Goal: Task Accomplishment & Management: Use online tool/utility

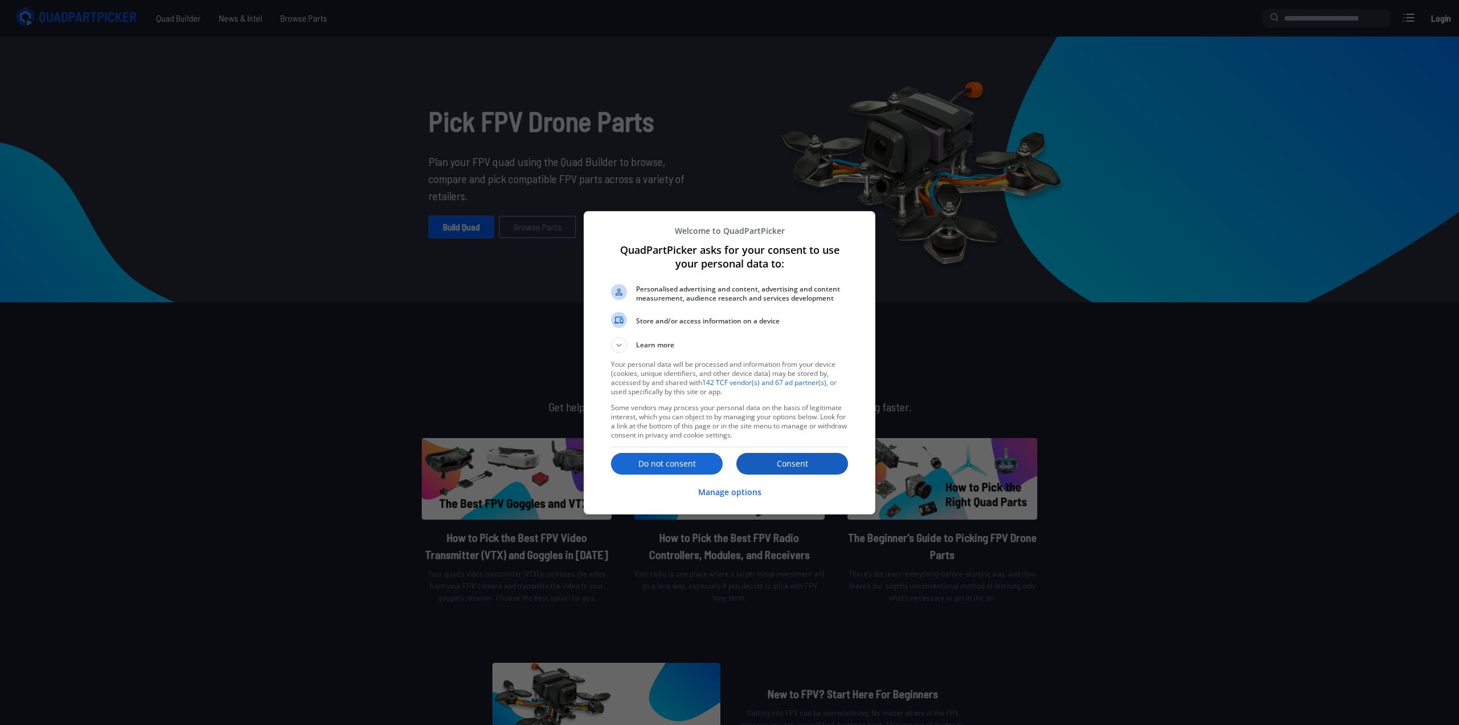
click at [798, 453] on button "Consent" at bounding box center [793, 464] width 112 height 22
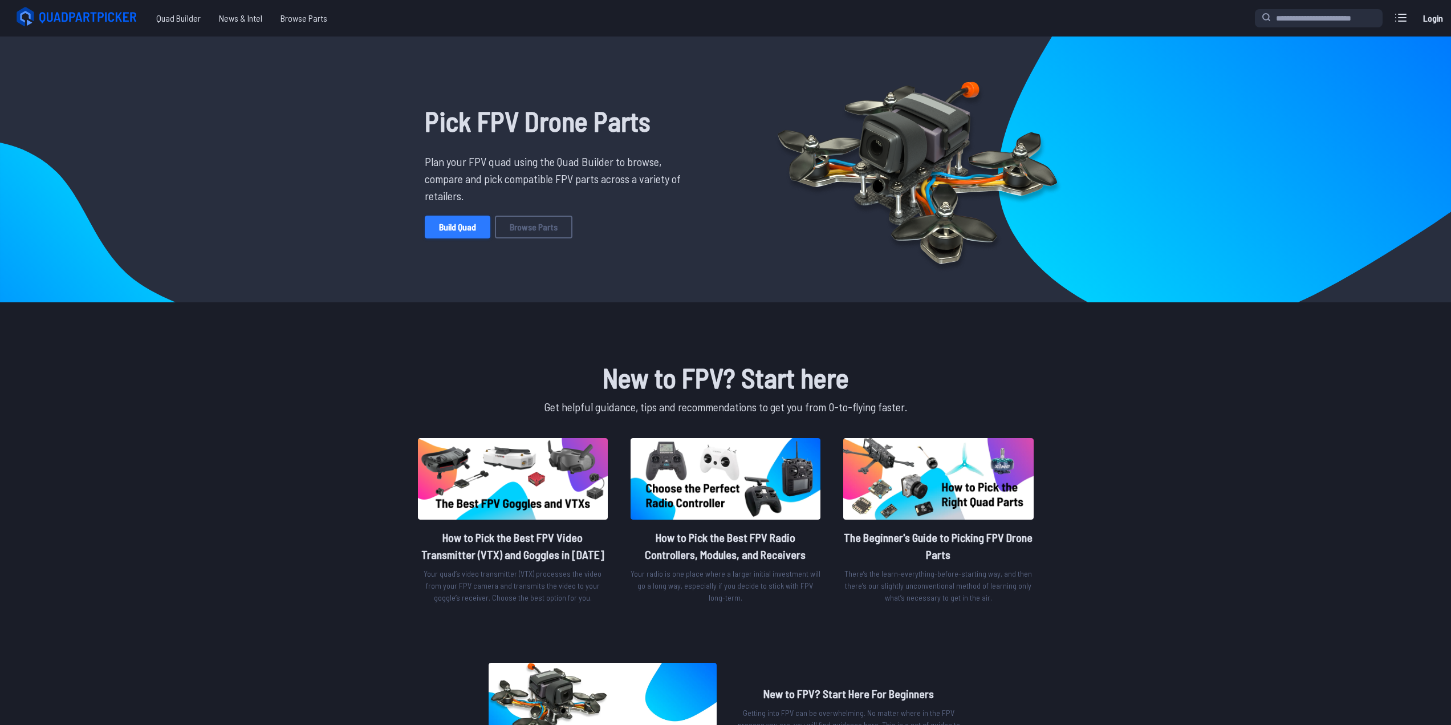
click at [452, 225] on link "Build Quad" at bounding box center [458, 226] width 66 height 23
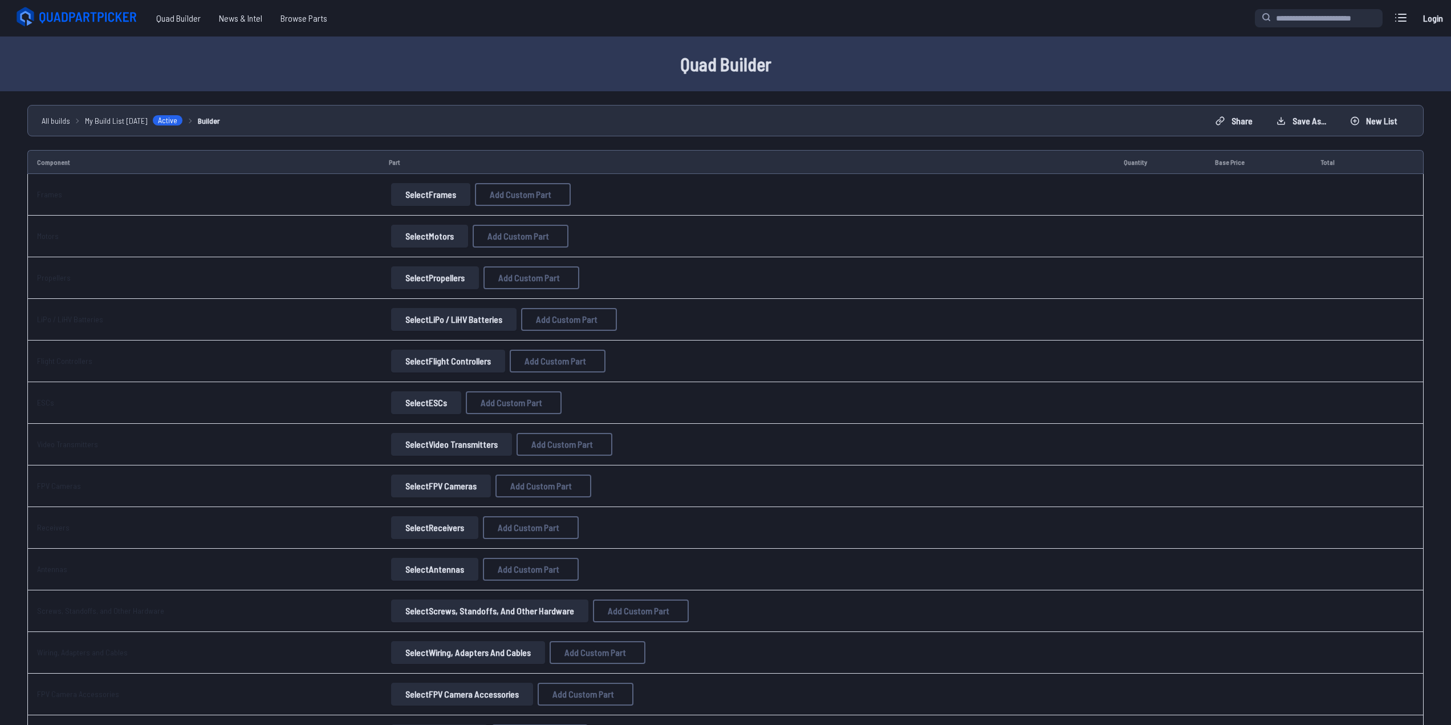
click at [425, 184] on button "Select Frames" at bounding box center [430, 194] width 79 height 23
click at [437, 193] on button "Select Frames" at bounding box center [430, 194] width 79 height 23
click at [50, 195] on link "Frames" at bounding box center [49, 194] width 25 height 10
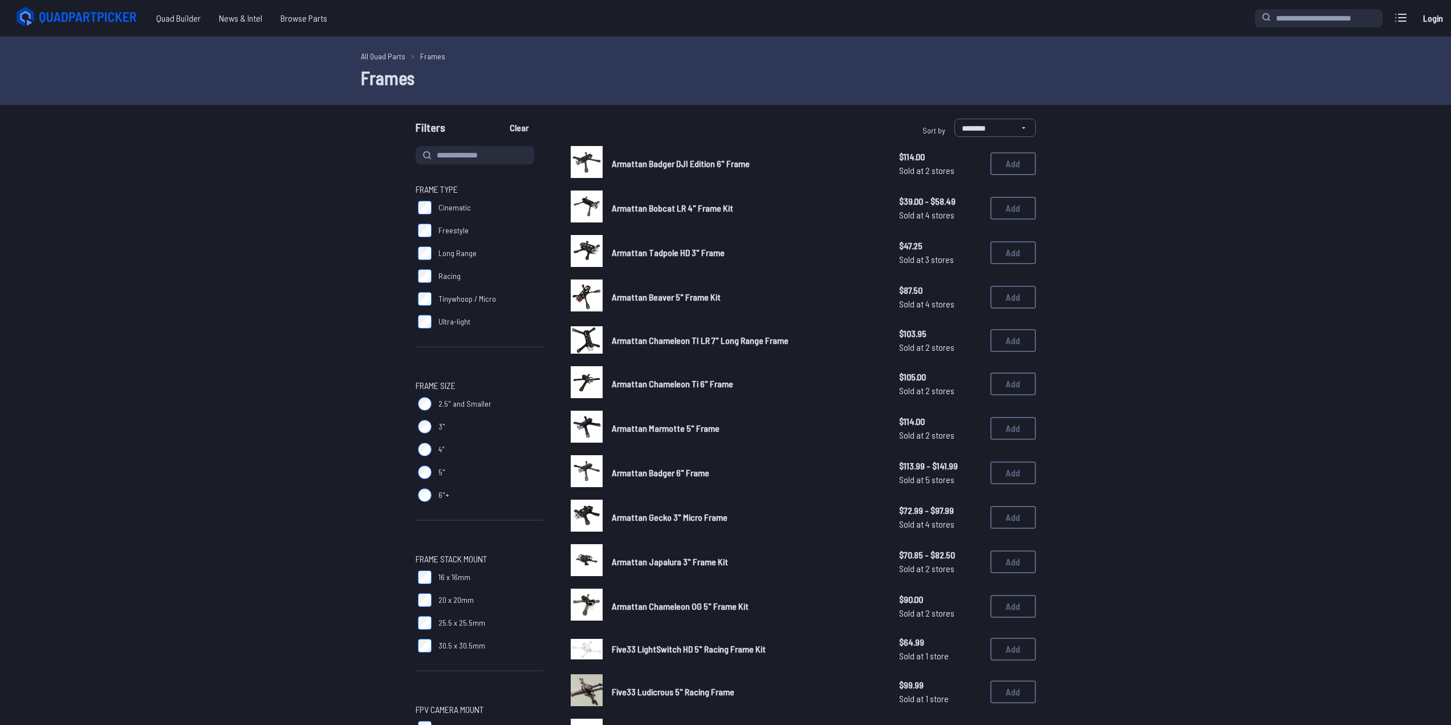
click at [417, 196] on label "Cinematic" at bounding box center [480, 207] width 128 height 23
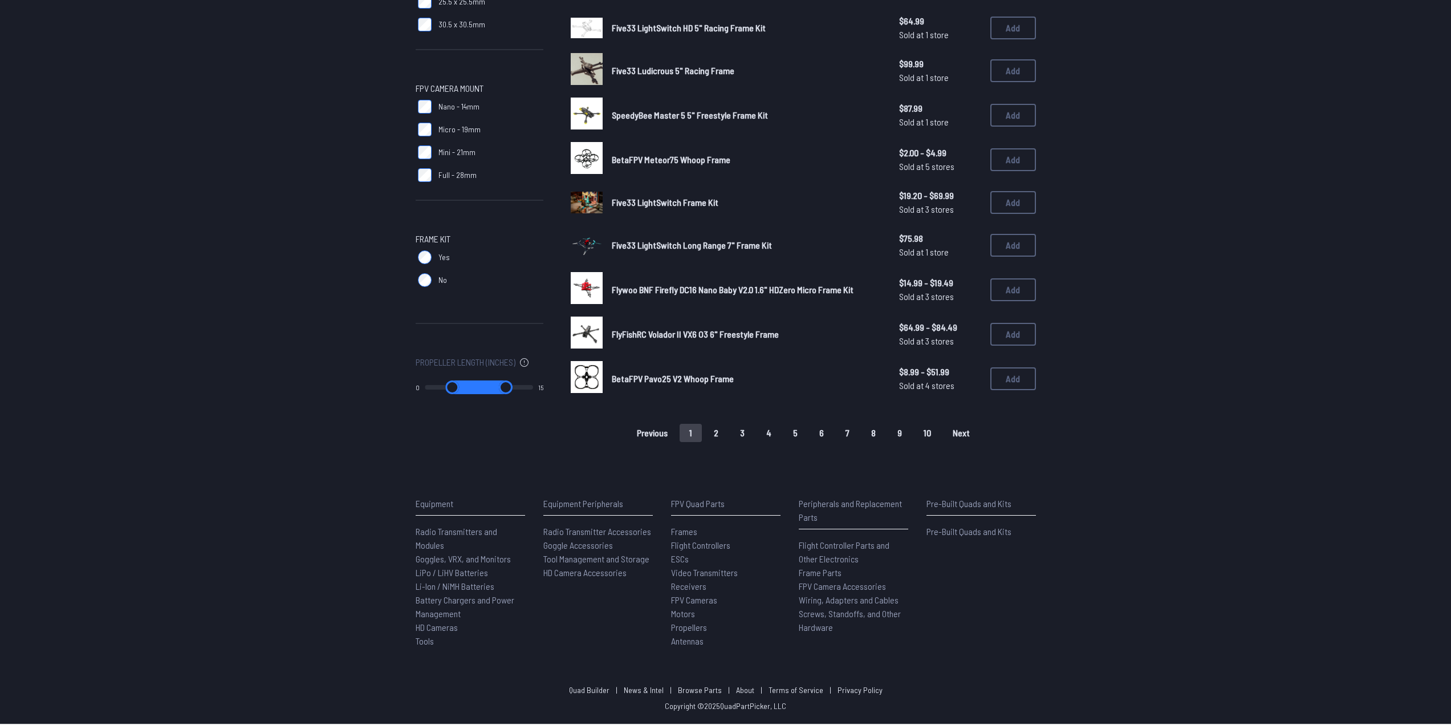
scroll to position [627, 0]
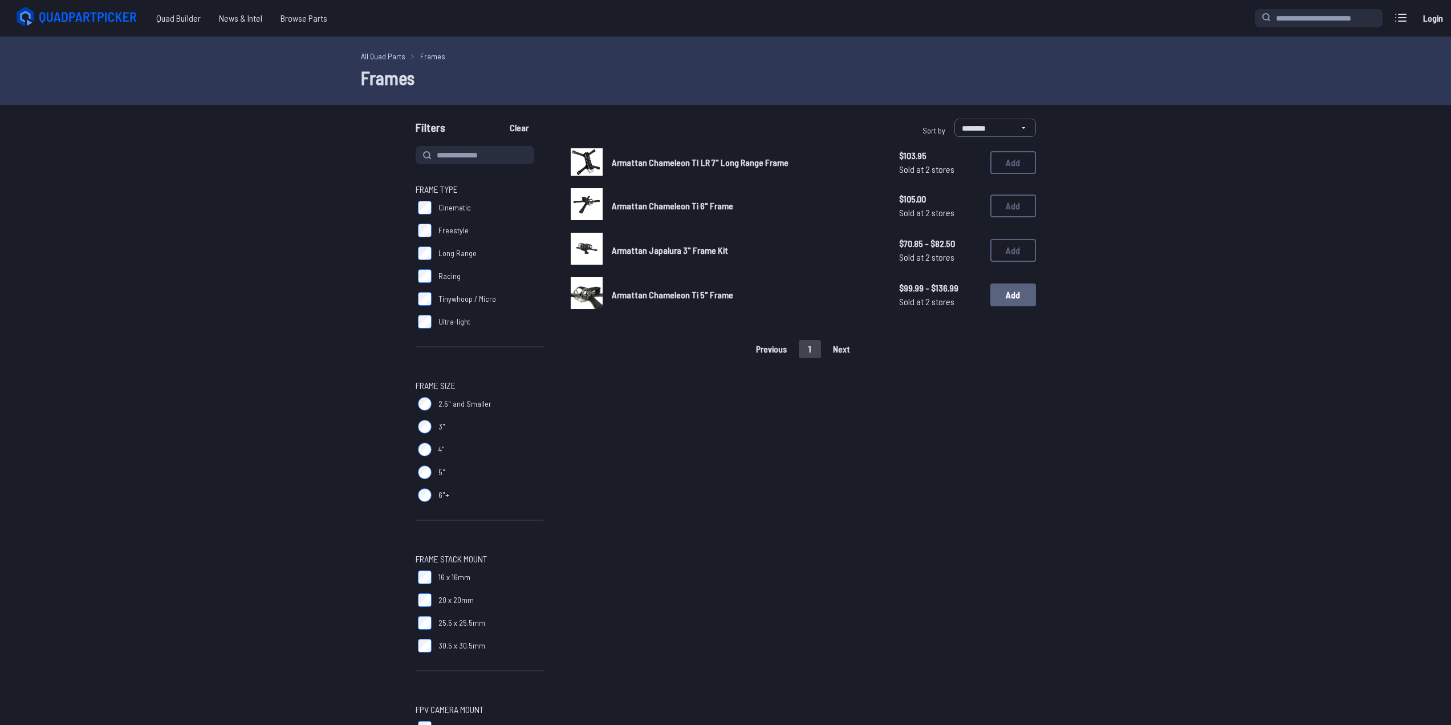
click at [1022, 298] on button "Add" at bounding box center [1013, 294] width 46 height 23
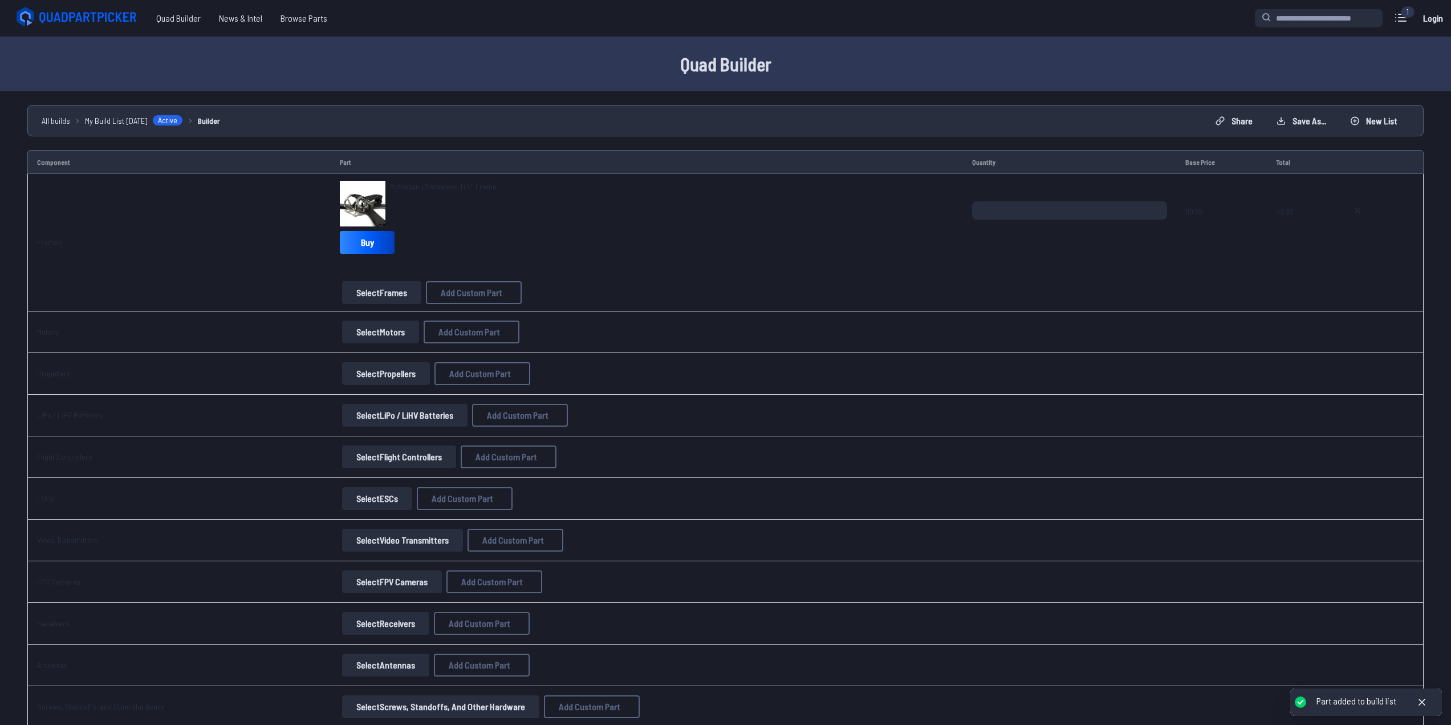
click at [372, 331] on button "Select Motors" at bounding box center [380, 331] width 77 height 23
click at [378, 329] on button "Select Motors" at bounding box center [380, 331] width 77 height 23
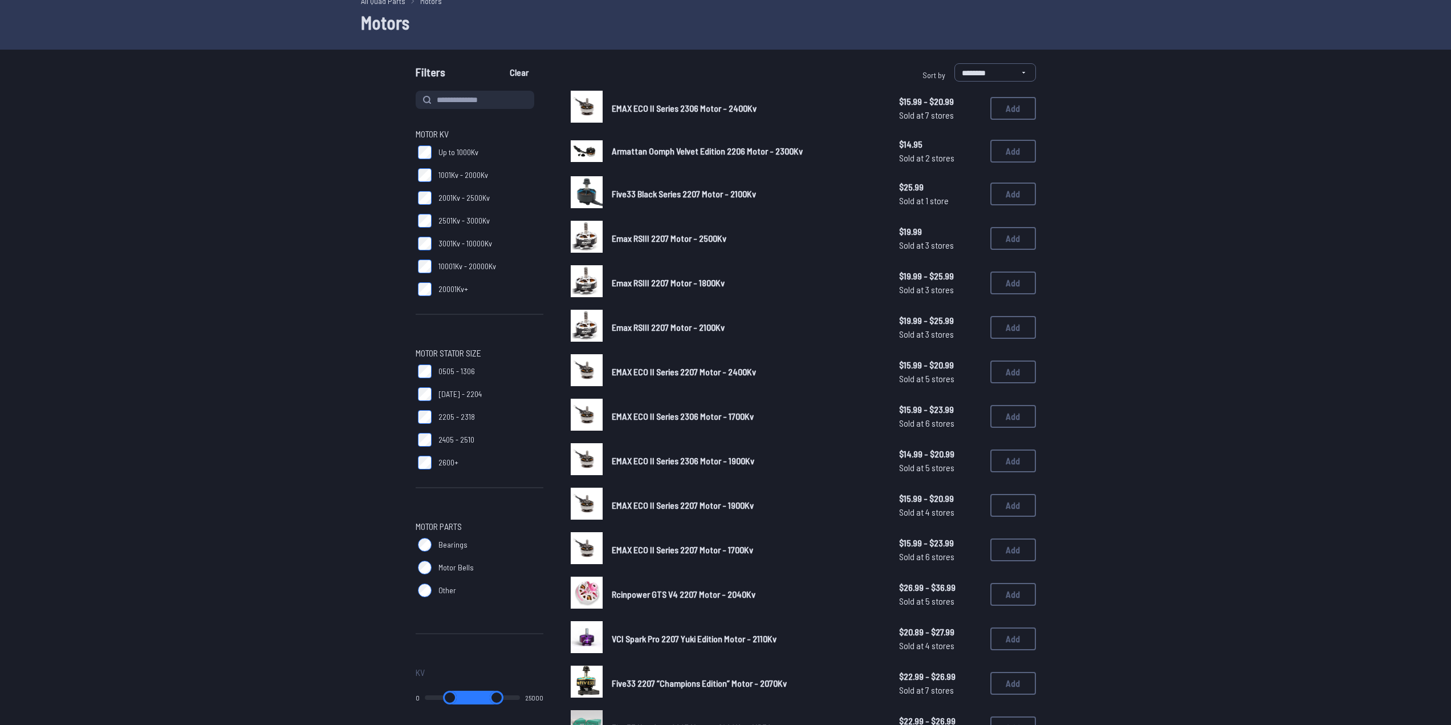
scroll to position [57, 0]
click at [1013, 68] on select "**********" at bounding box center [995, 71] width 82 height 18
click at [1007, 74] on select "**********" at bounding box center [995, 71] width 82 height 18
click at [414, 265] on div "Motor KV Up to 1000Kv 1001Kv - 2000Kv 2001Kv - 2500Kv 2501Kv - 3000Kv 3001Kv - …" at bounding box center [726, 550] width 730 height 922
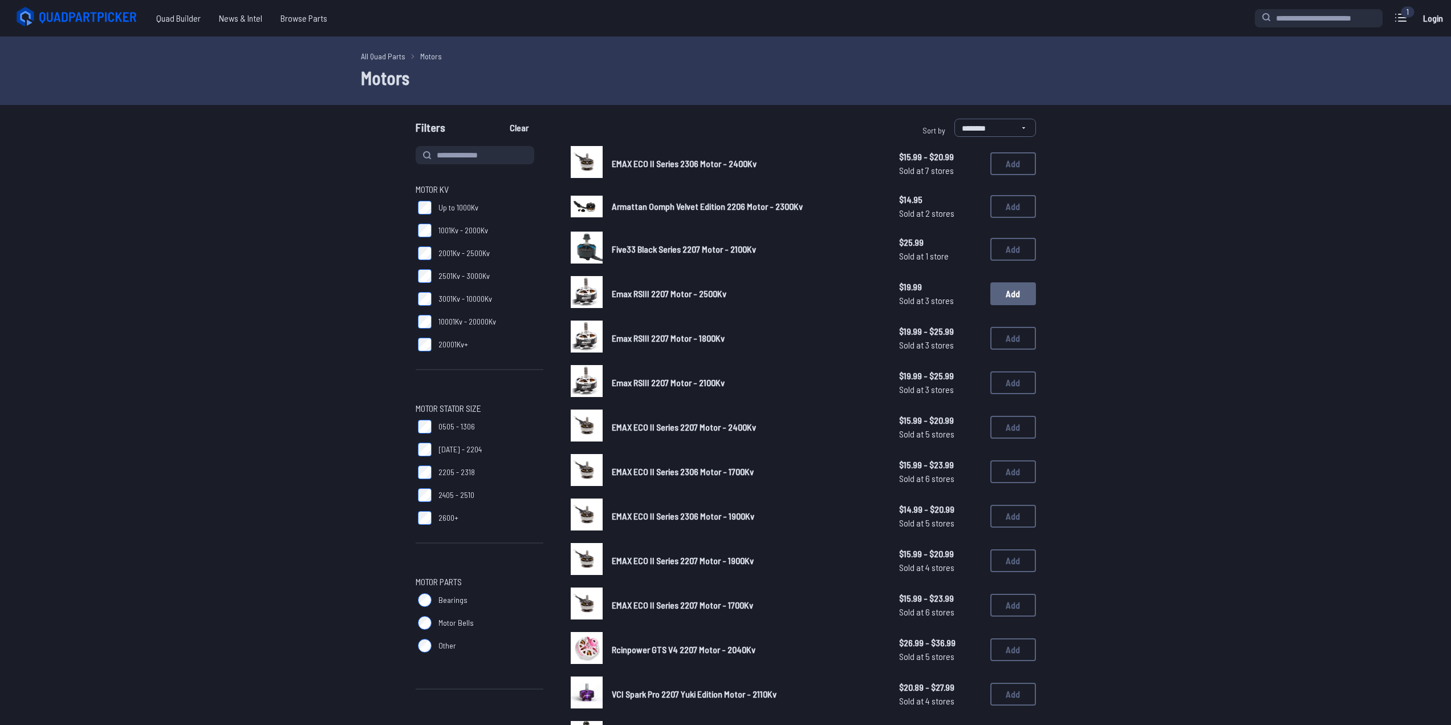
click at [1004, 288] on button "Add" at bounding box center [1013, 293] width 46 height 23
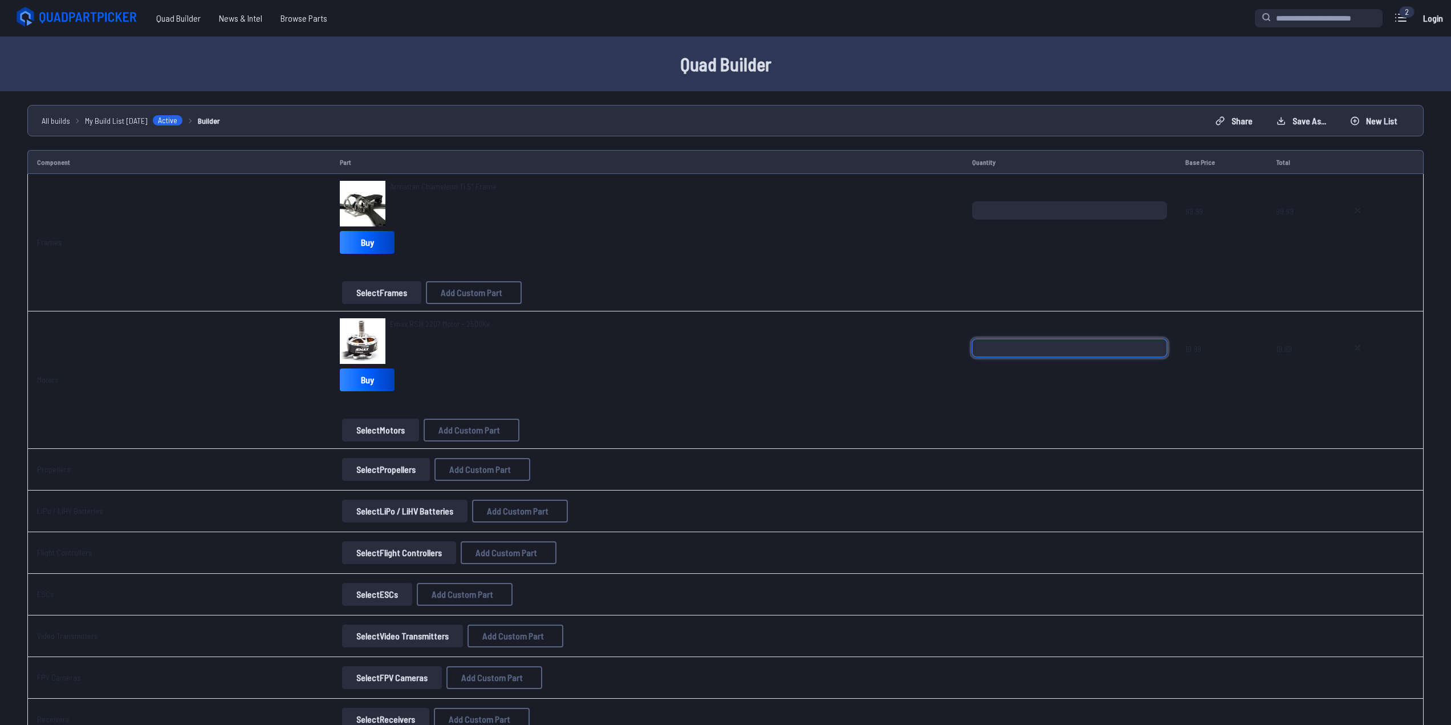
drag, startPoint x: 1050, startPoint y: 351, endPoint x: 901, endPoint y: 340, distance: 148.6
click at [902, 341] on tr "Motors Emax RSIII 2207 Motor - 2500Kv Buy Select Motors Add Custom Part Add Cus…" at bounding box center [725, 379] width 1396 height 137
type input "*"
click at [868, 363] on div "Emax RSIII 2207 Motor - 2500Kv" at bounding box center [647, 341] width 614 height 46
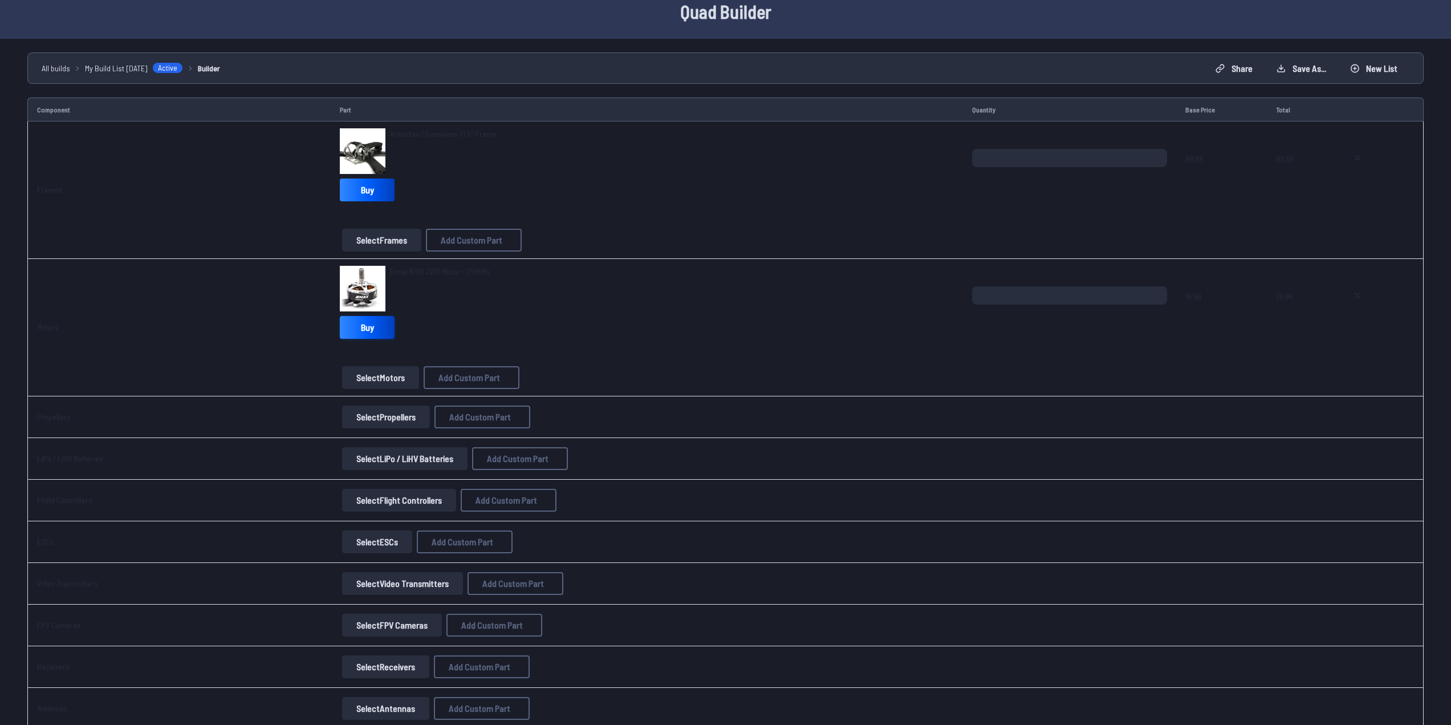
scroll to position [57, 0]
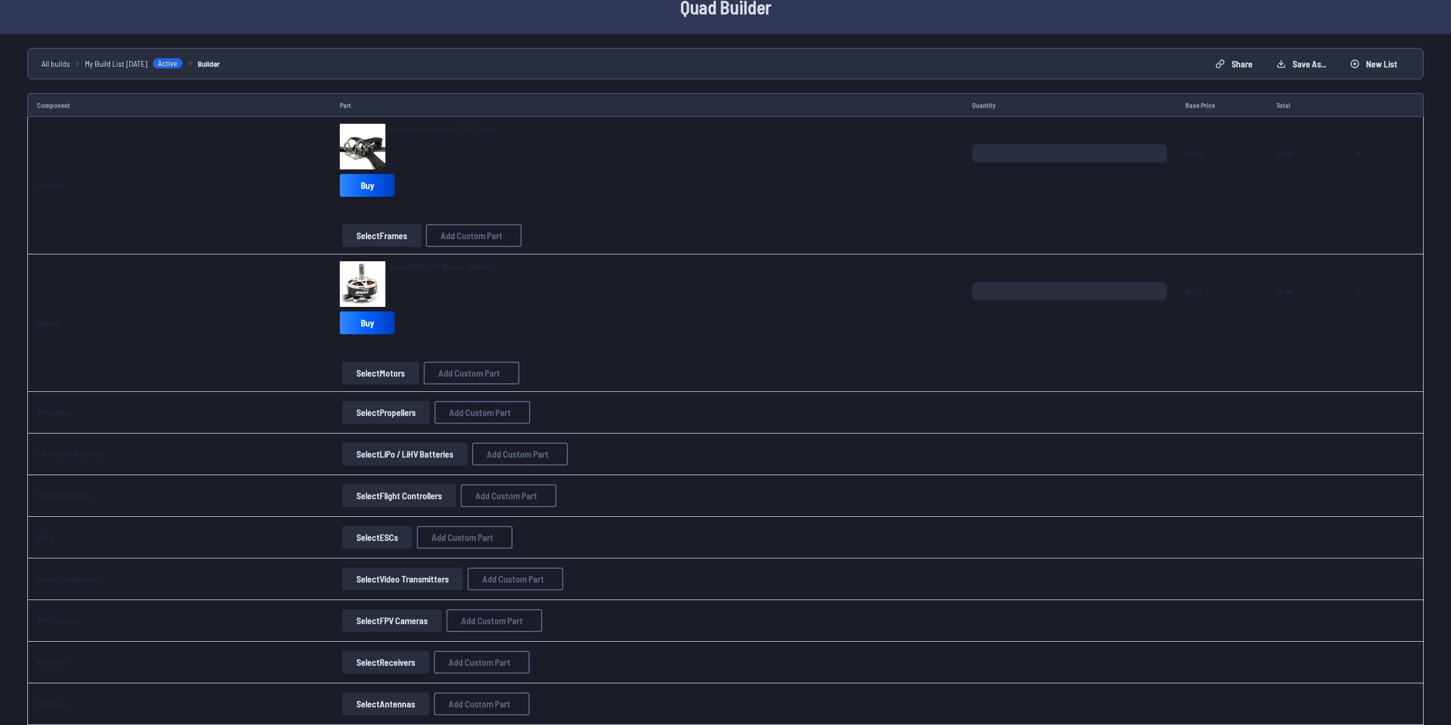
click at [385, 408] on button "Select Propellers" at bounding box center [386, 412] width 88 height 23
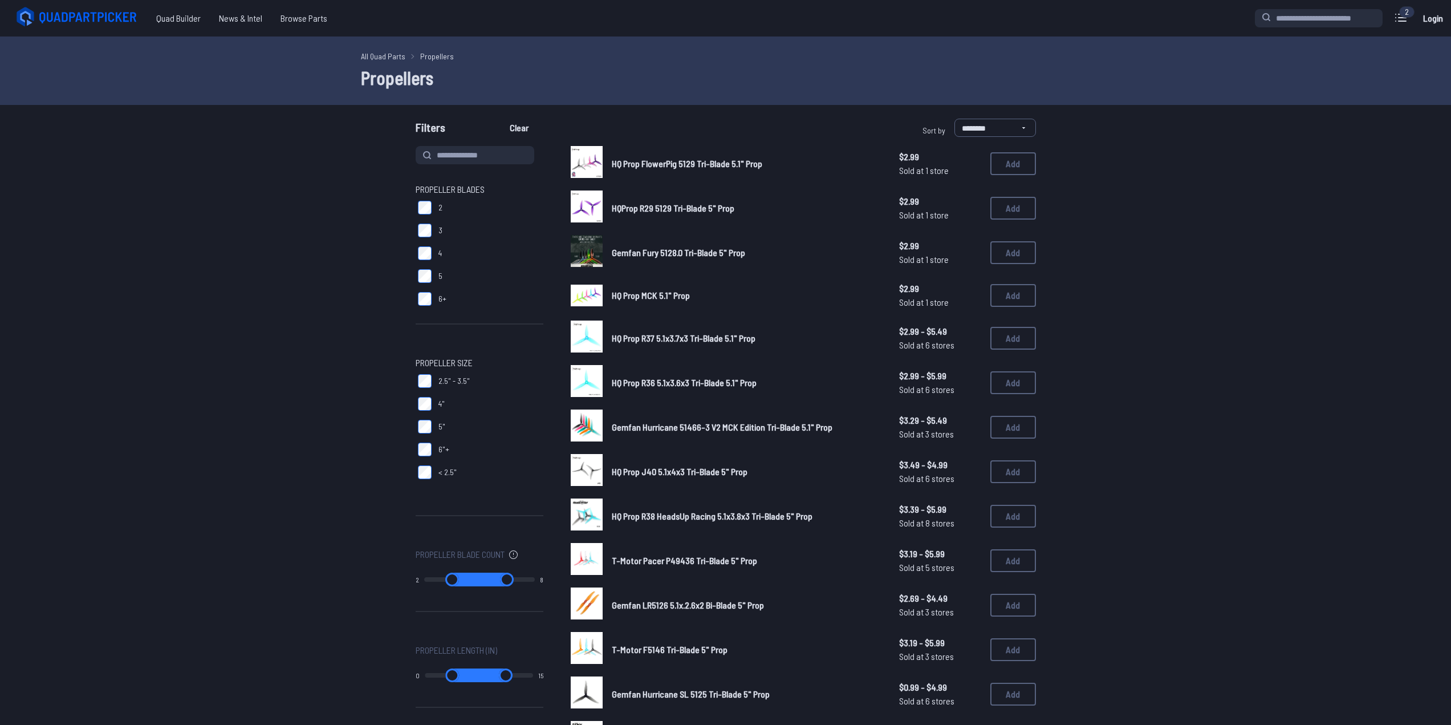
click at [592, 162] on img at bounding box center [587, 162] width 32 height 32
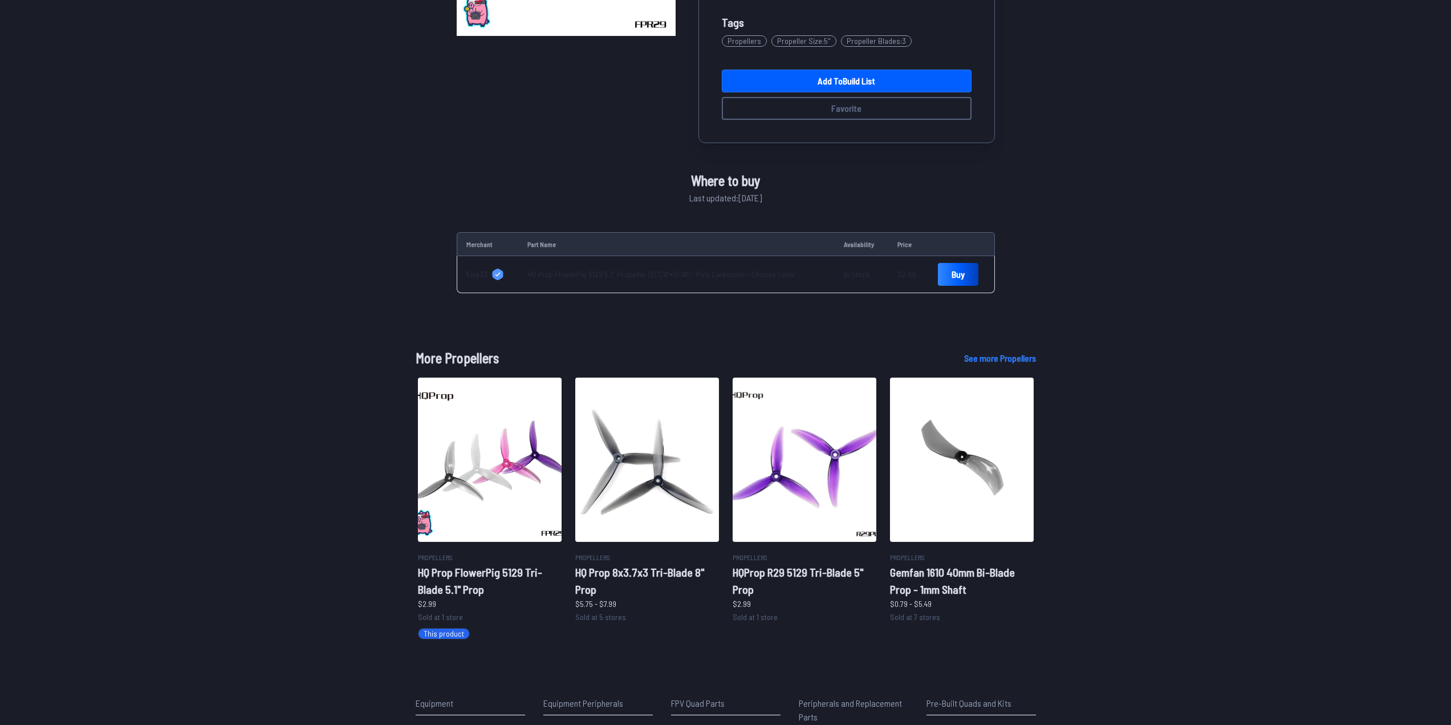
scroll to position [285, 0]
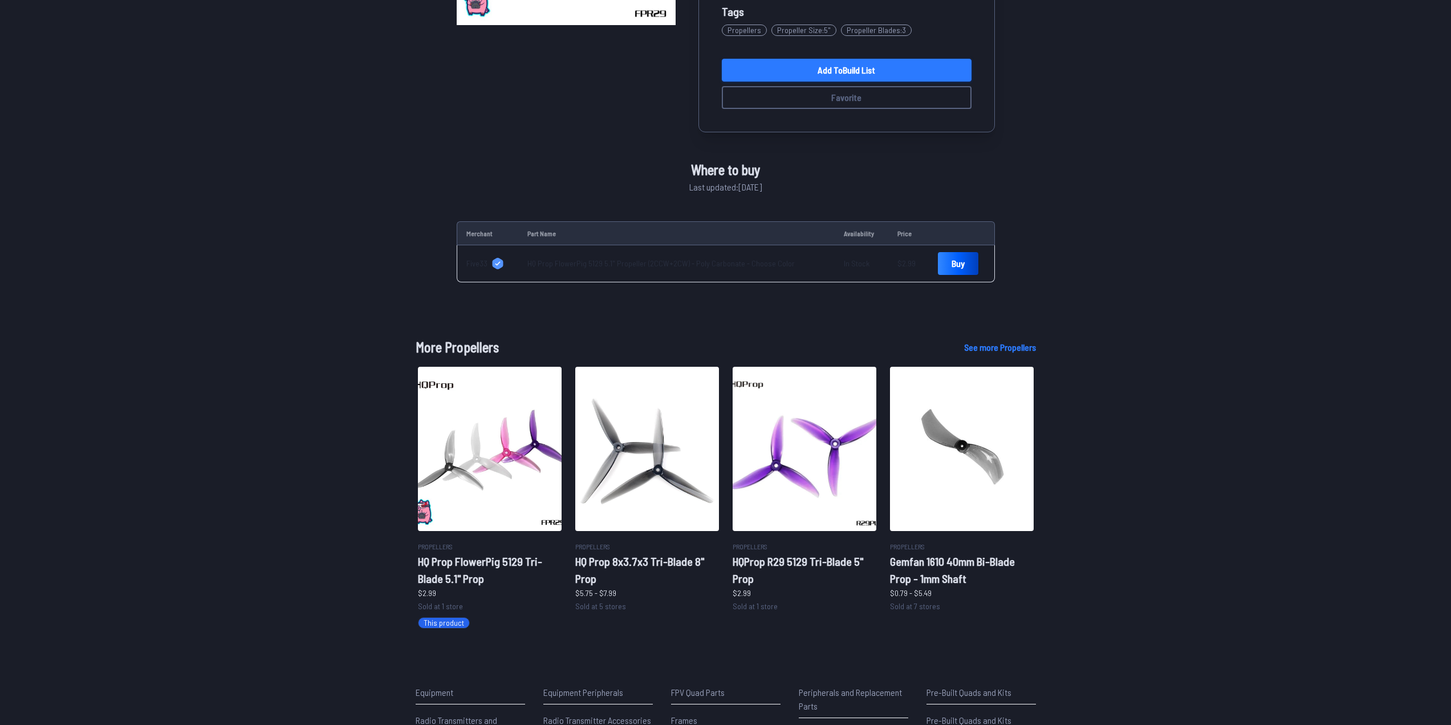
click at [809, 66] on link "Add to Build List" at bounding box center [847, 70] width 250 height 23
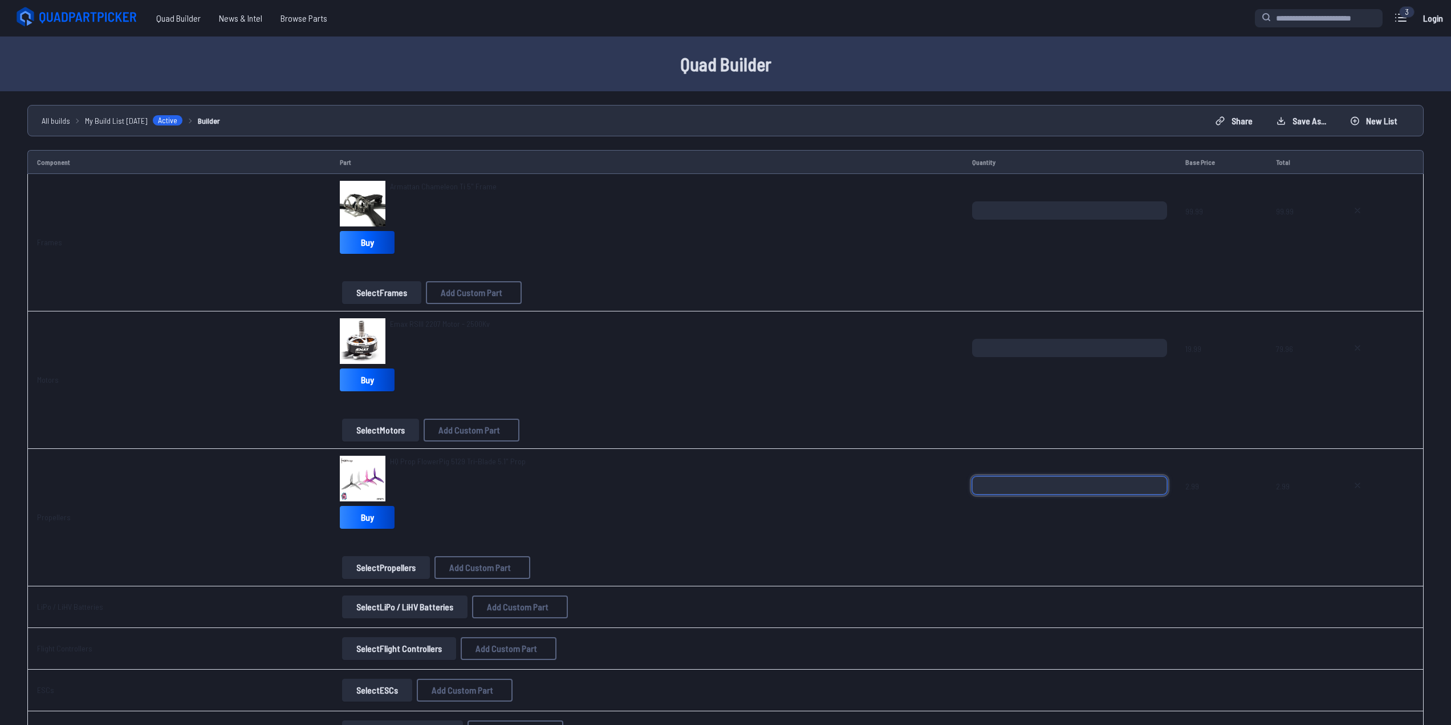
drag, startPoint x: 1043, startPoint y: 481, endPoint x: 906, endPoint y: 473, distance: 137.1
click at [901, 474] on tr "Propellers HQ Prop FlowerPig 5129 Tri-Blade 5.1" Prop Buy Select Propellers Add…" at bounding box center [725, 517] width 1396 height 137
type input "**"
click at [906, 473] on div "HQ Prop FlowerPig 5129 Tri-Blade 5.1" Prop" at bounding box center [647, 479] width 614 height 46
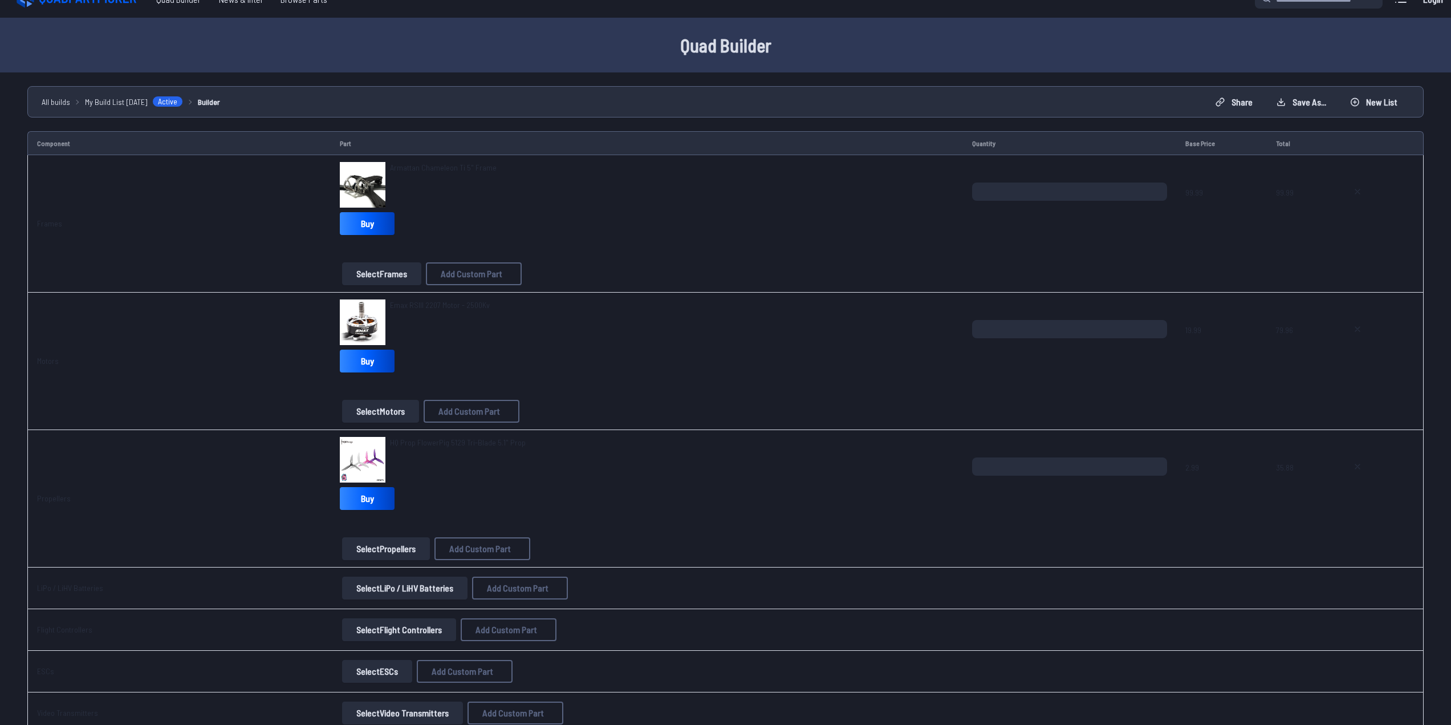
scroll to position [57, 0]
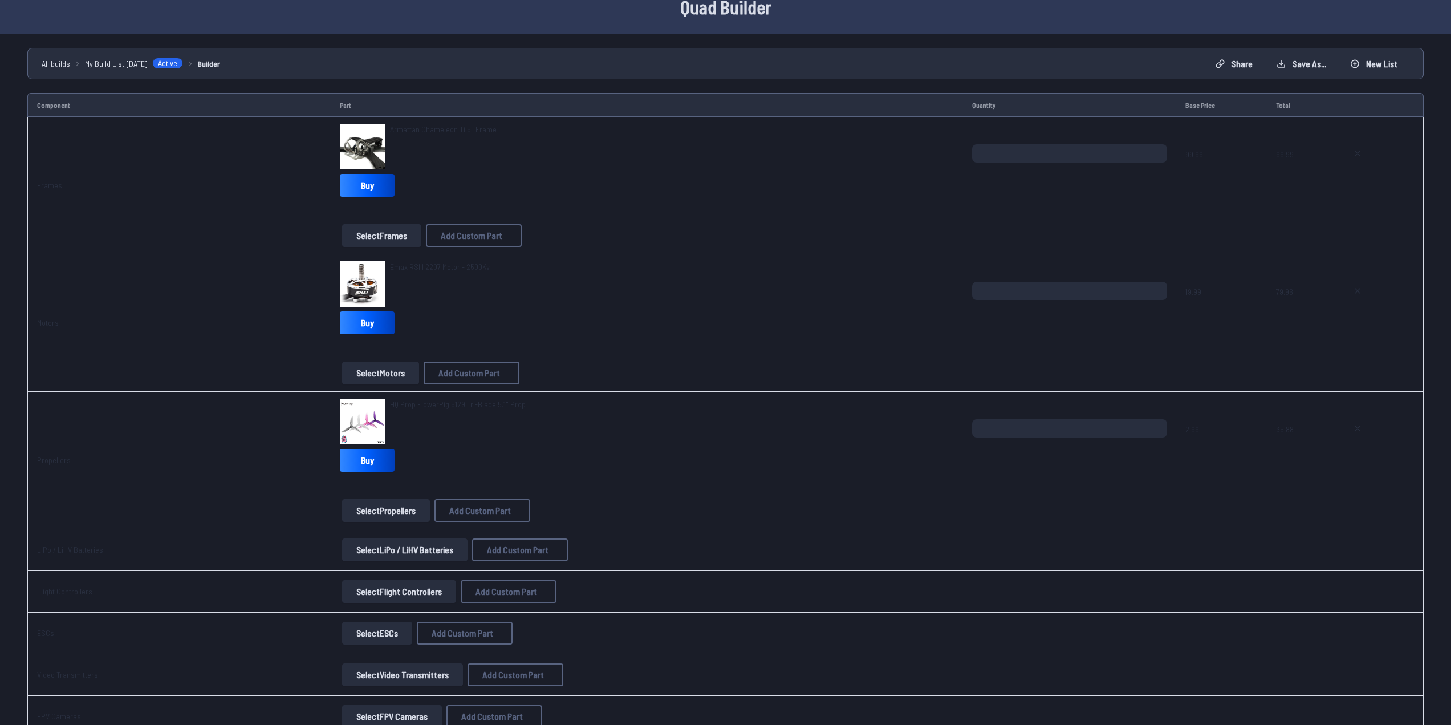
click at [376, 551] on button "Select LiPo / LiHV Batteries" at bounding box center [404, 549] width 125 height 23
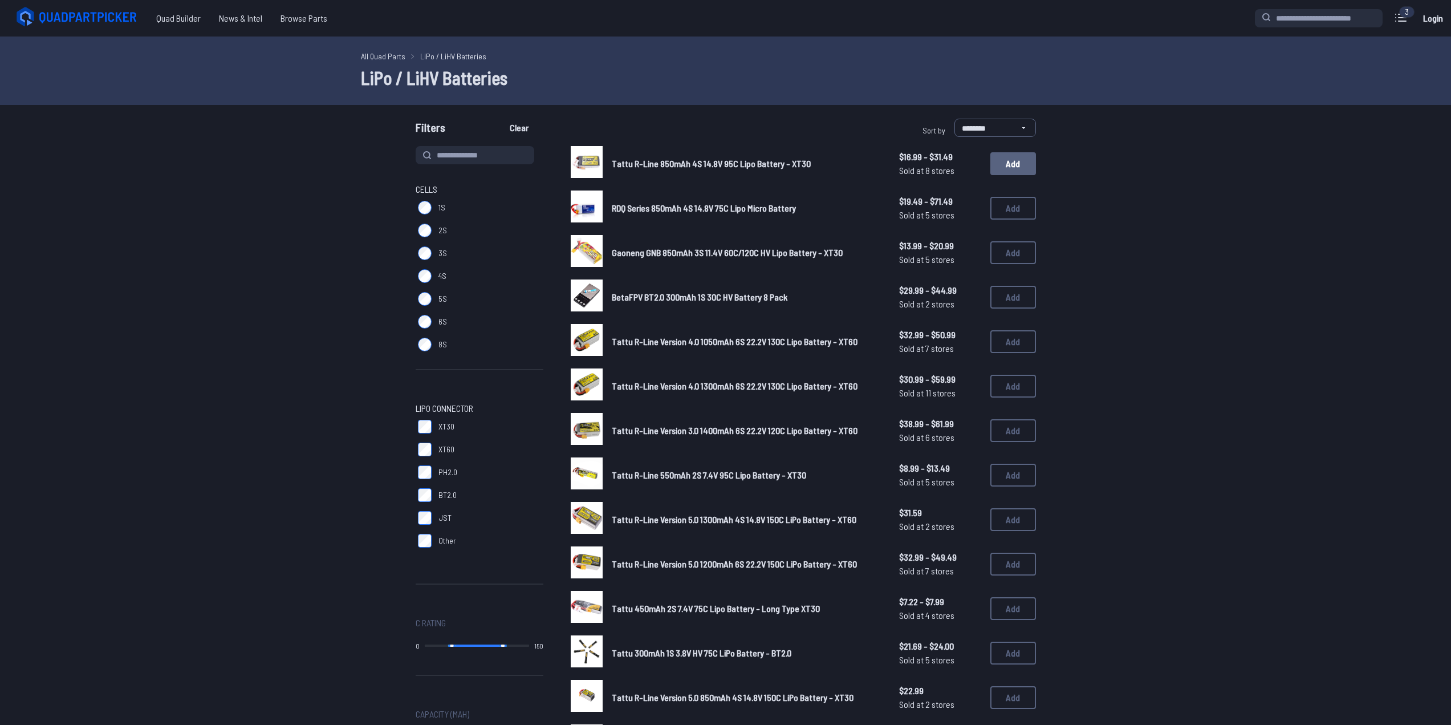
click at [1023, 167] on button "Add" at bounding box center [1013, 163] width 46 height 23
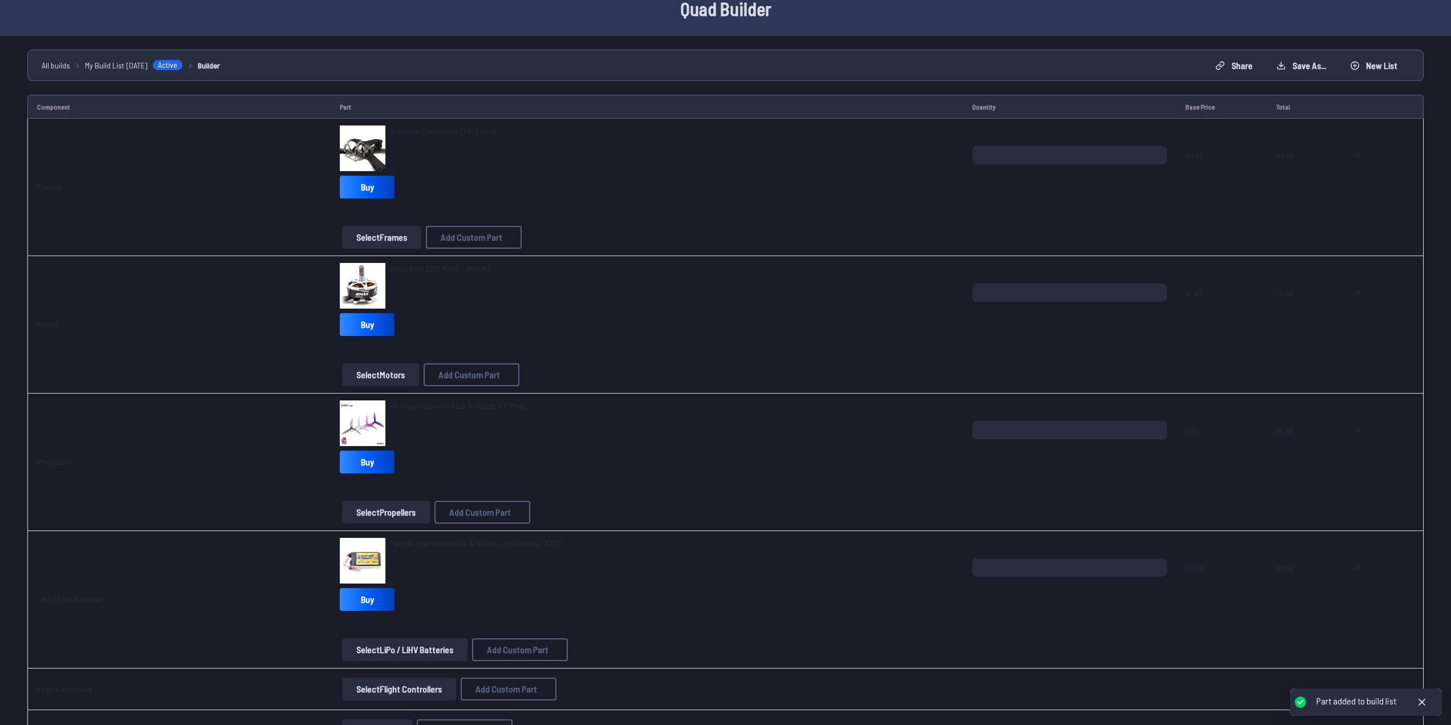
scroll to position [57, 0]
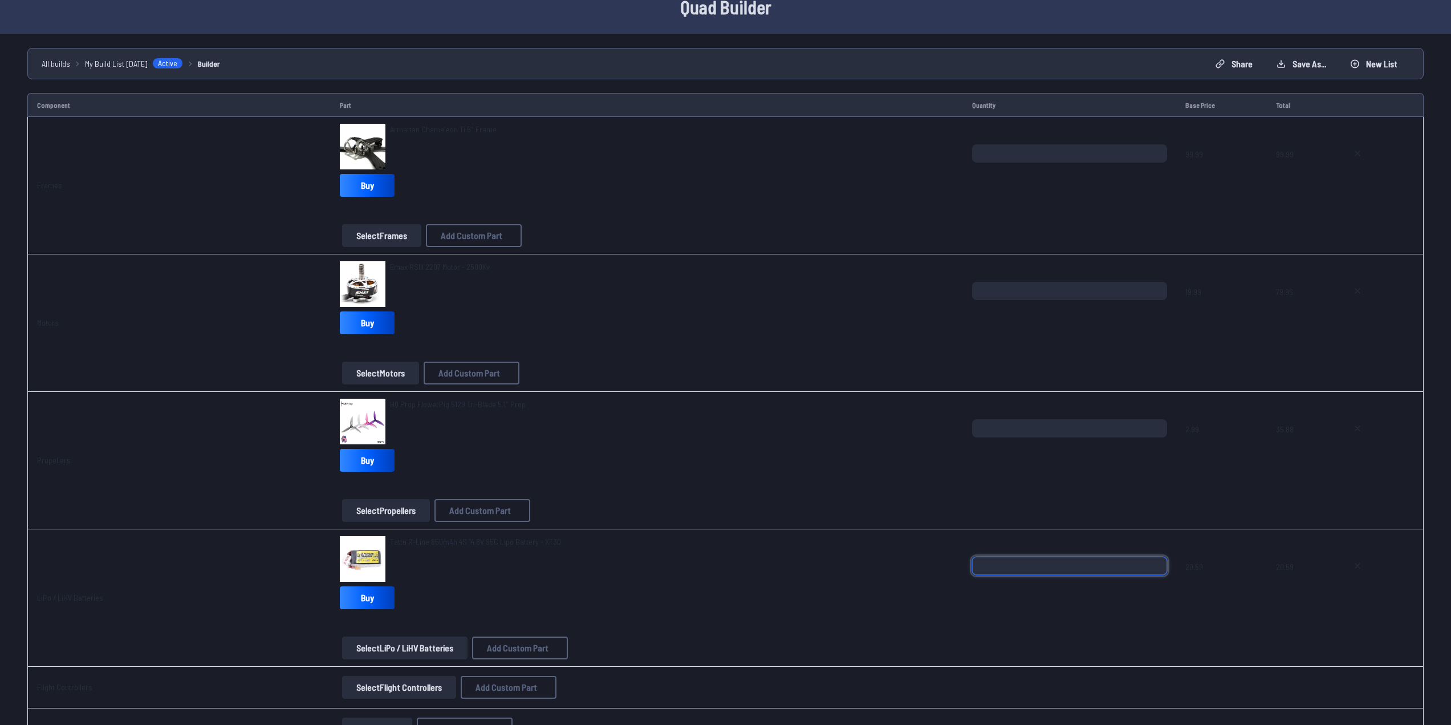
drag, startPoint x: 1047, startPoint y: 562, endPoint x: 908, endPoint y: 563, distance: 138.5
click at [908, 564] on tr "LiPo / LiHV Batteries Tattu R-Line 850mAh 4S 14.8V 95C Lipo Battery - XT30 Buy …" at bounding box center [725, 597] width 1396 height 137
type input "*"
click at [906, 562] on div "Tattu R-Line 850mAh 4S 14.8V 95C Lipo Battery - XT30" at bounding box center [647, 559] width 614 height 46
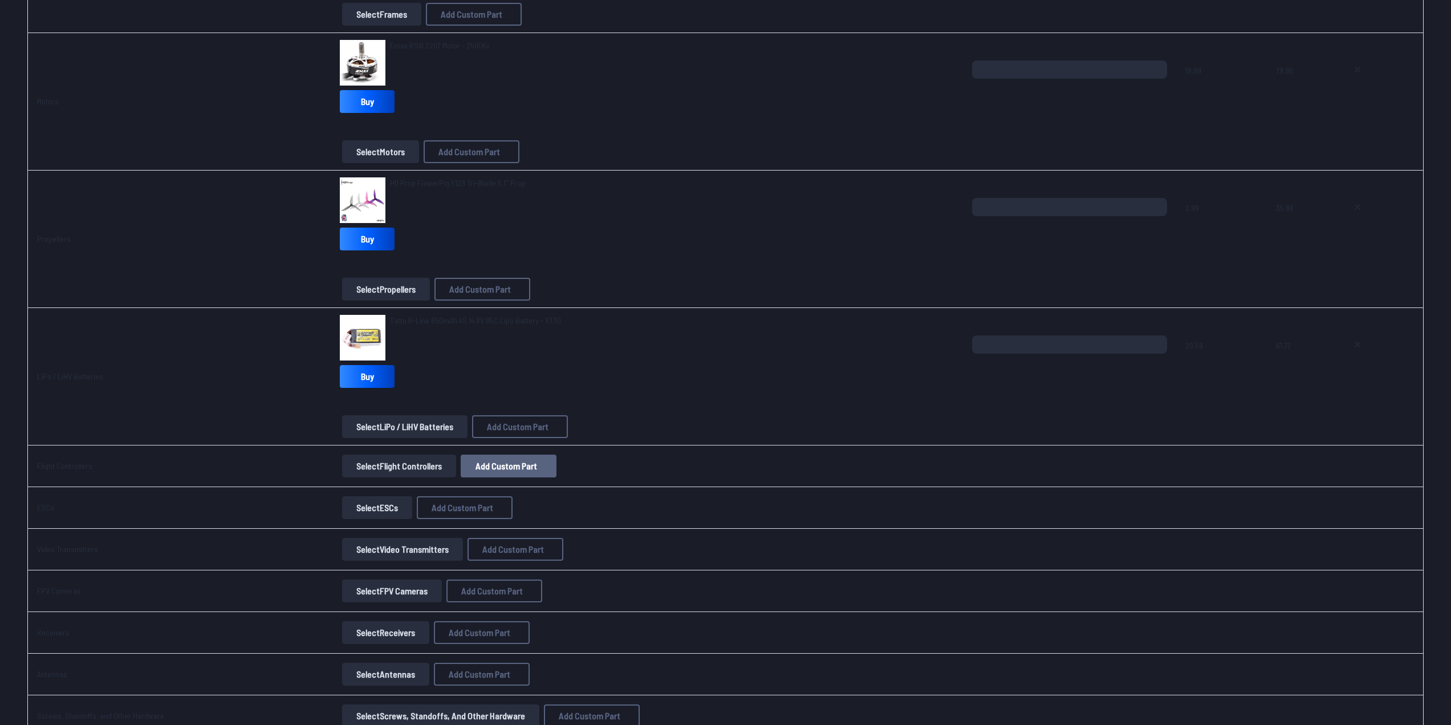
scroll to position [285, 0]
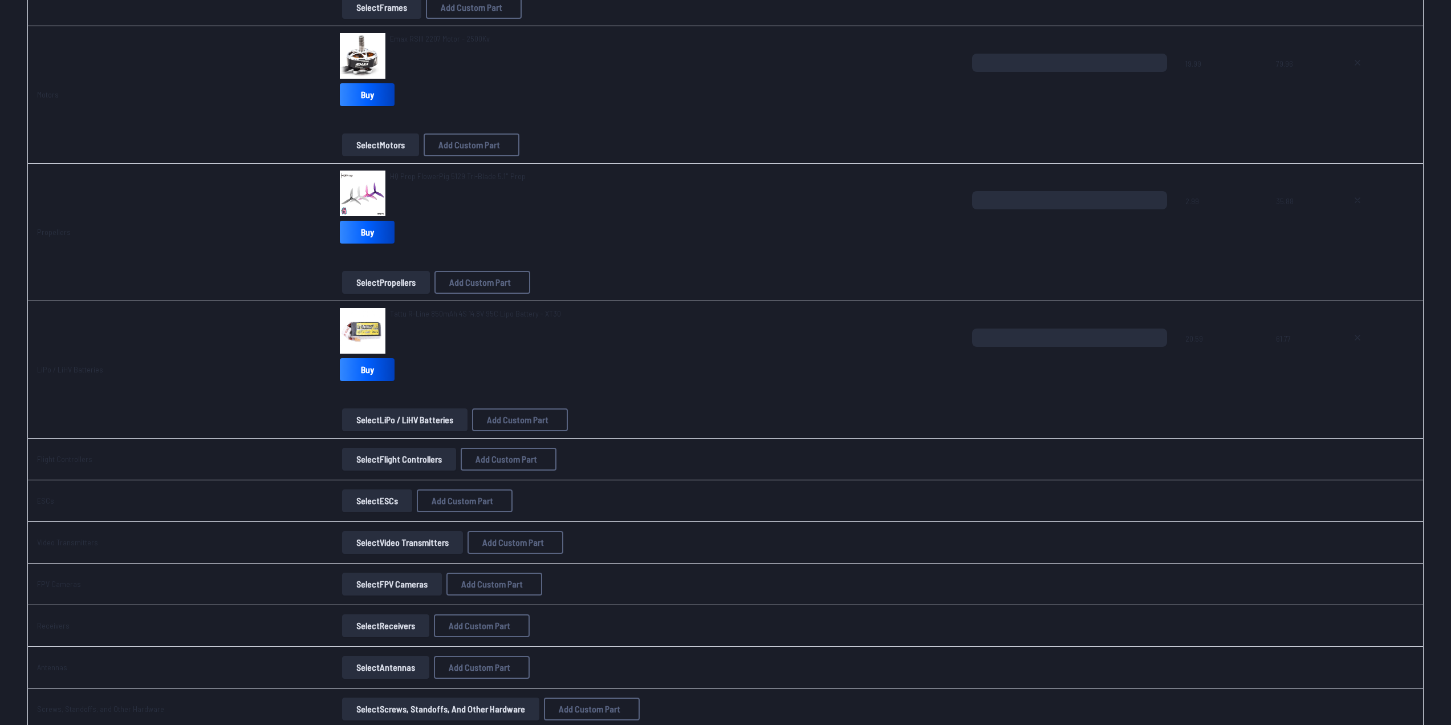
click at [414, 460] on button "Select Flight Controllers" at bounding box center [399, 459] width 114 height 23
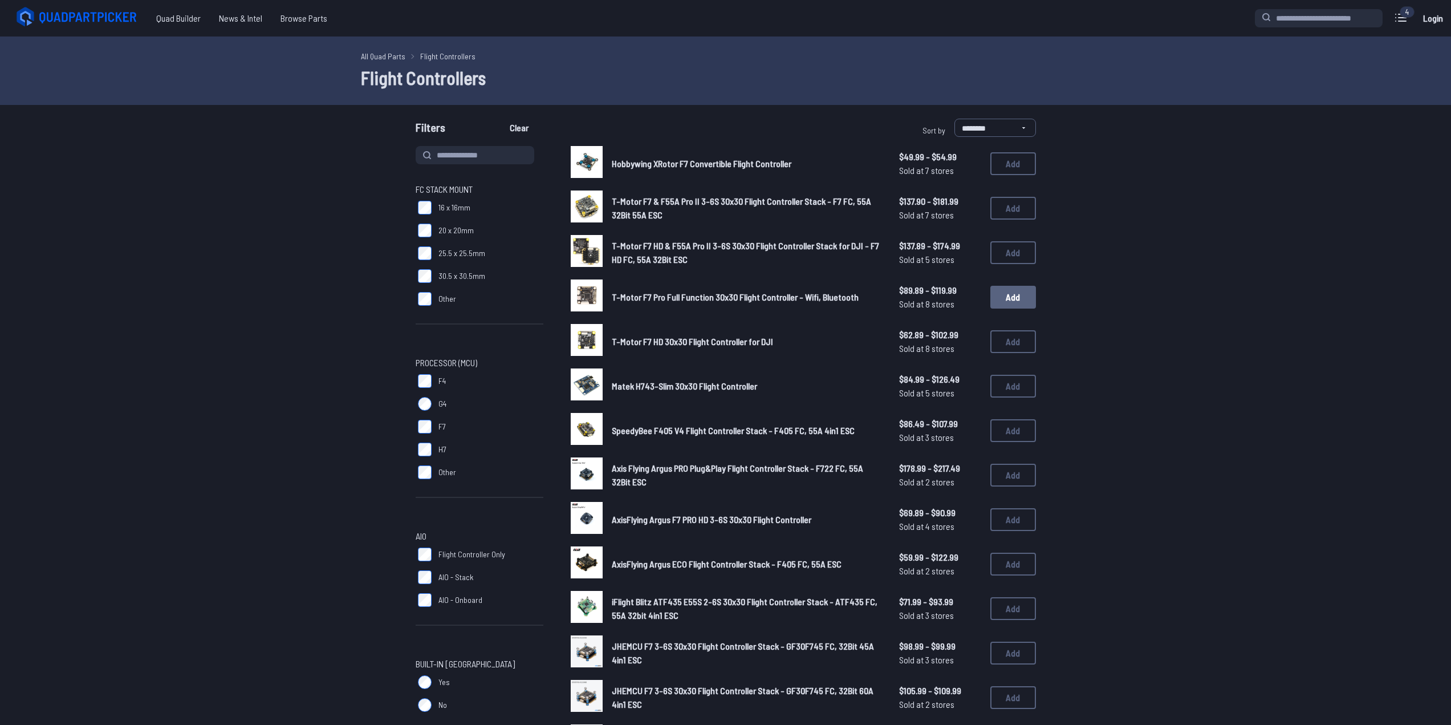
click at [1014, 299] on button "Add" at bounding box center [1013, 297] width 46 height 23
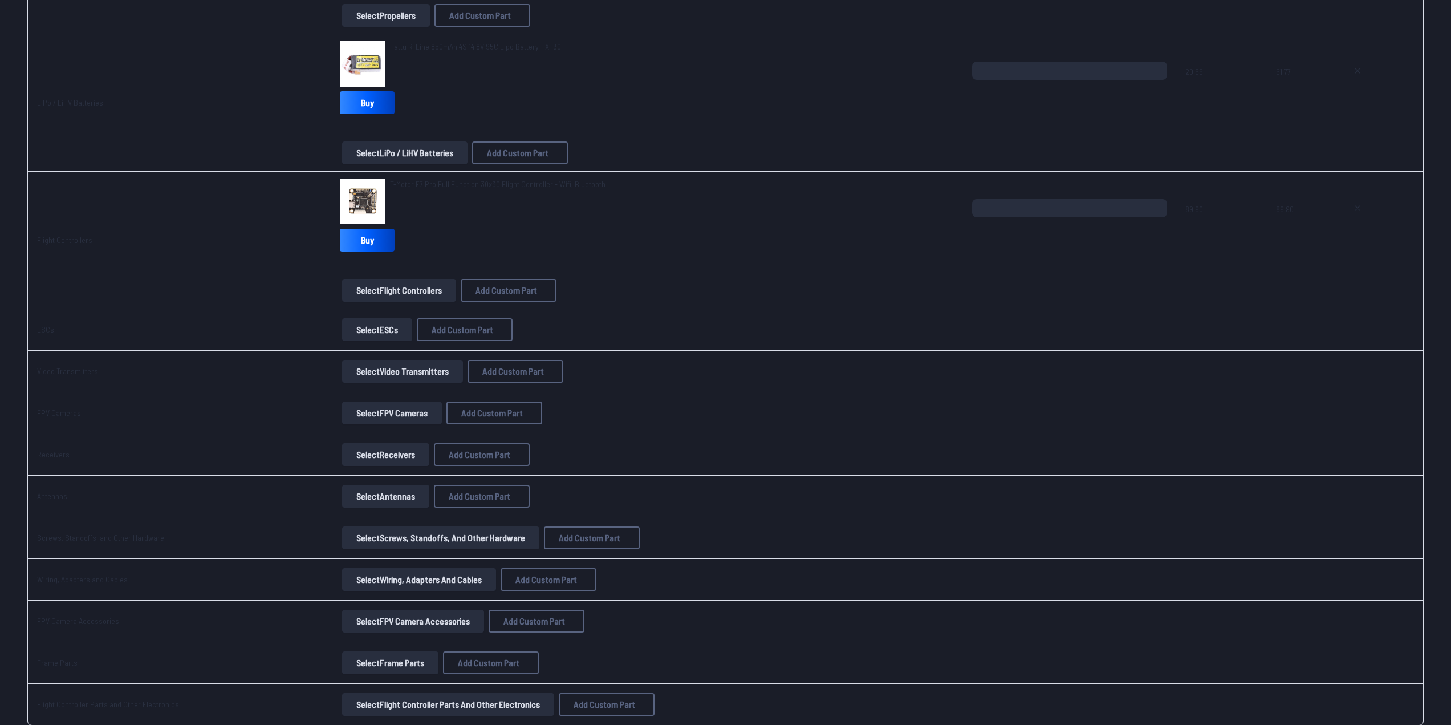
scroll to position [684, 0]
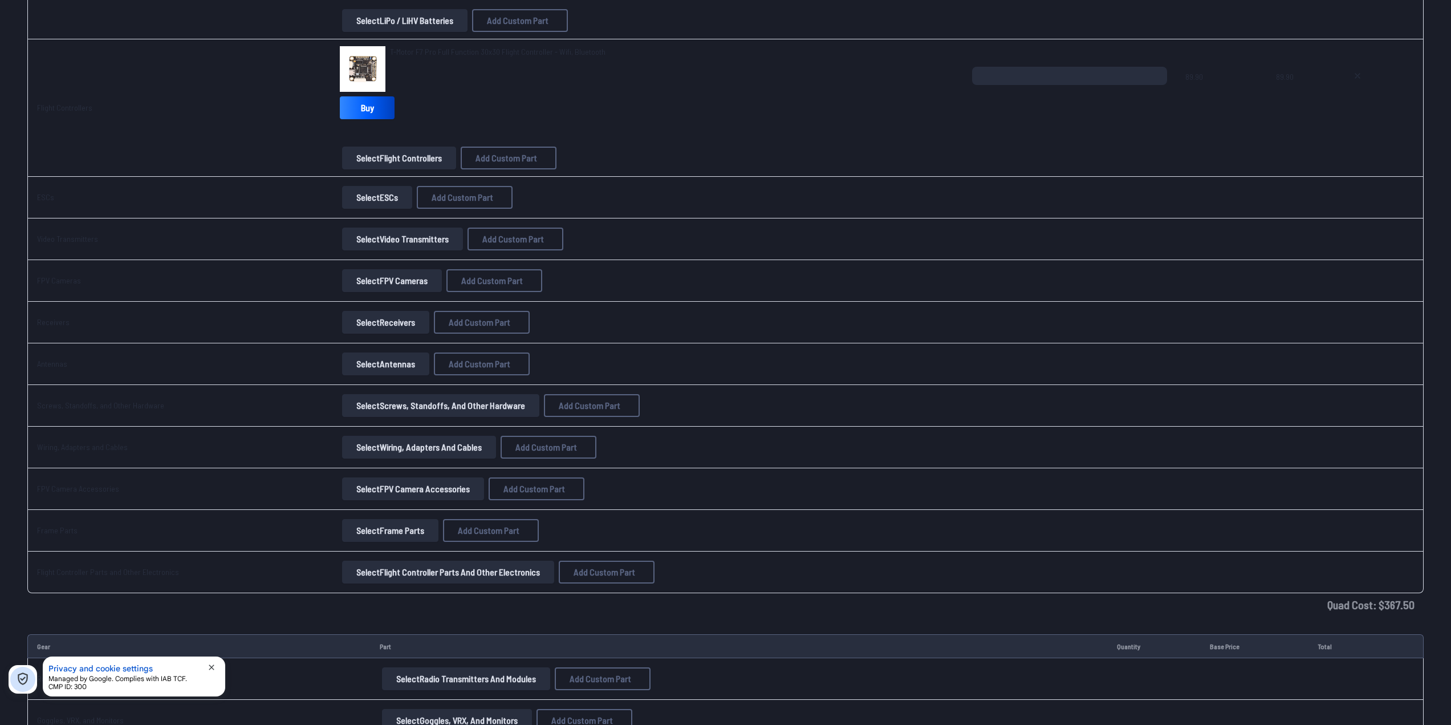
click at [383, 195] on button "Select ESCs" at bounding box center [377, 197] width 70 height 23
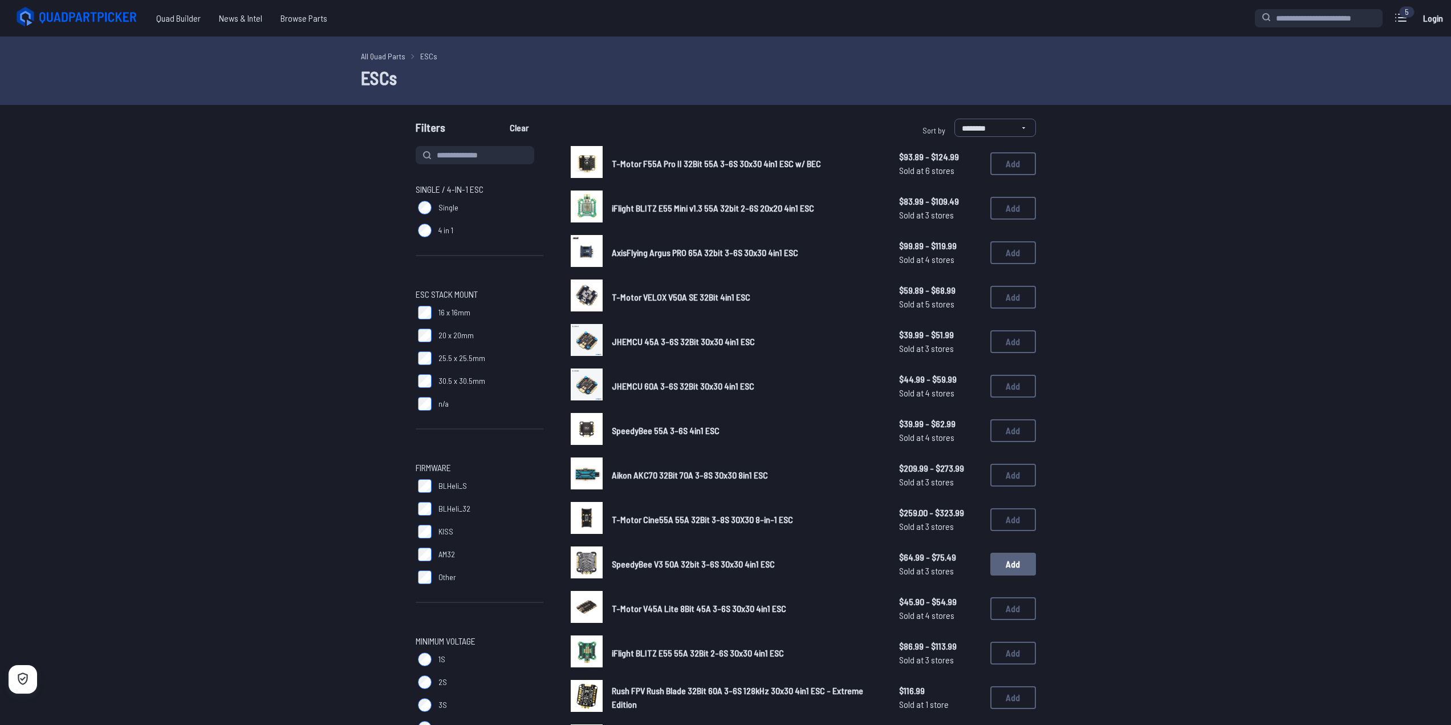
click at [1015, 567] on button "Add" at bounding box center [1013, 563] width 46 height 23
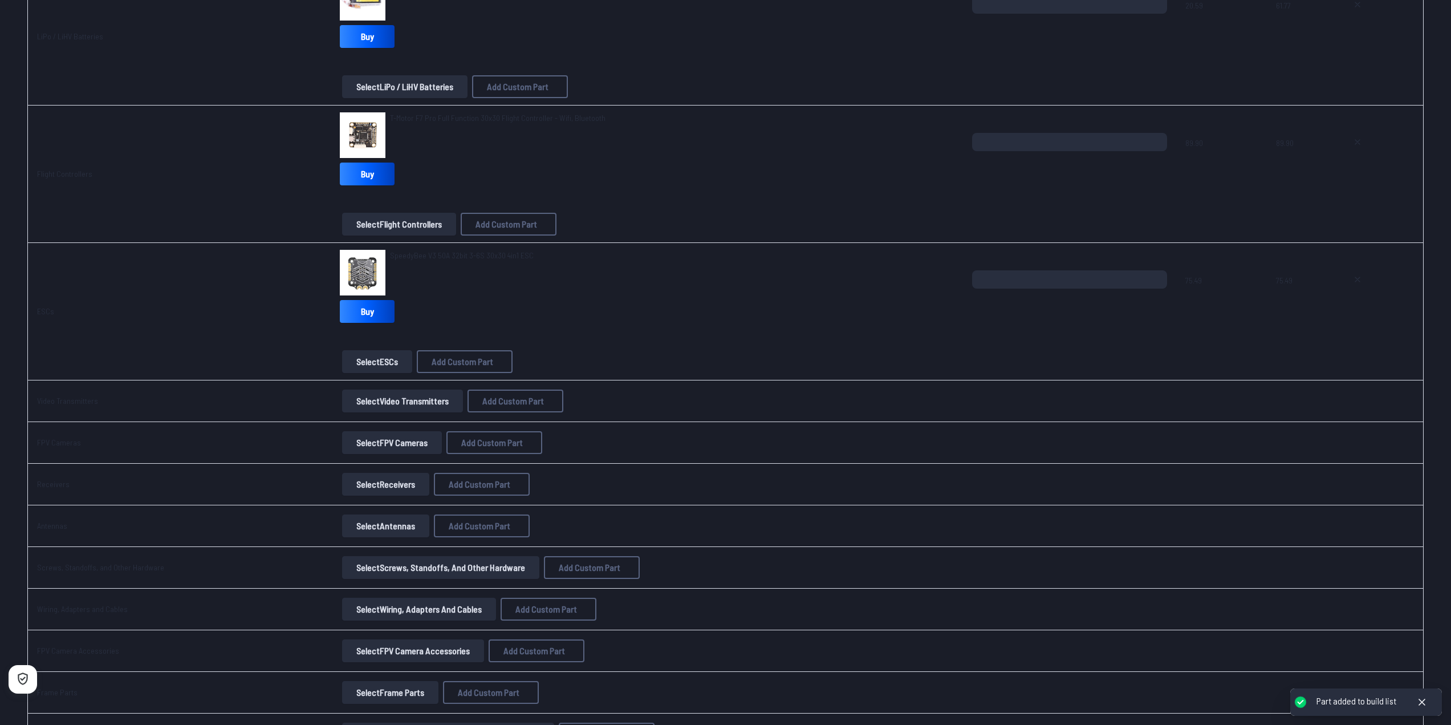
scroll to position [684, 0]
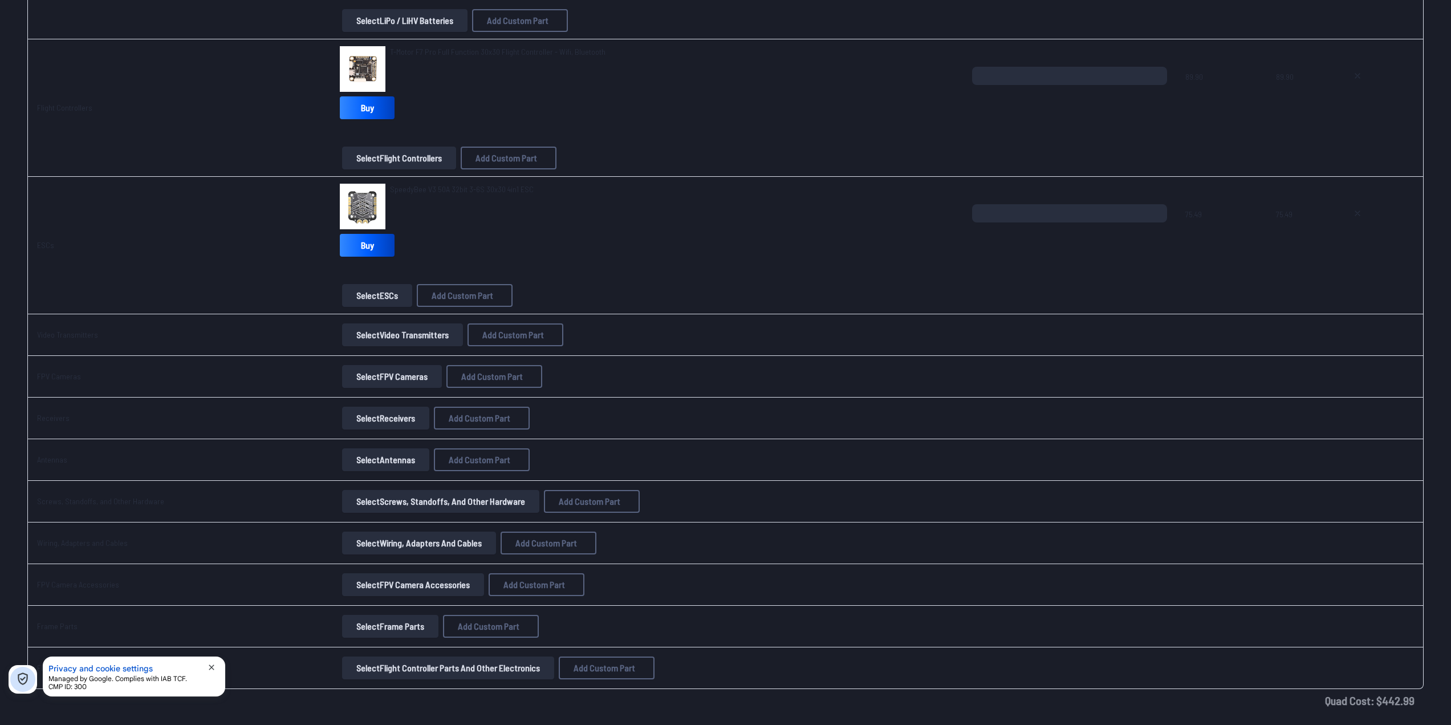
click at [381, 341] on button "Select Video Transmitters" at bounding box center [402, 334] width 121 height 23
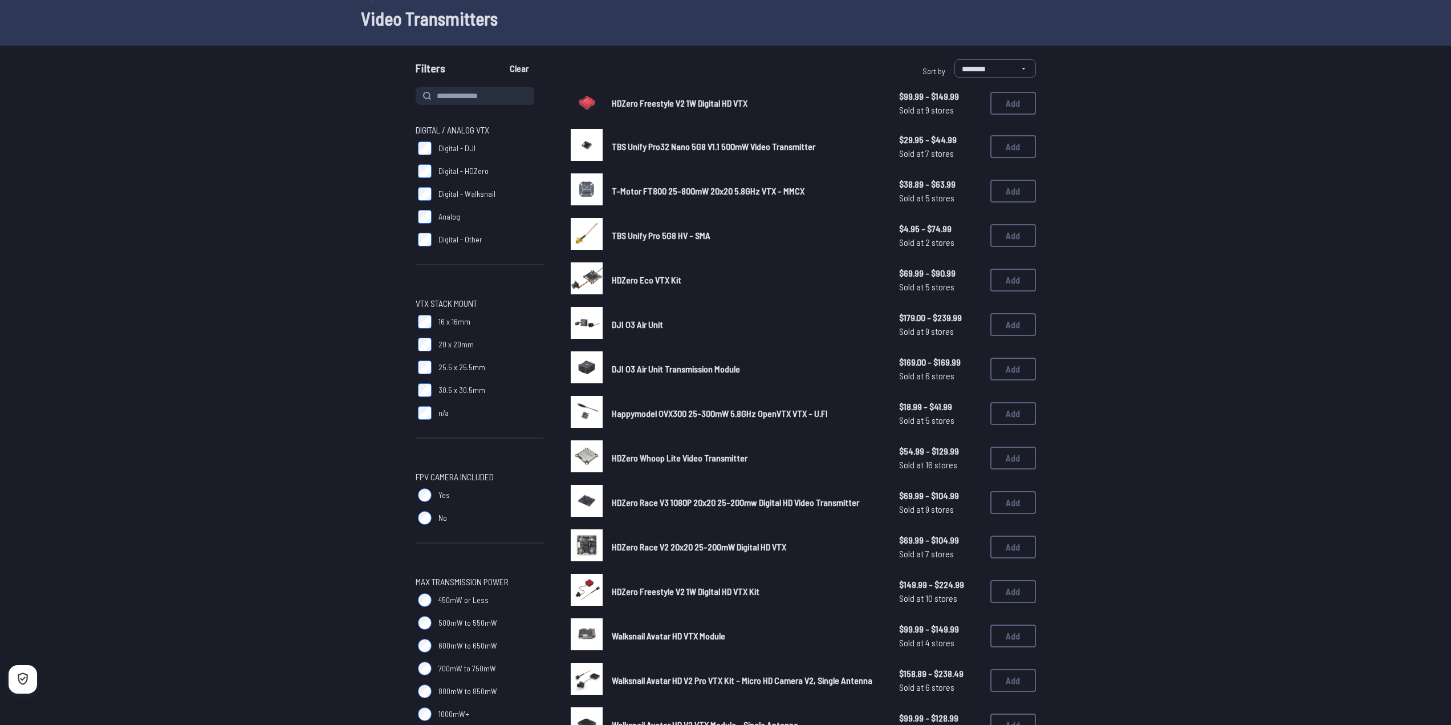
scroll to position [57, 0]
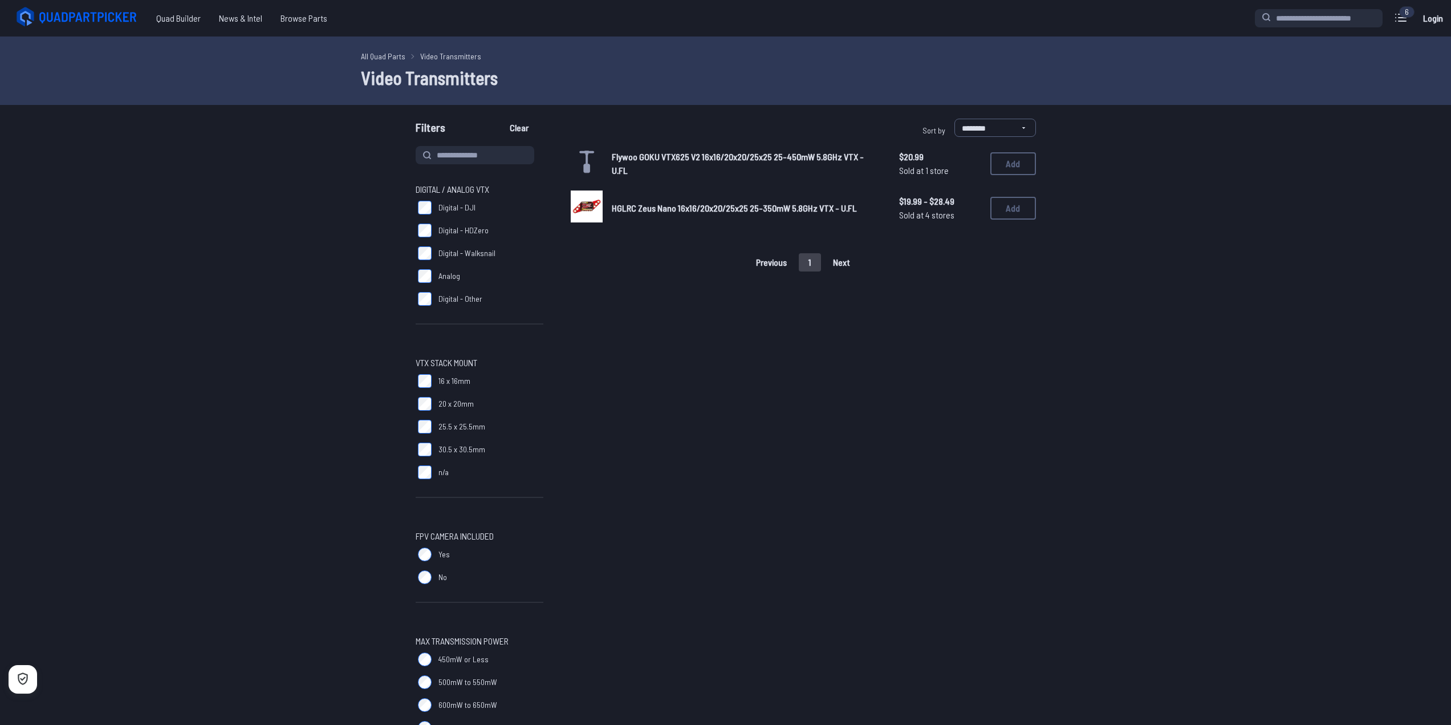
scroll to position [57, 0]
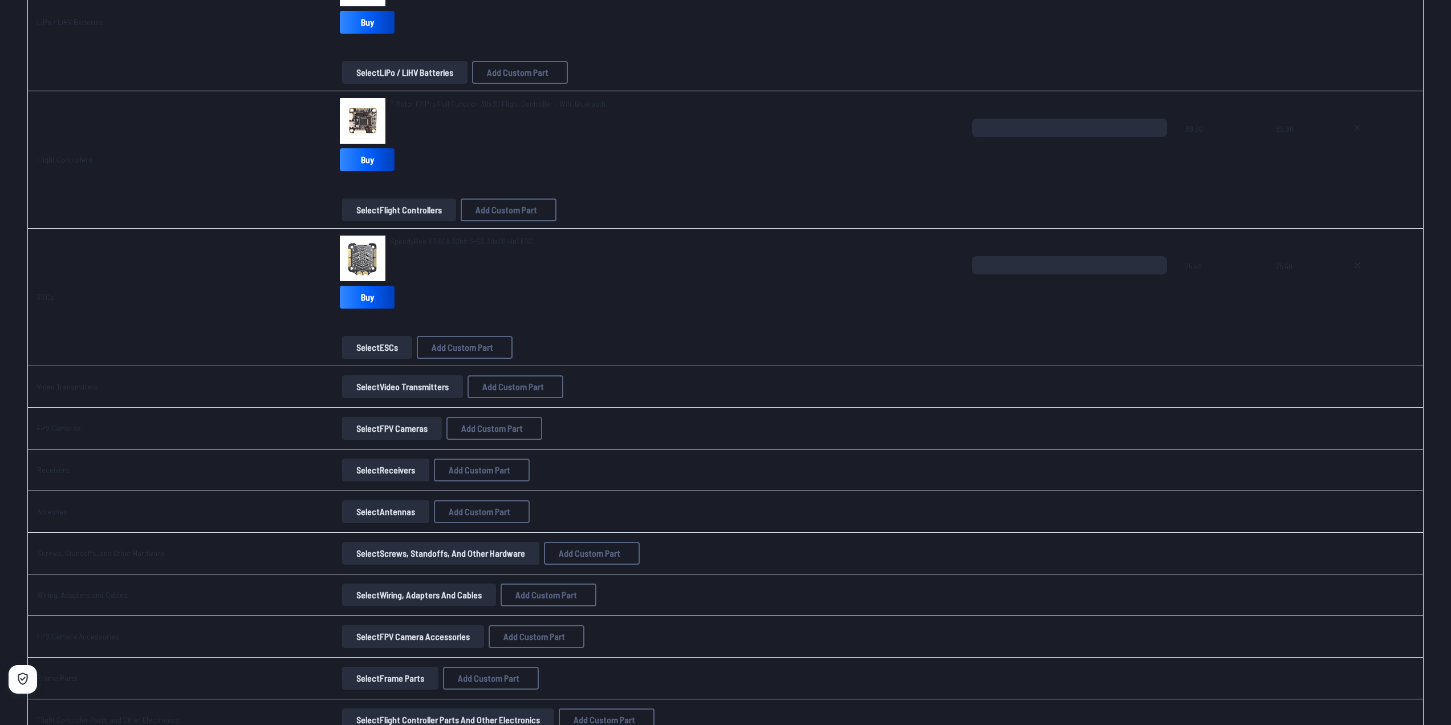
scroll to position [627, 0]
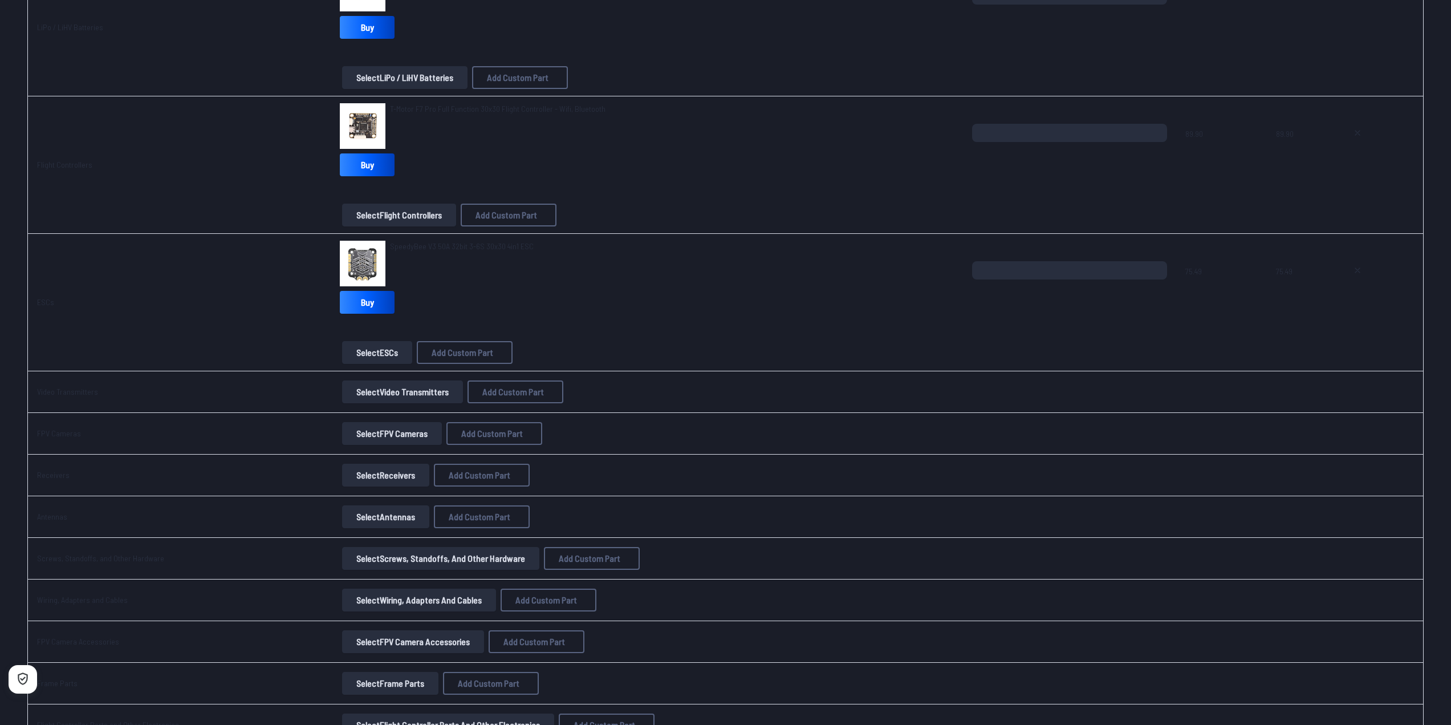
click at [367, 258] on img at bounding box center [363, 264] width 46 height 46
click at [410, 248] on span "SpeedyBee V3 50A 32bit 3-6S 30x30 4in1 ESC" at bounding box center [462, 246] width 144 height 10
click at [356, 267] on img at bounding box center [363, 264] width 46 height 46
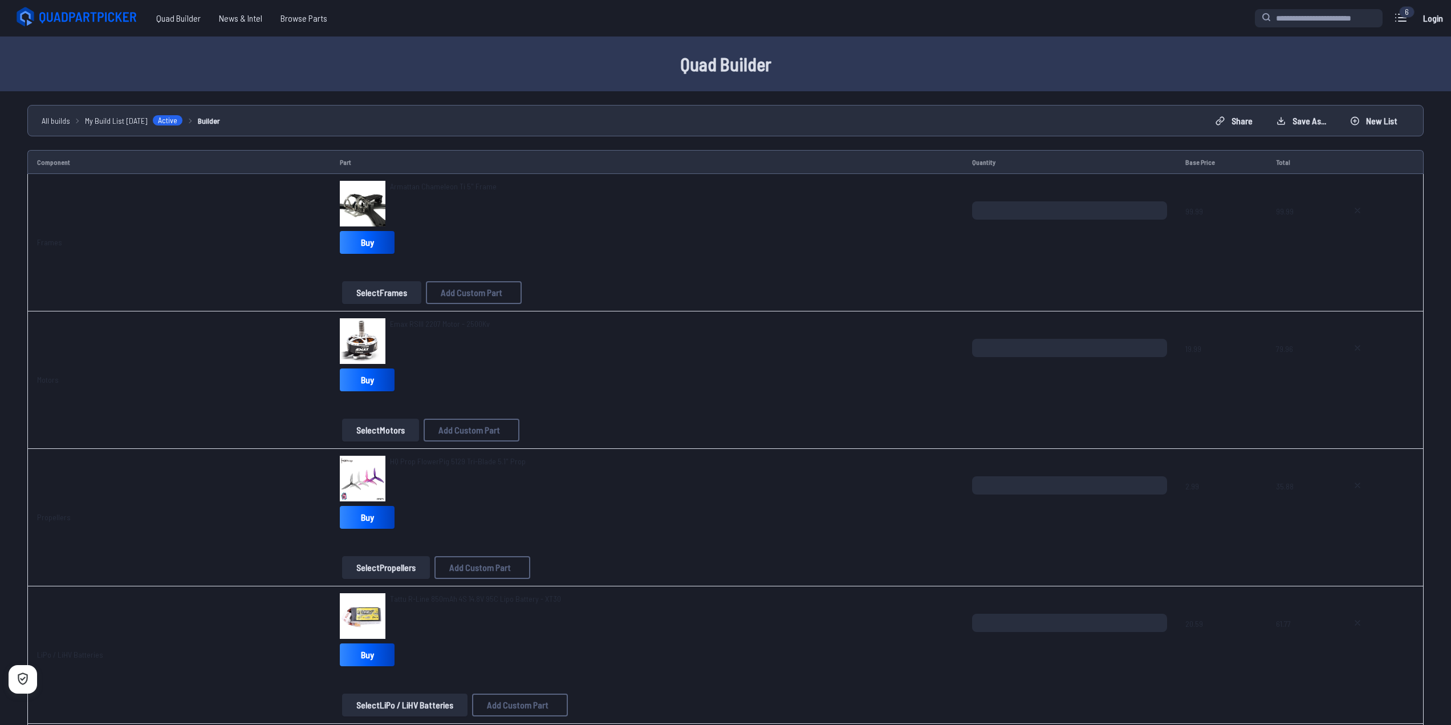
scroll to position [627, 0]
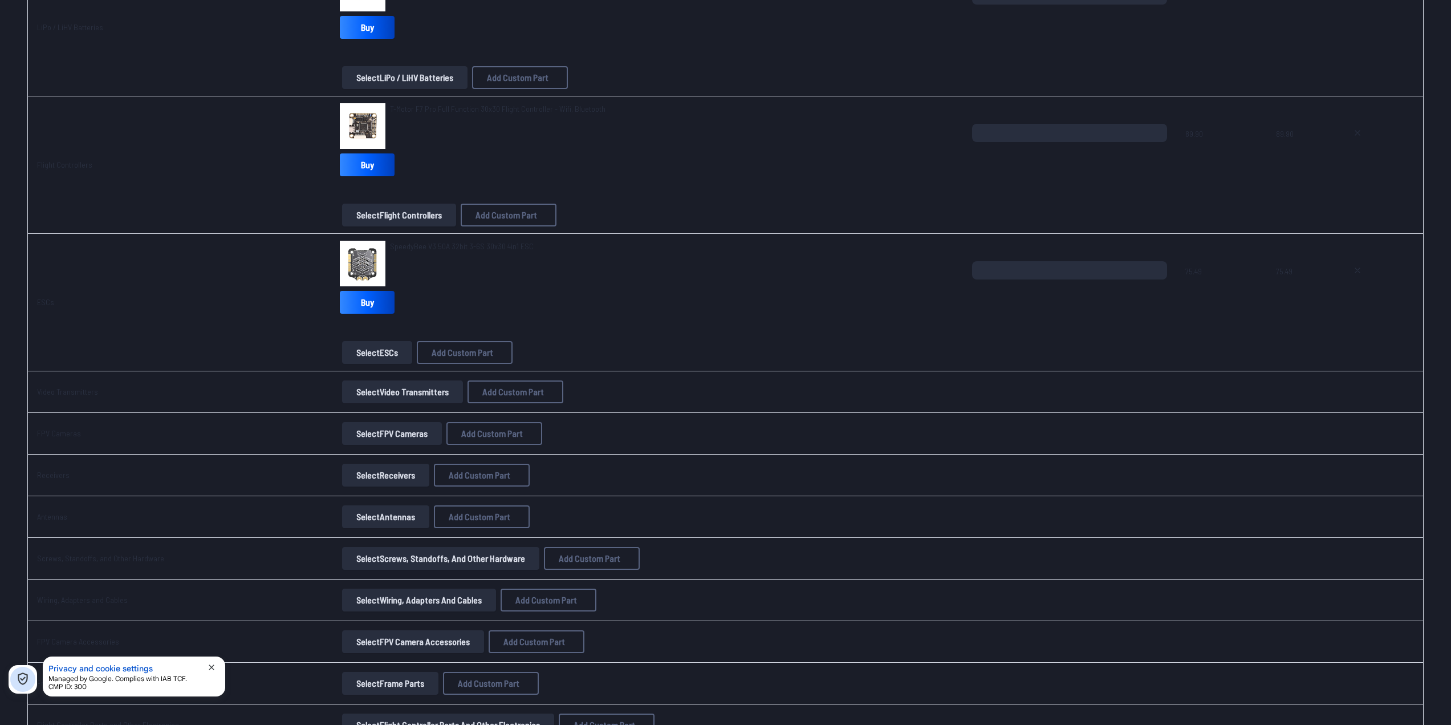
click at [385, 393] on button "Select Video Transmitters" at bounding box center [402, 391] width 121 height 23
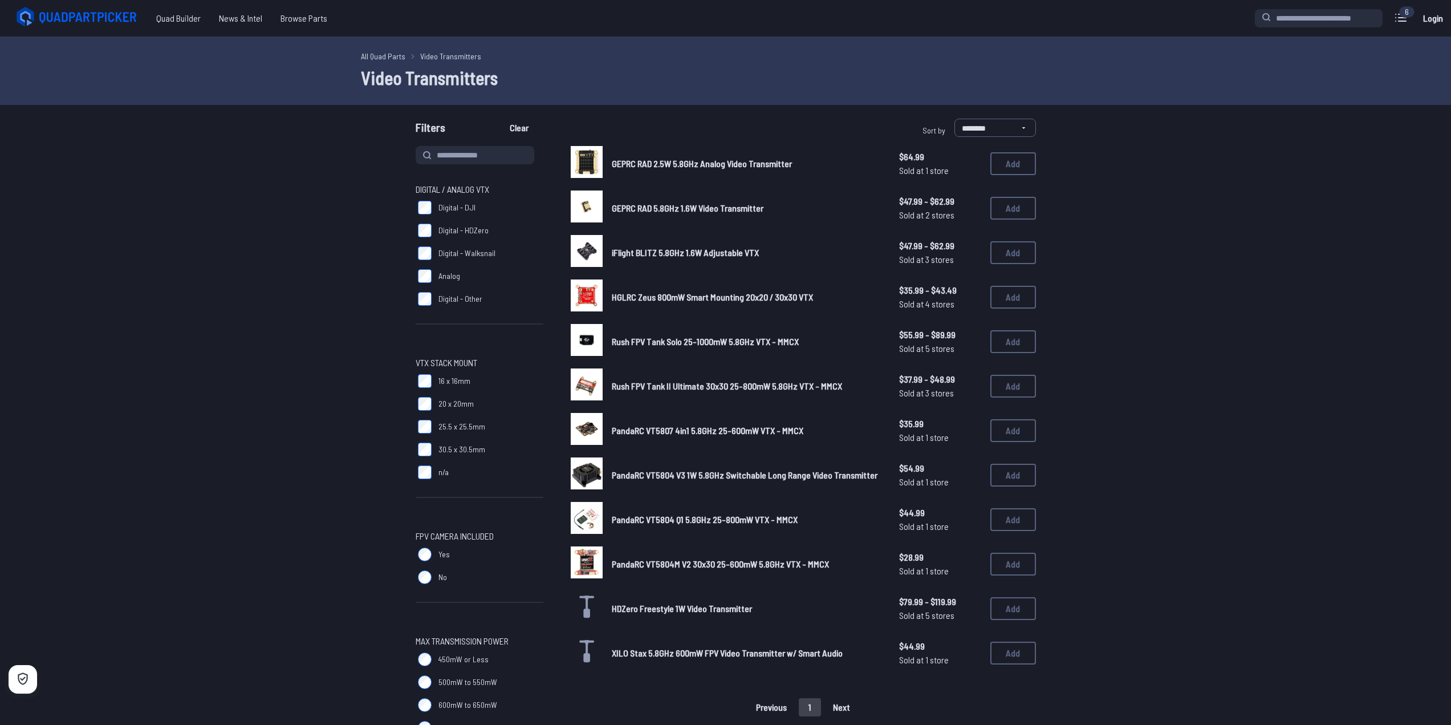
click at [578, 481] on img at bounding box center [587, 473] width 32 height 32
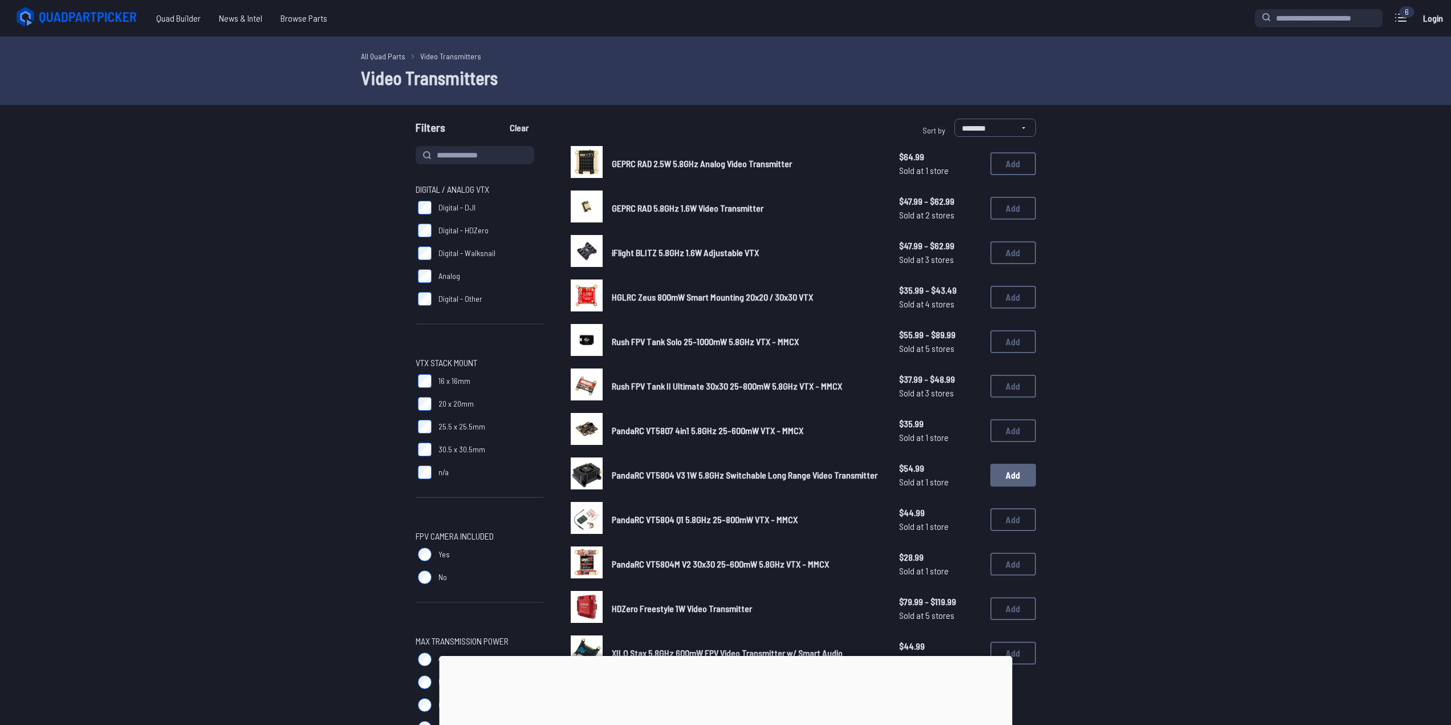
click at [1015, 481] on button "Add" at bounding box center [1013, 474] width 46 height 23
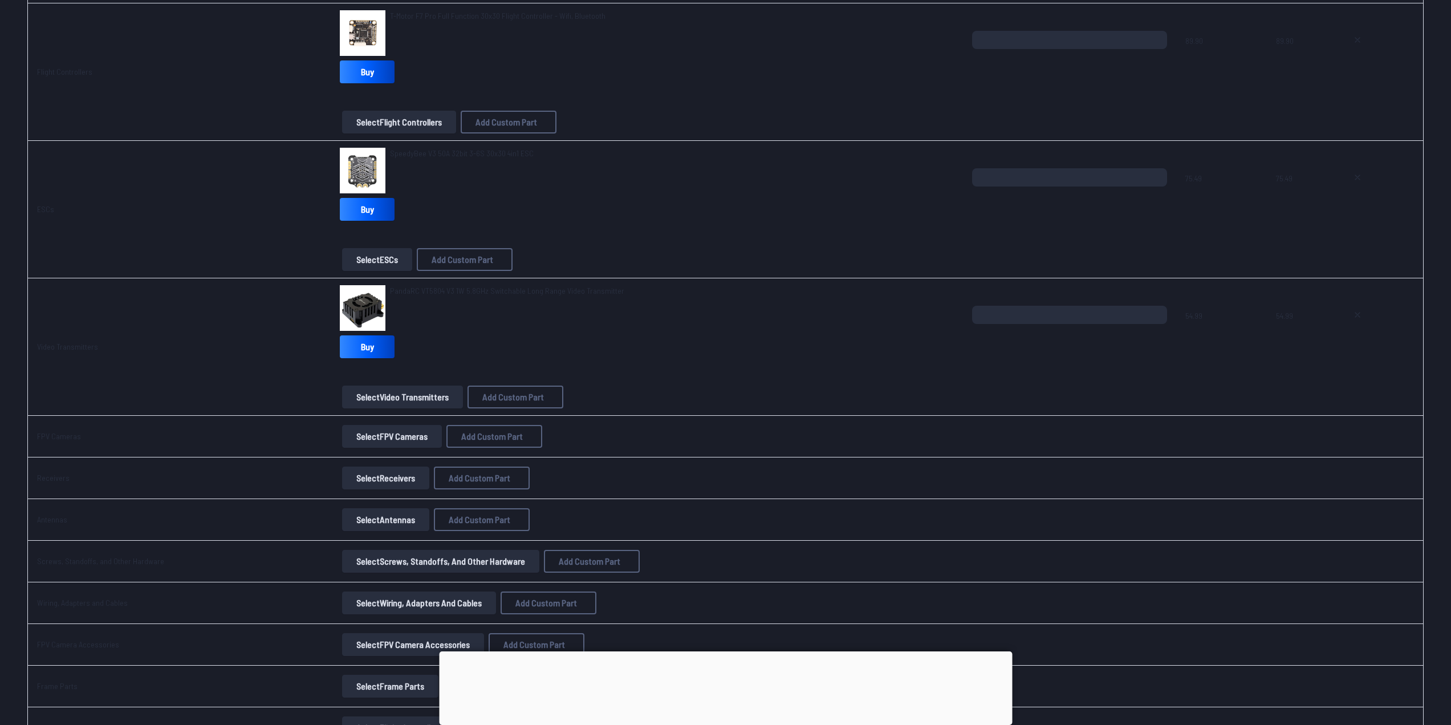
scroll to position [741, 0]
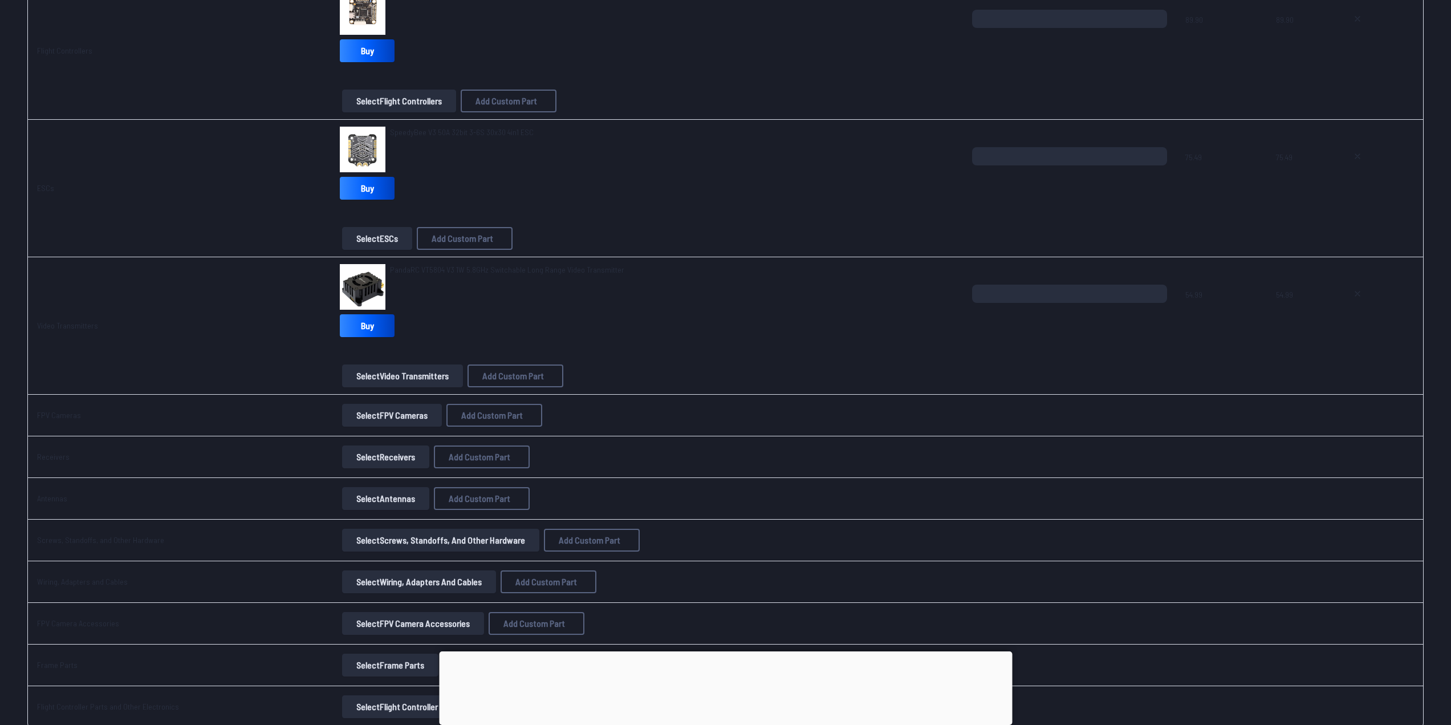
click at [399, 269] on span "PandaRC VT5804 V3 1W 5.8GHz Switchable Long Range Video Transmitter" at bounding box center [507, 270] width 234 height 10
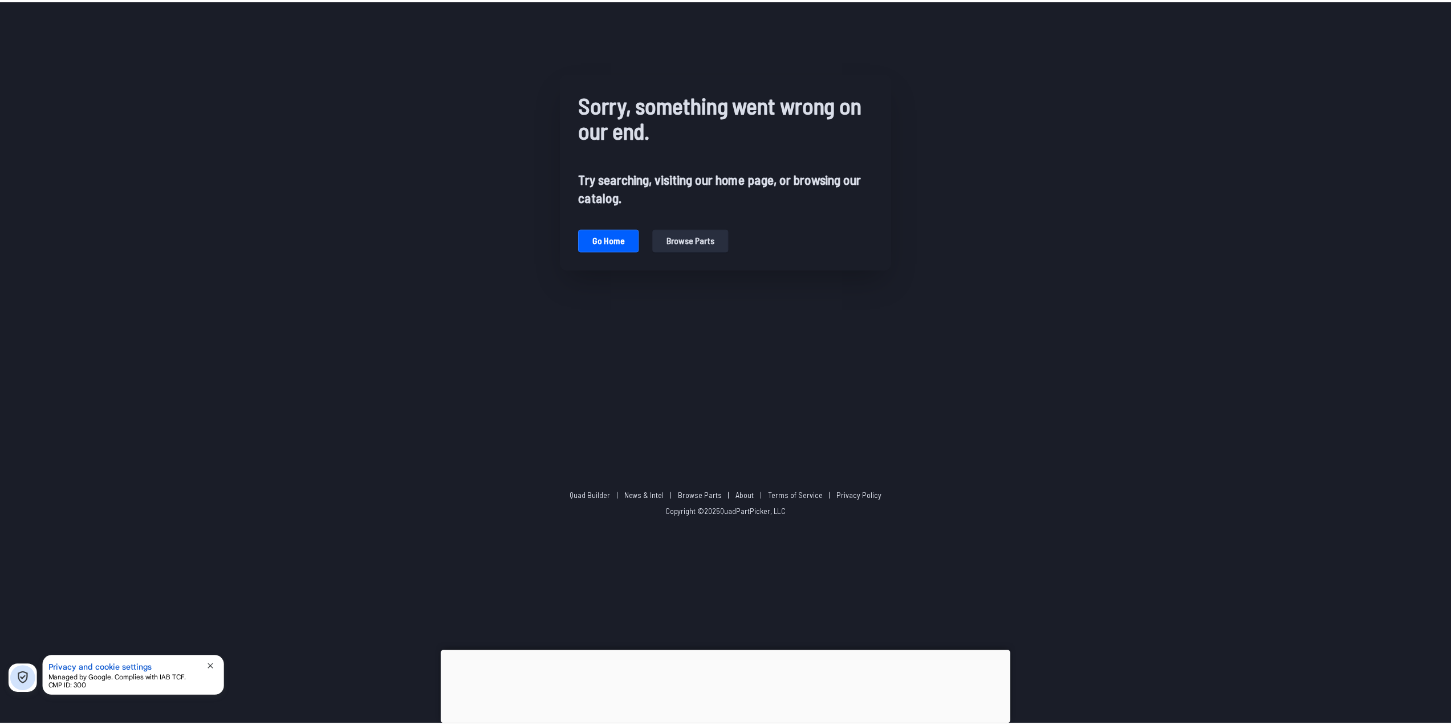
scroll to position [741, 0]
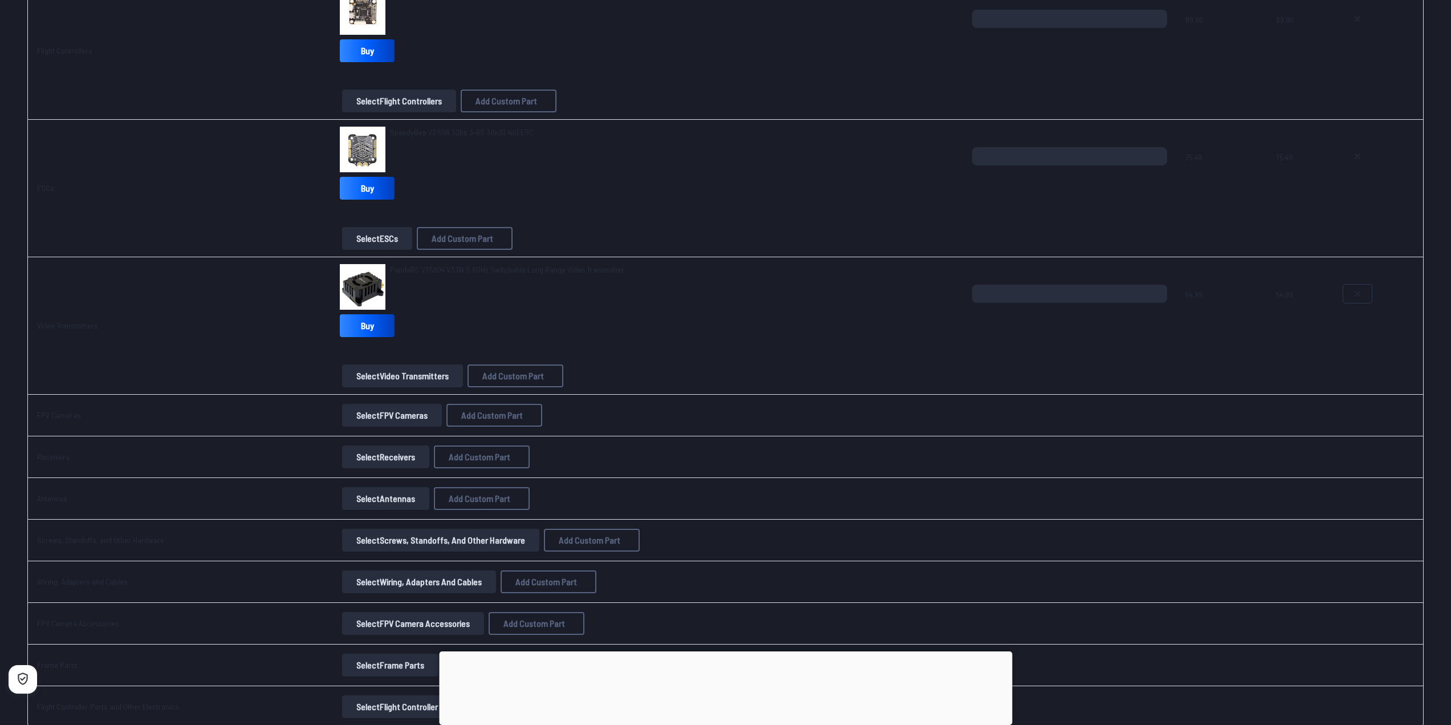
click at [1347, 295] on button at bounding box center [1357, 293] width 29 height 18
type textarea "**********"
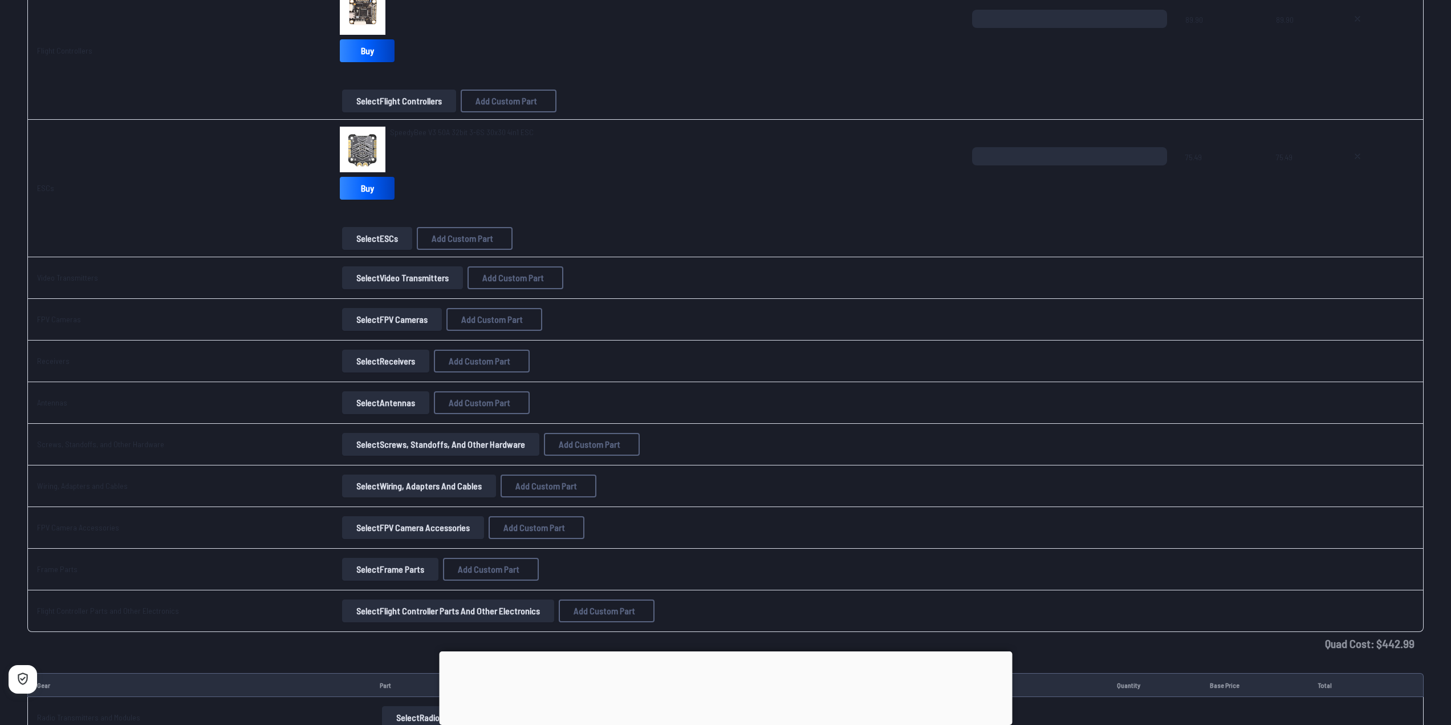
click at [385, 282] on button "Select Video Transmitters" at bounding box center [402, 277] width 121 height 23
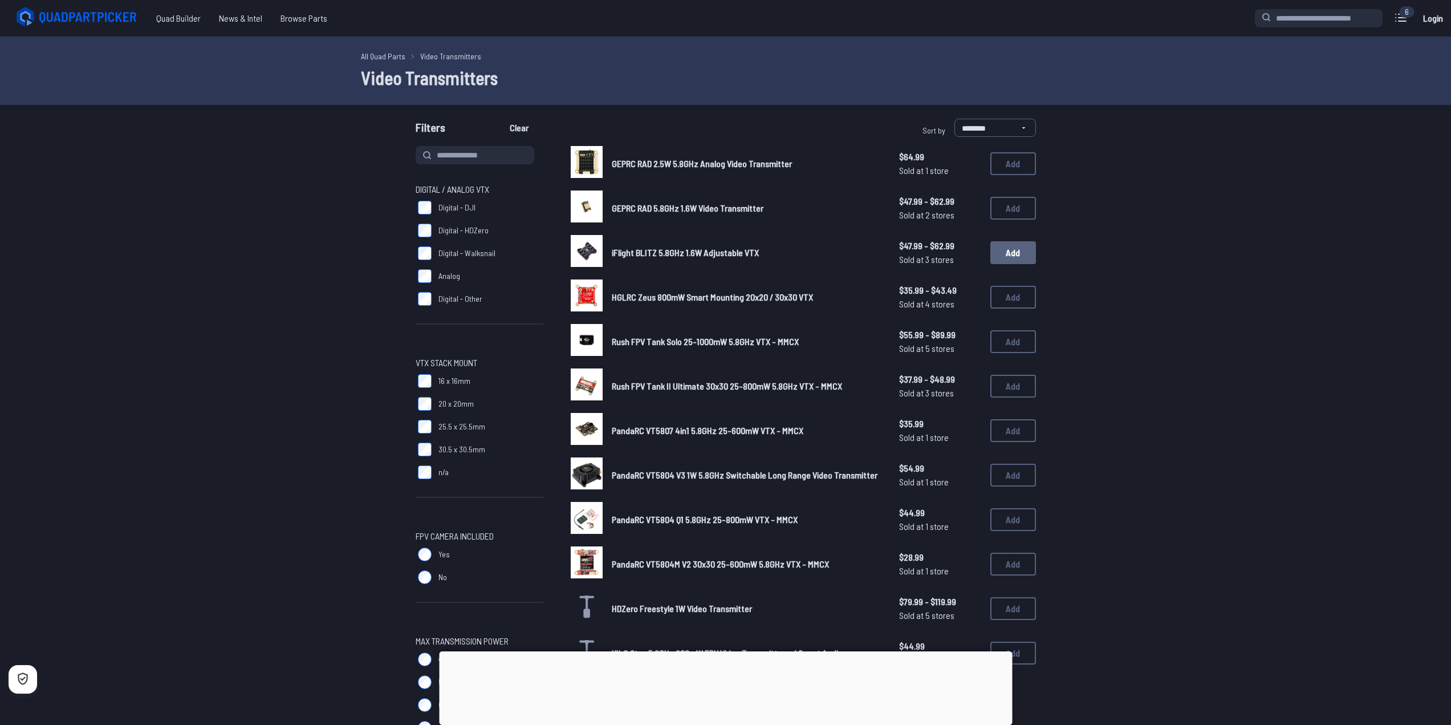
click at [1009, 252] on button "Add" at bounding box center [1013, 252] width 46 height 23
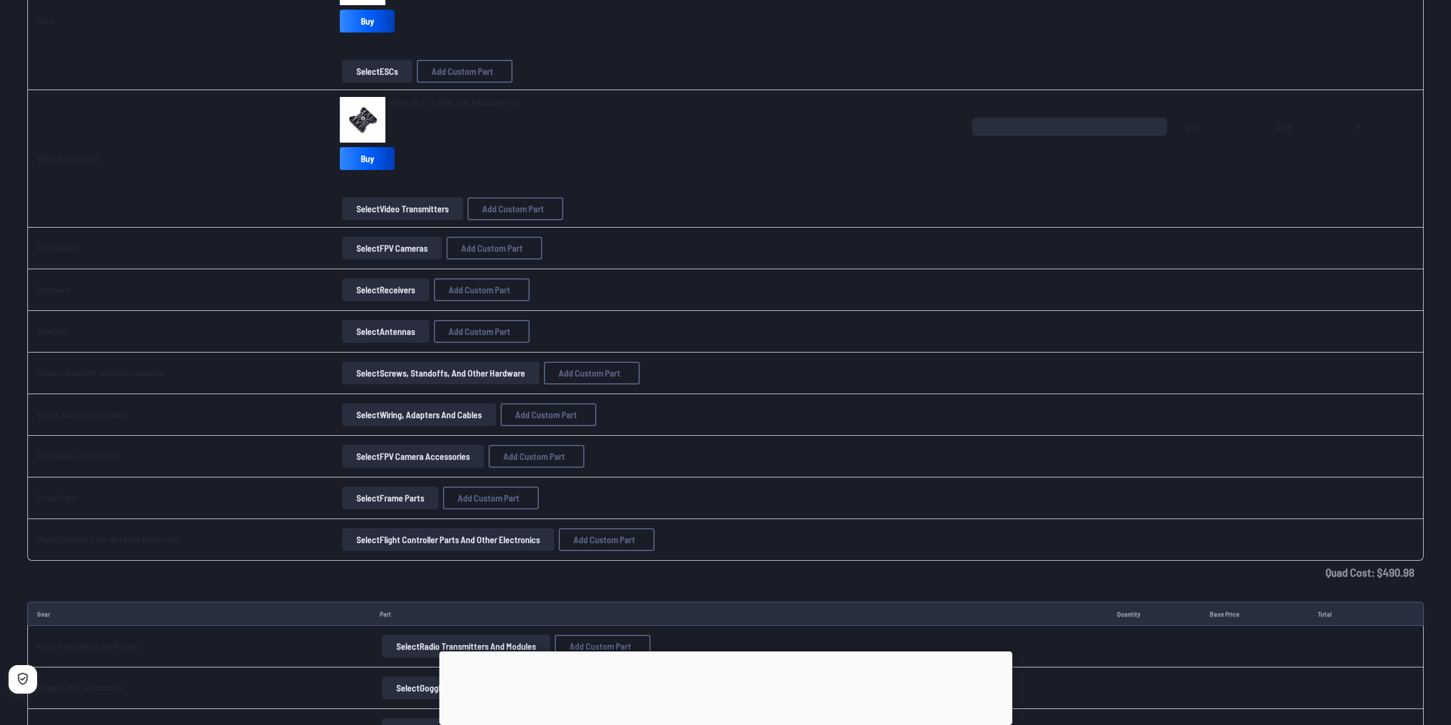
scroll to position [912, 0]
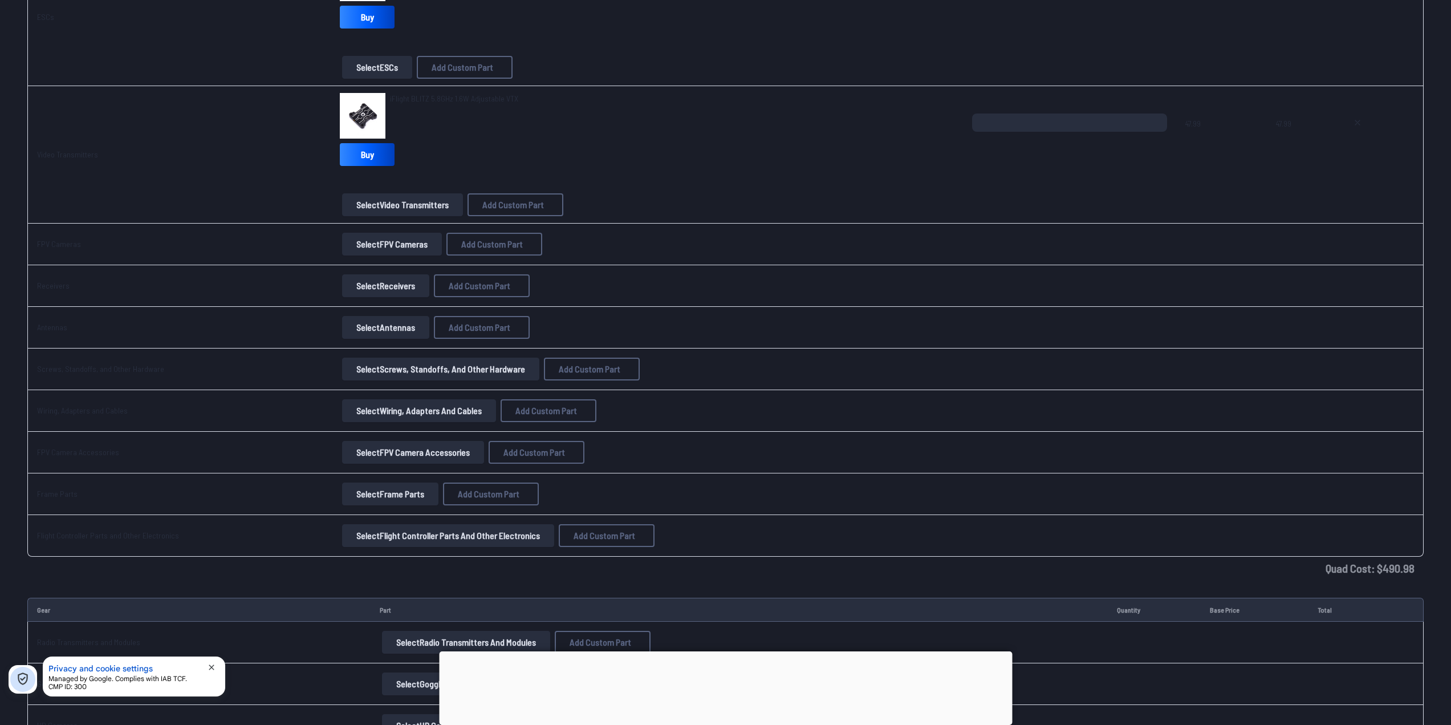
click at [362, 245] on button "Select FPV Cameras" at bounding box center [392, 244] width 100 height 23
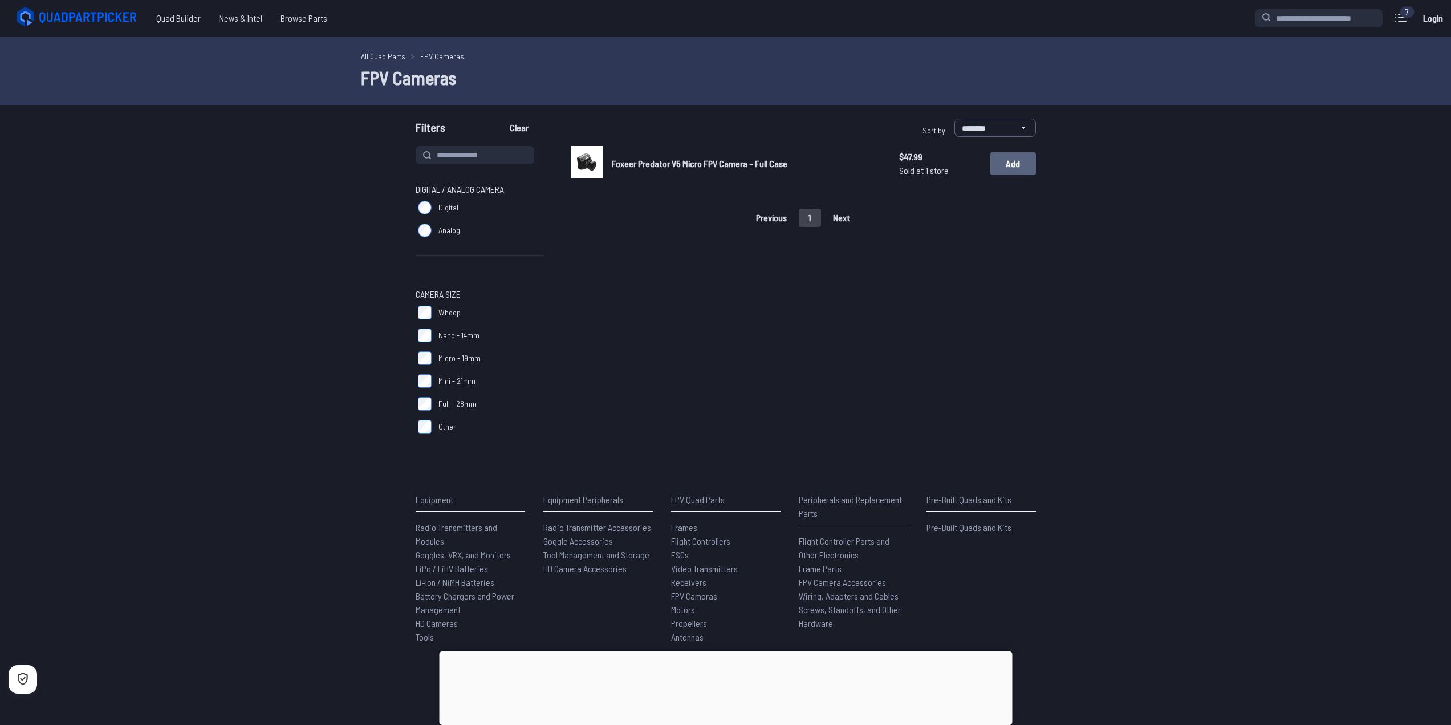
click at [997, 162] on button "Add" at bounding box center [1013, 163] width 46 height 23
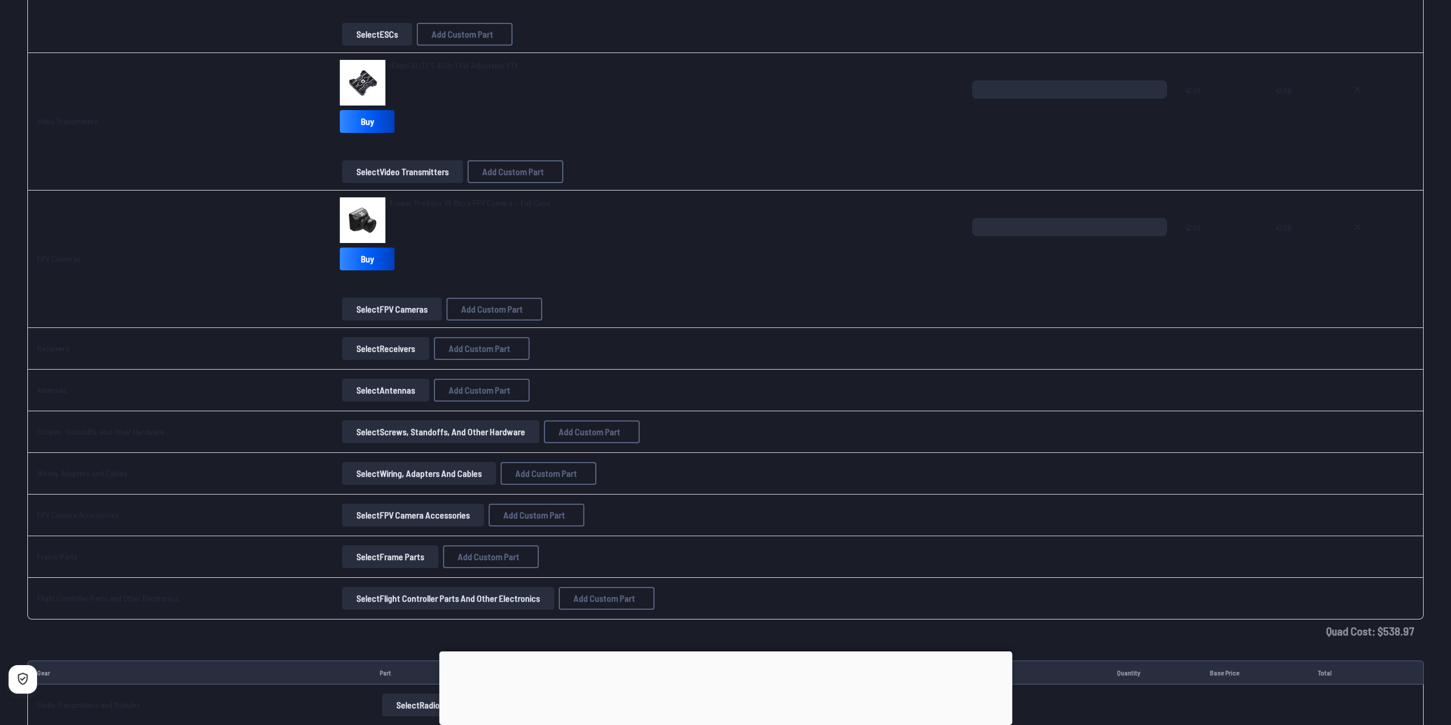
scroll to position [969, 0]
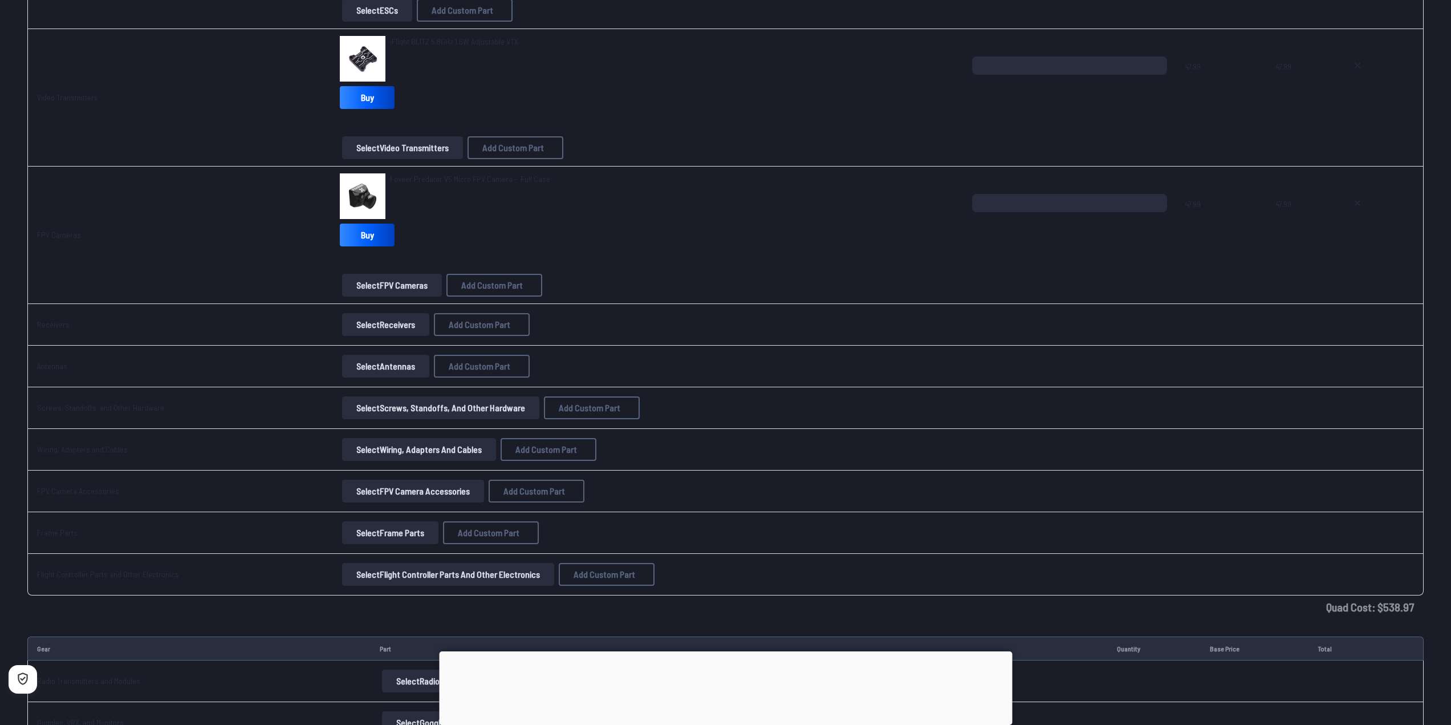
click at [385, 326] on button "Select Receivers" at bounding box center [385, 324] width 87 height 23
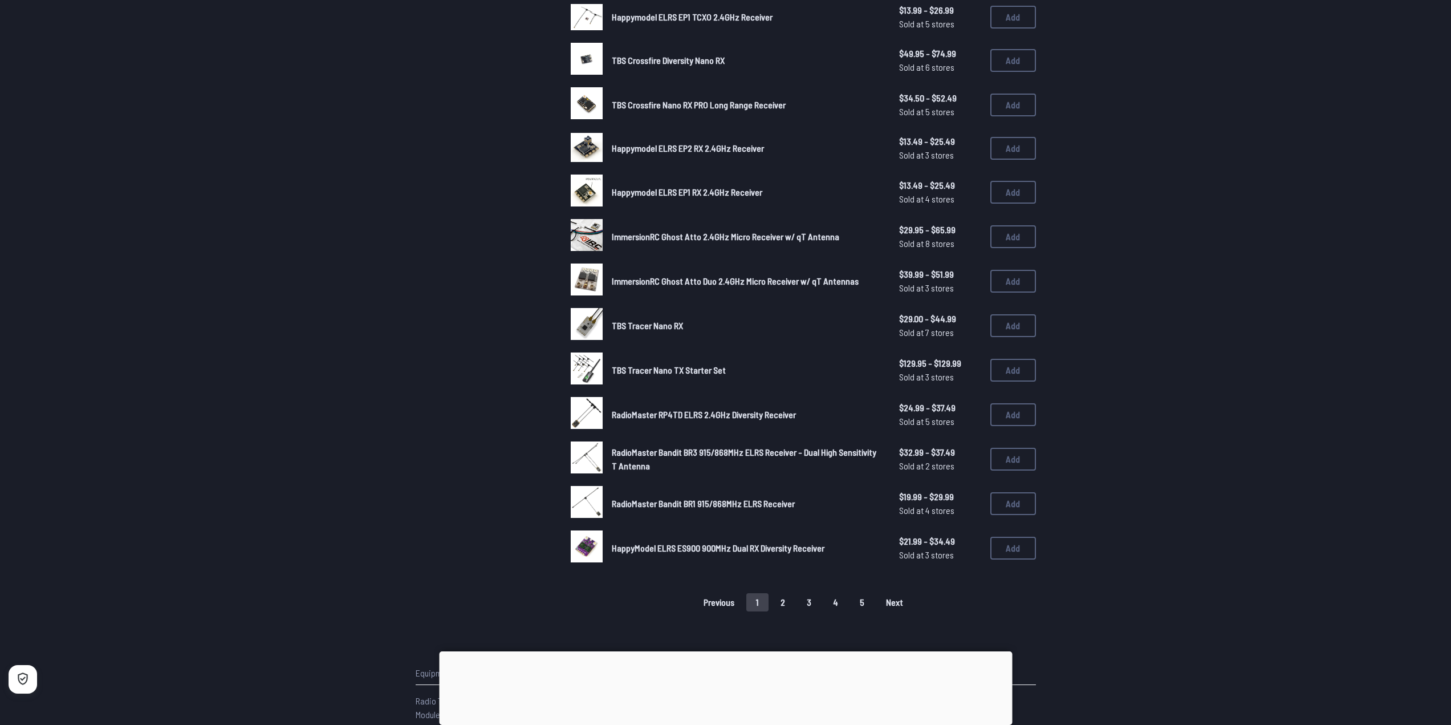
scroll to position [456, 0]
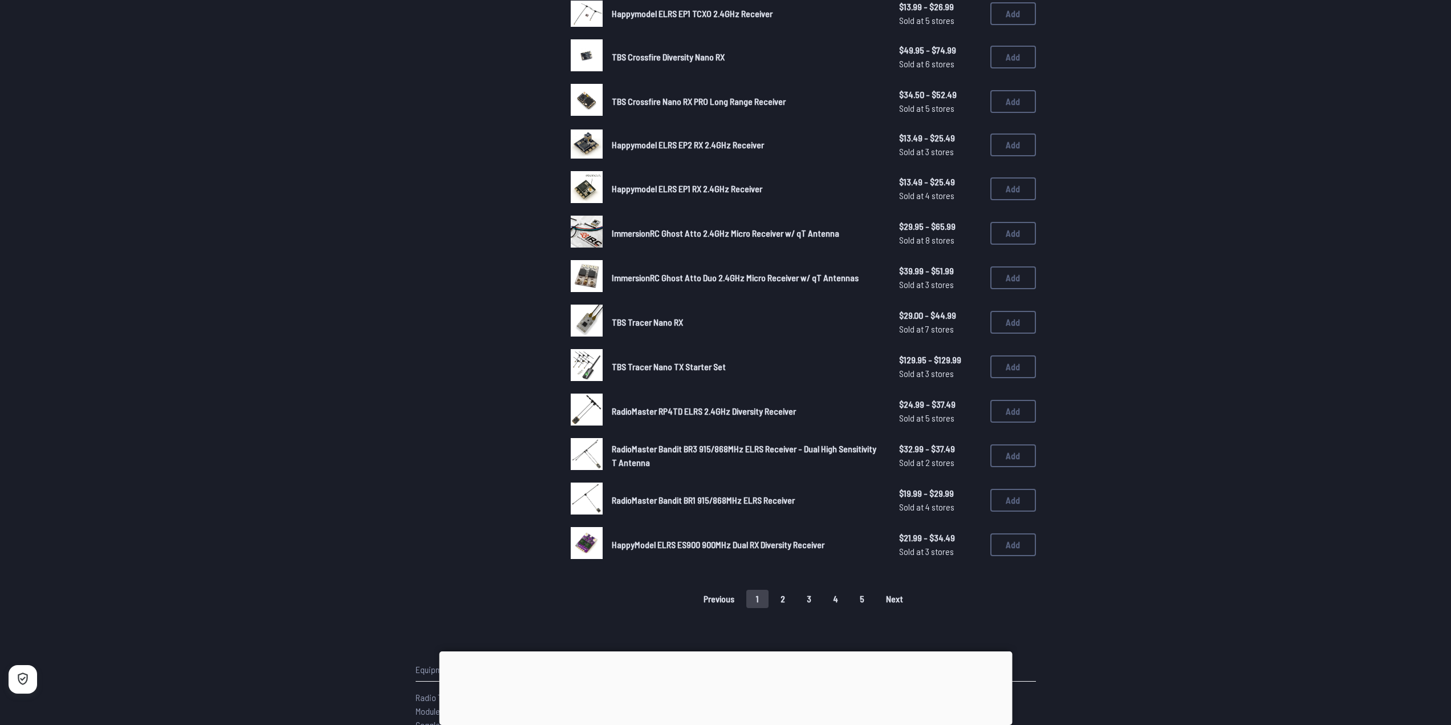
click at [633, 362] on span "TBS Tracer Nano TX Starter Set" at bounding box center [669, 366] width 114 height 11
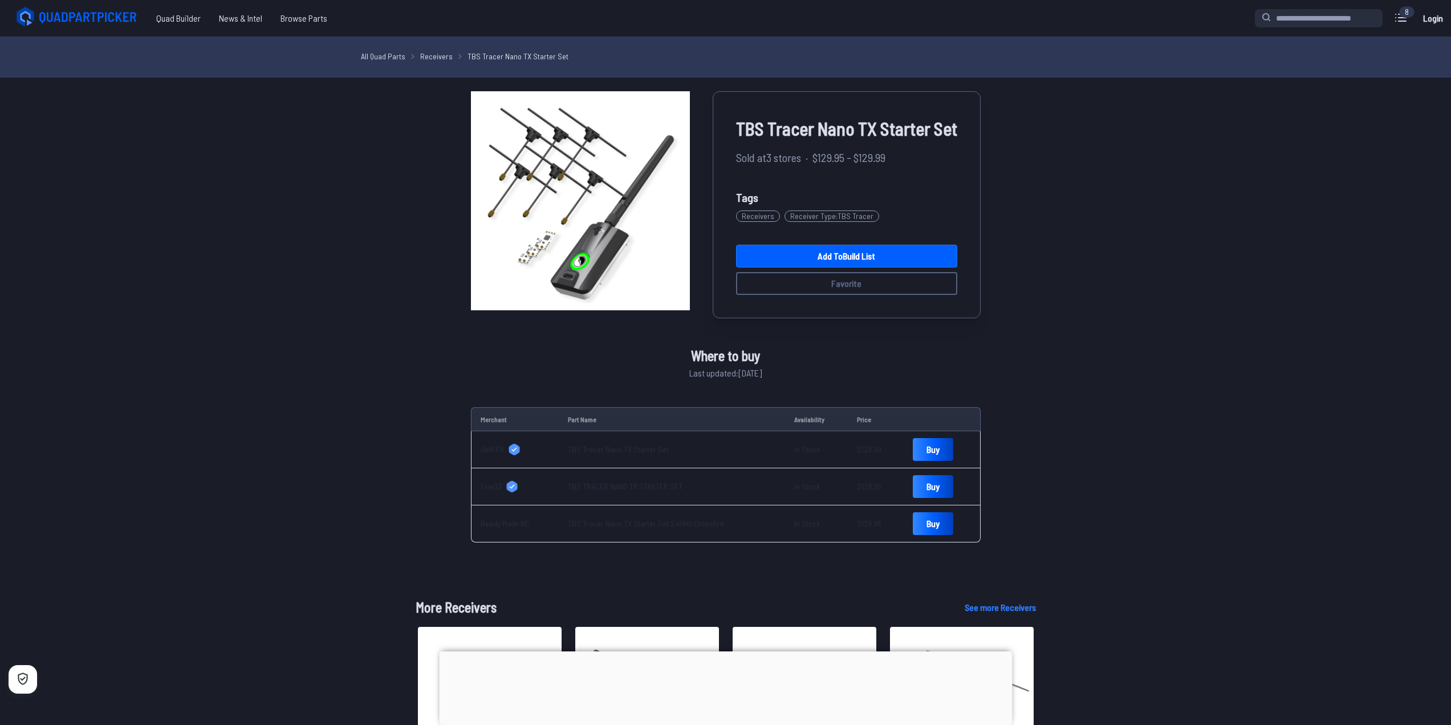
scroll to position [456, 0]
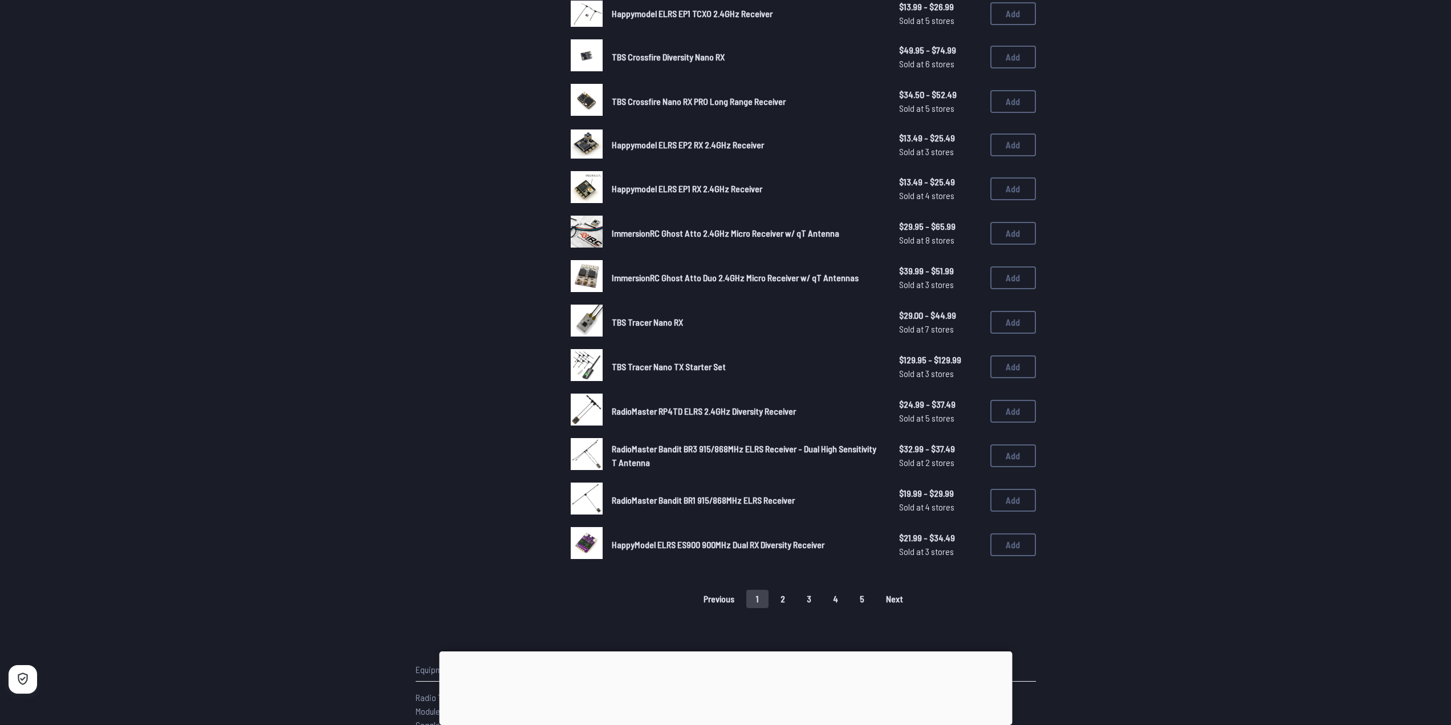
click at [637, 409] on span "RadioMaster RP4TD ELRS 2.4GHz Diversity Receiver" at bounding box center [704, 410] width 184 height 11
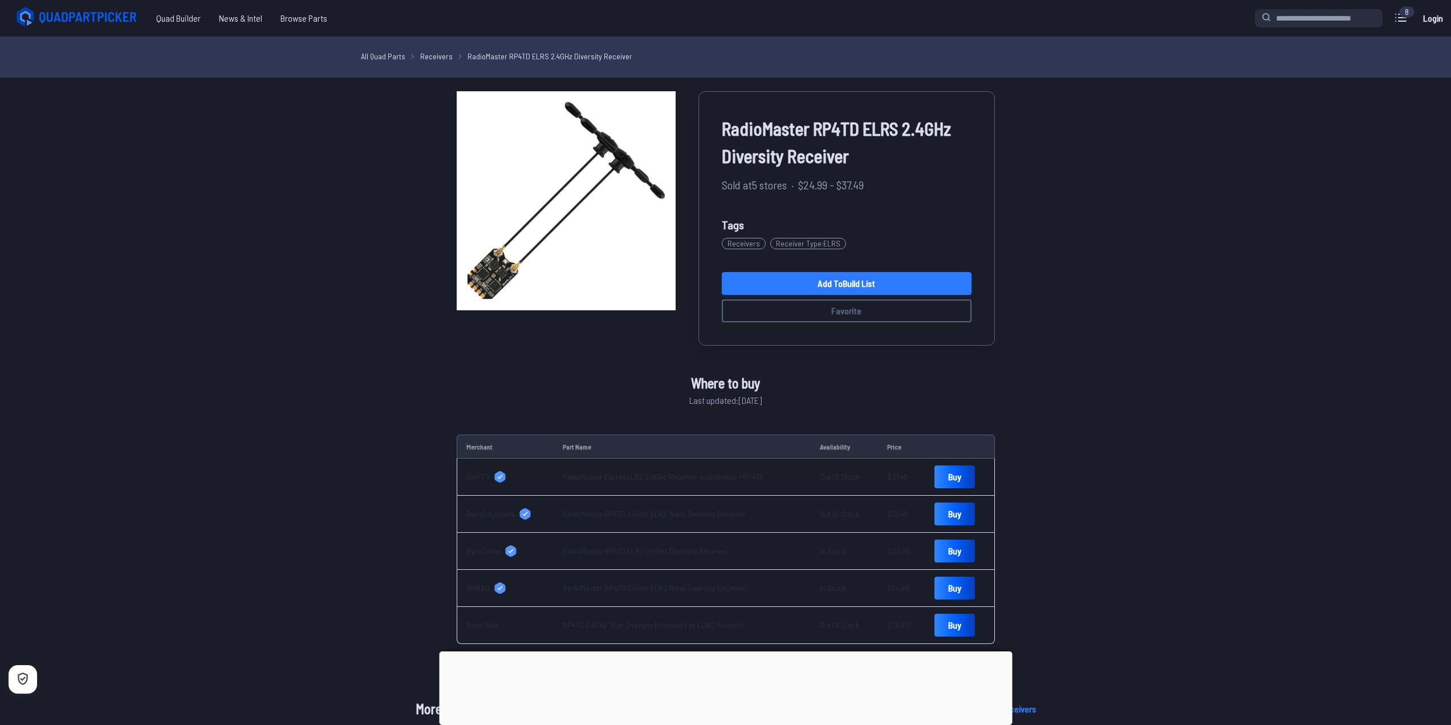
click at [780, 286] on link "Add to Build List" at bounding box center [847, 283] width 250 height 23
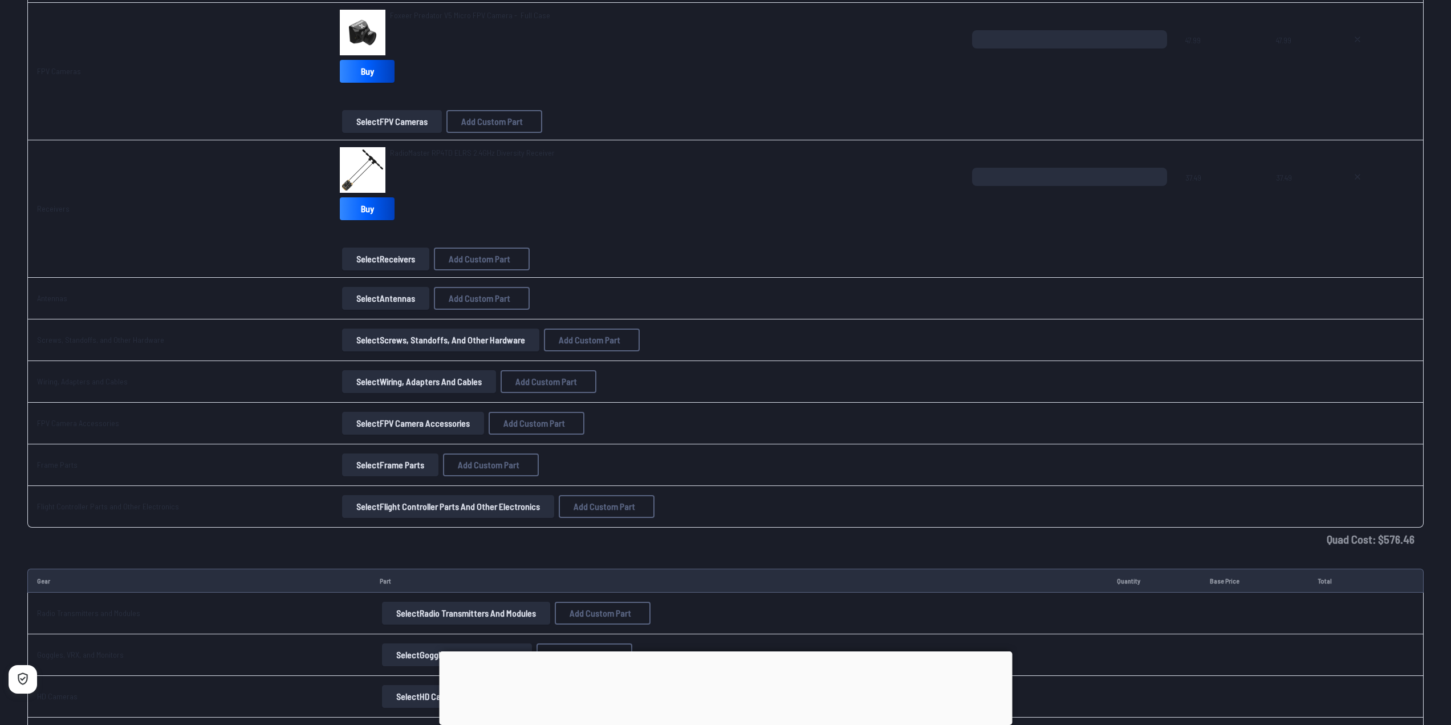
scroll to position [1140, 0]
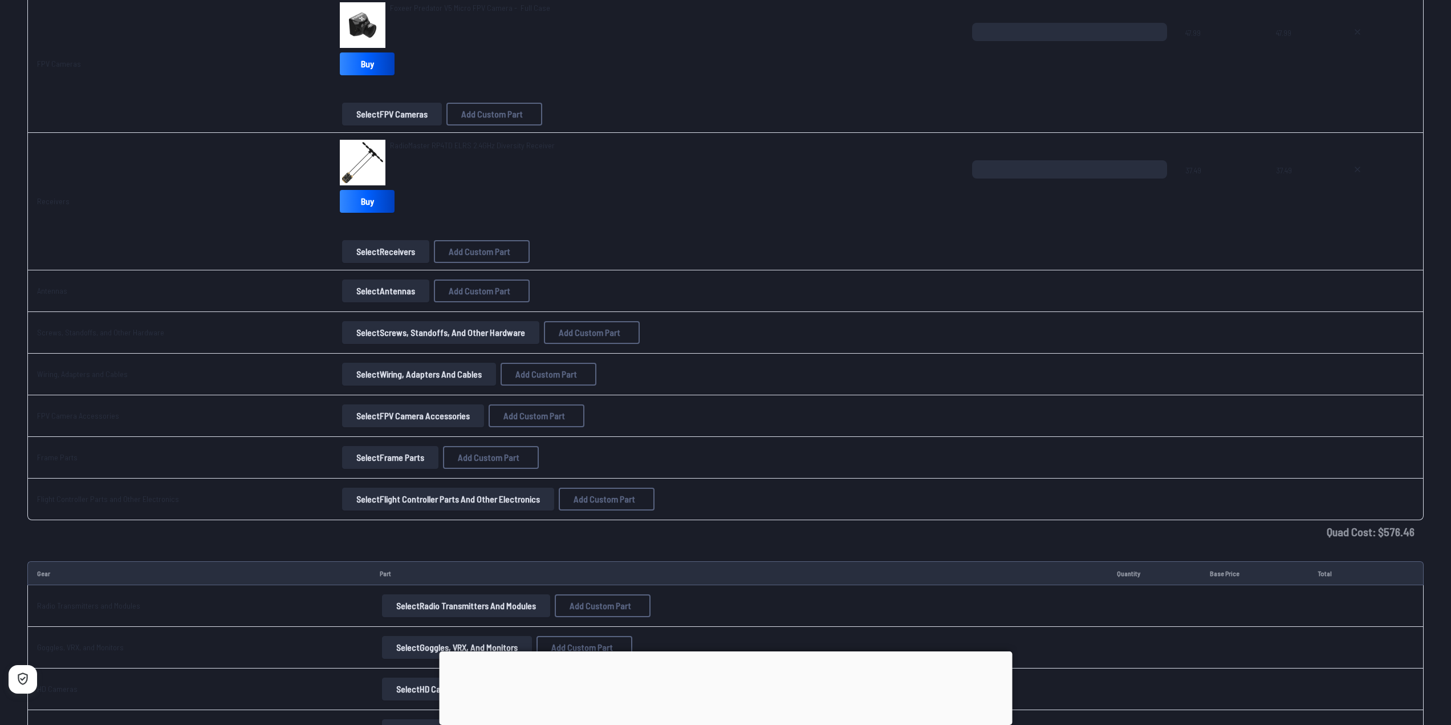
click at [379, 292] on button "Select Antennas" at bounding box center [385, 290] width 87 height 23
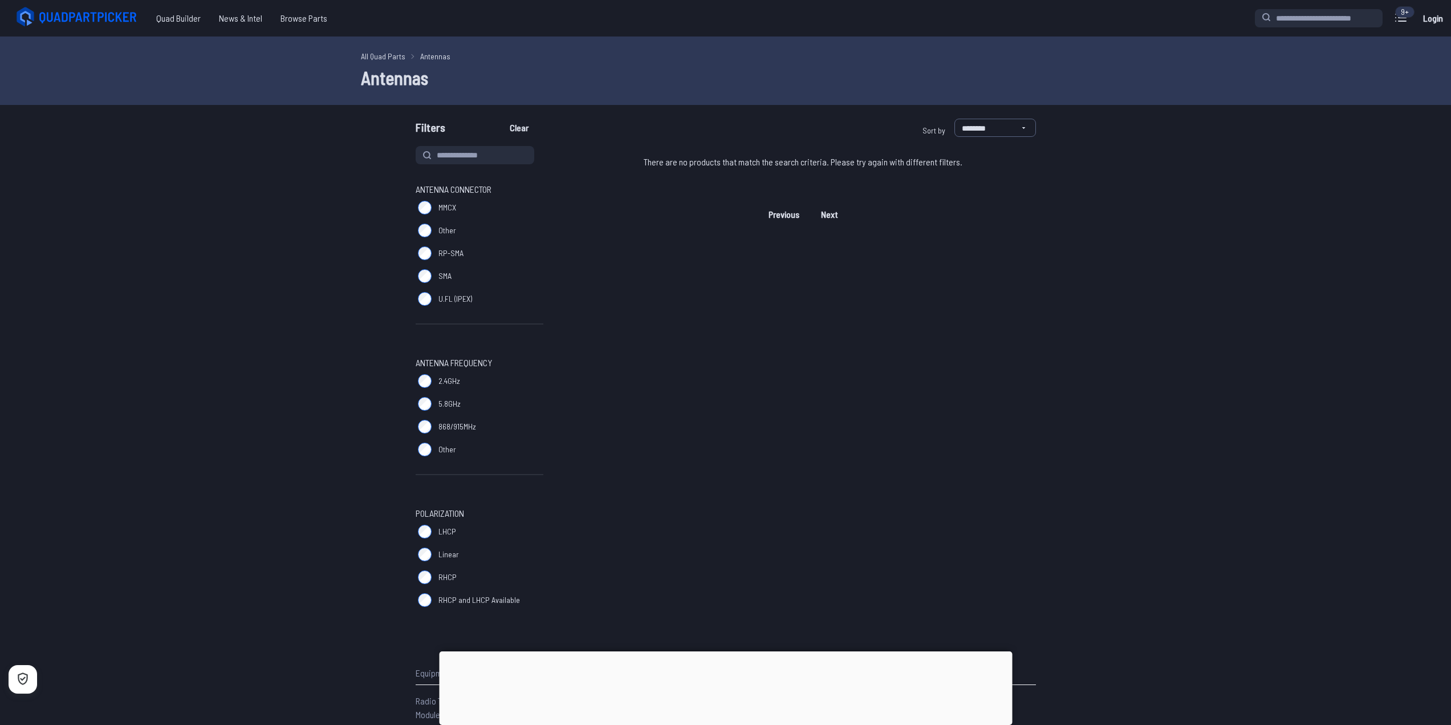
click at [367, 356] on div "Antenna Connector MMCX Other RP-SMA SMA U.FL (IPEX) Antenna Frequency 2.4GHz 5.…" at bounding box center [726, 378] width 730 height 465
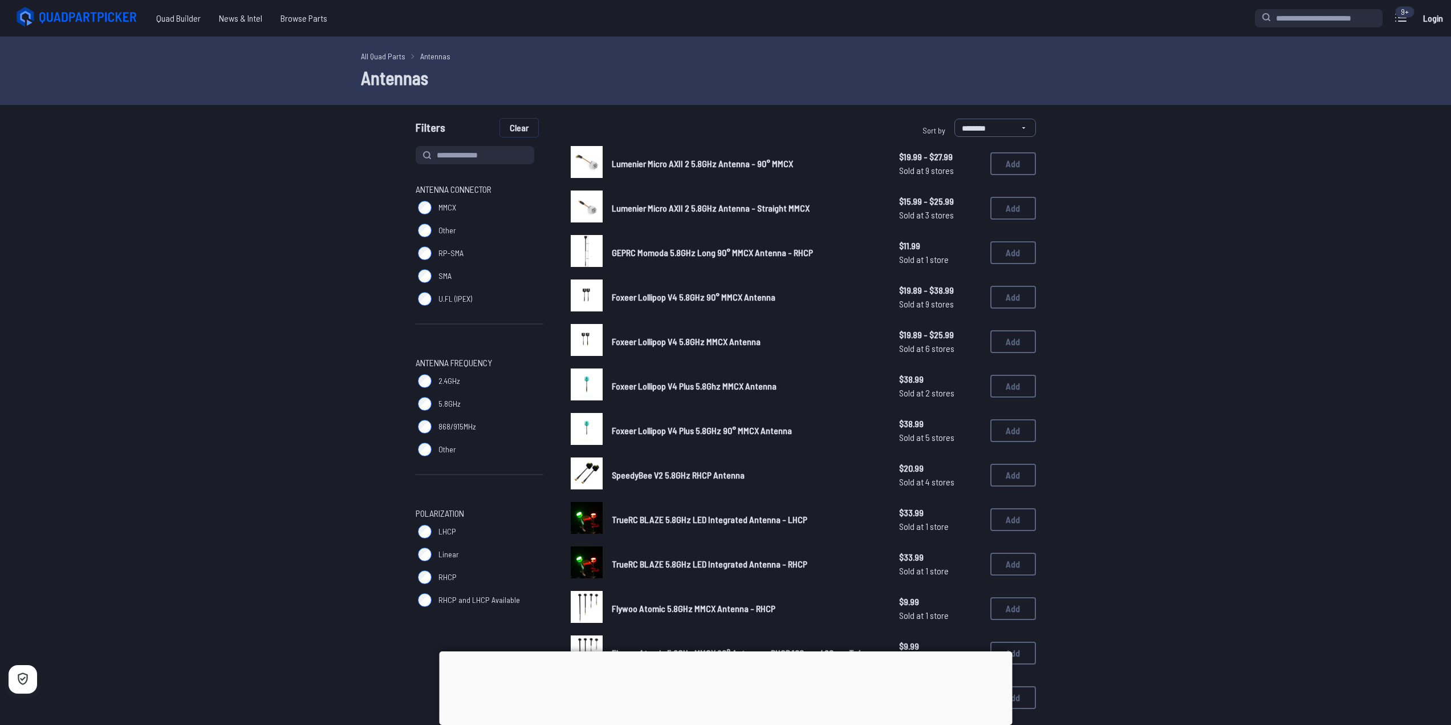
click at [518, 127] on button "Clear" at bounding box center [519, 128] width 38 height 18
click at [515, 129] on button "Clear" at bounding box center [519, 128] width 38 height 18
click at [1003, 161] on button "Add" at bounding box center [1013, 163] width 46 height 23
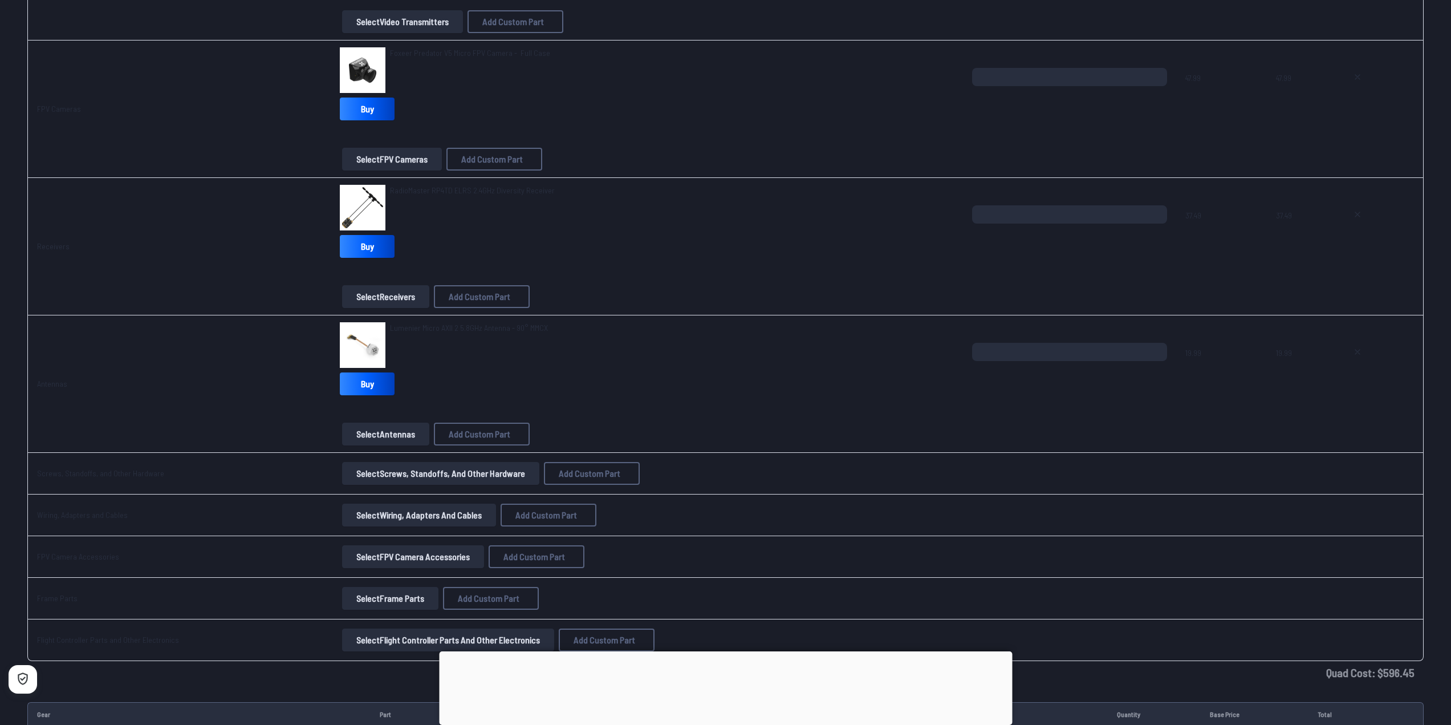
scroll to position [1197, 0]
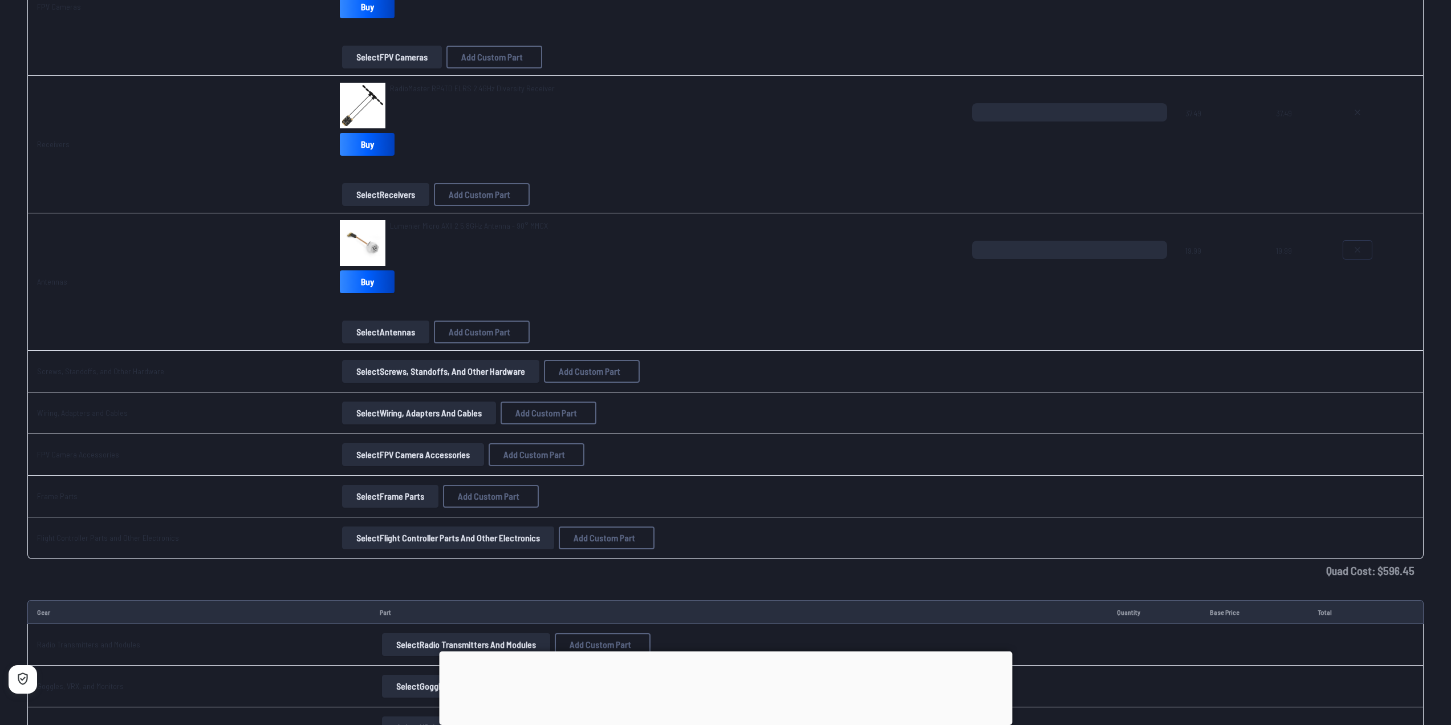
click at [1359, 249] on icon at bounding box center [1357, 249] width 9 height 9
click at [377, 330] on button "Select Antennas" at bounding box center [385, 331] width 87 height 23
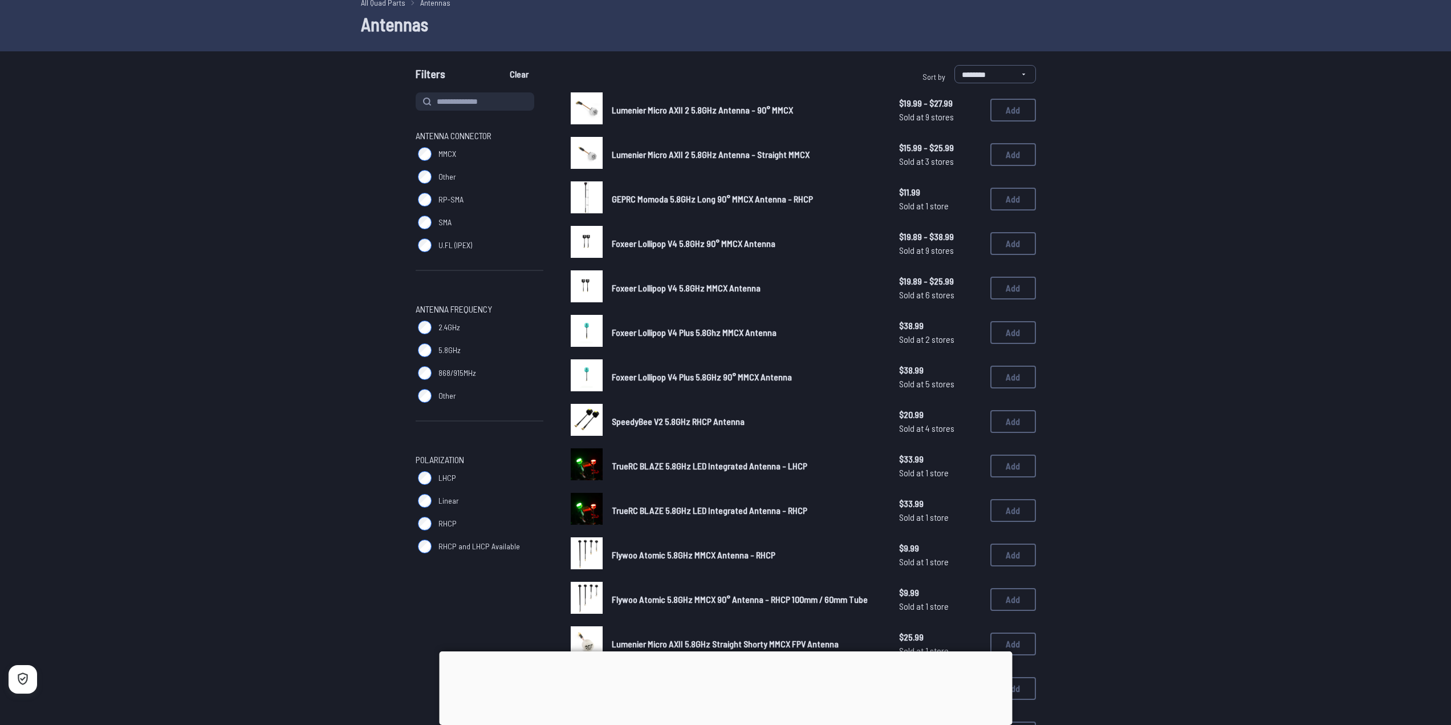
scroll to position [57, 0]
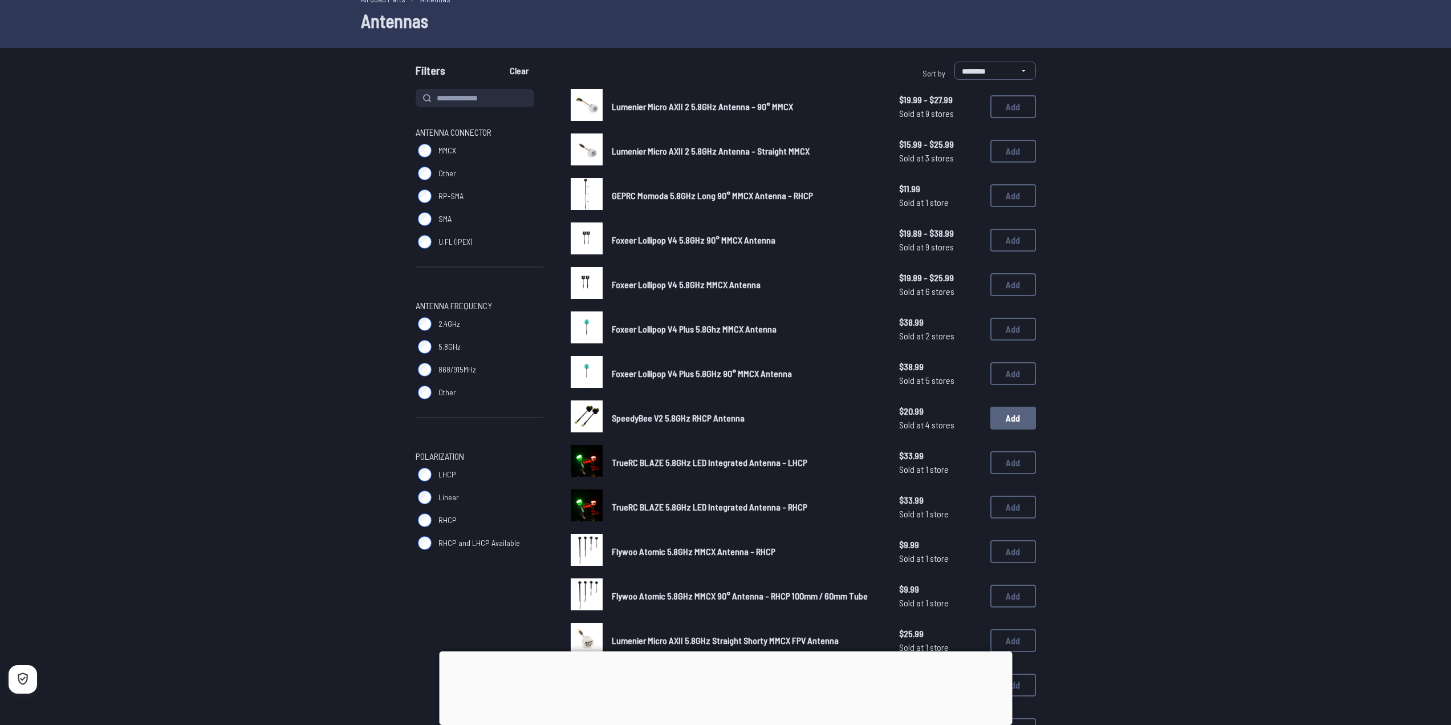
click at [1001, 428] on button "Add" at bounding box center [1013, 417] width 46 height 23
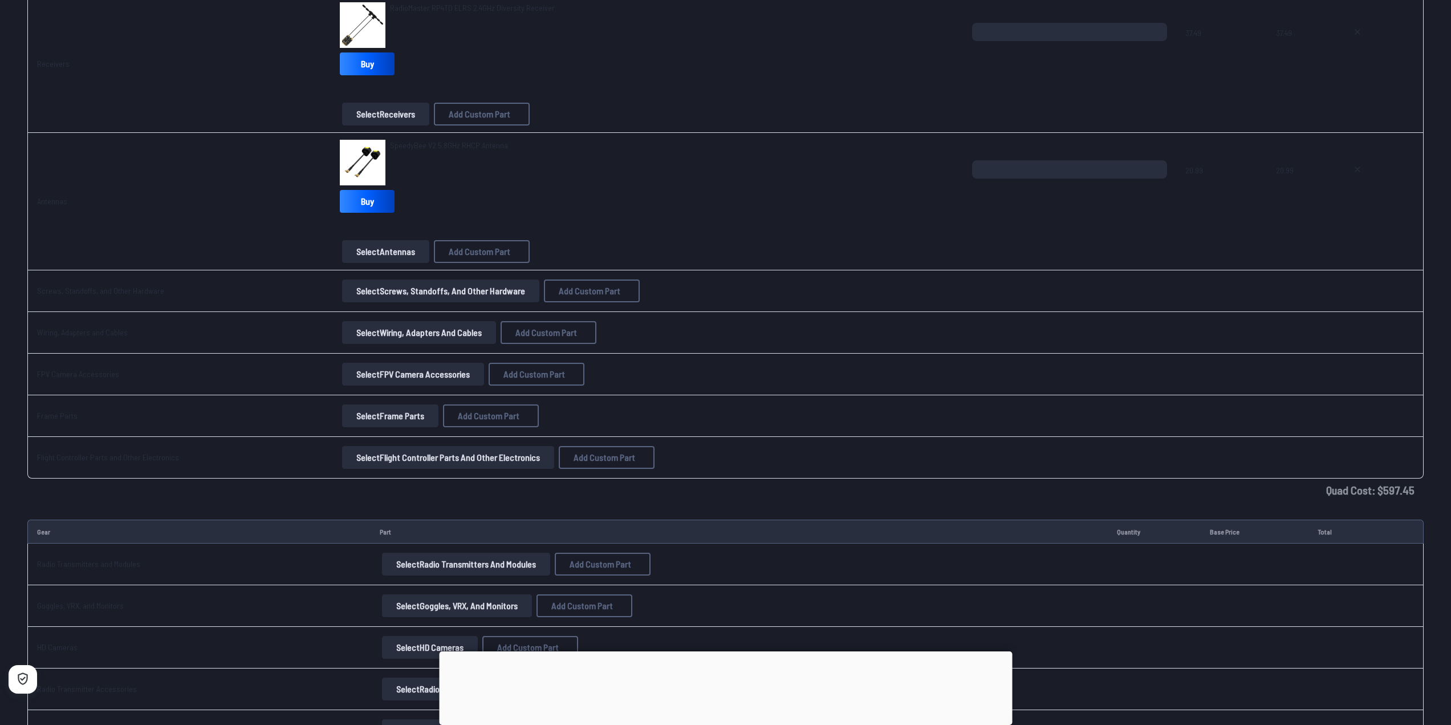
scroll to position [1332, 0]
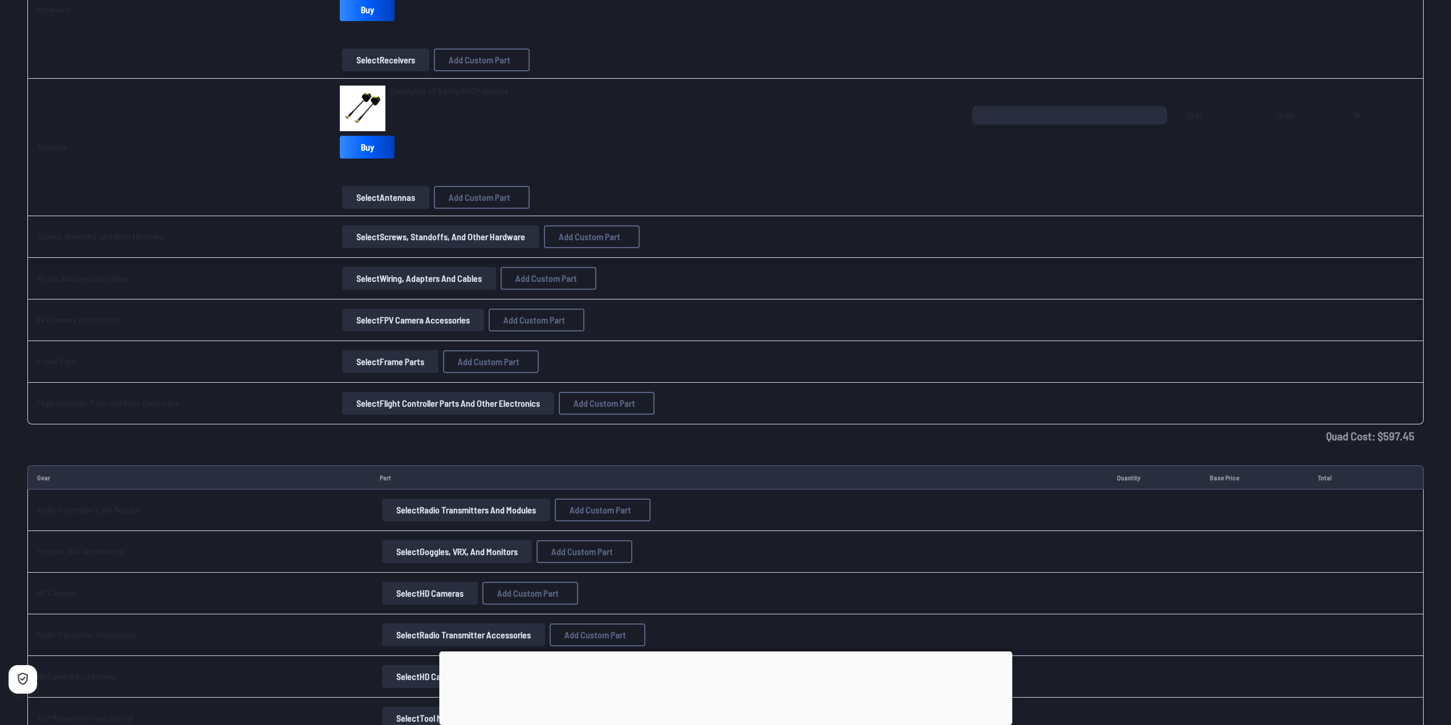
click at [430, 241] on button "Select Screws, Standoffs, and Other Hardware" at bounding box center [440, 236] width 197 height 23
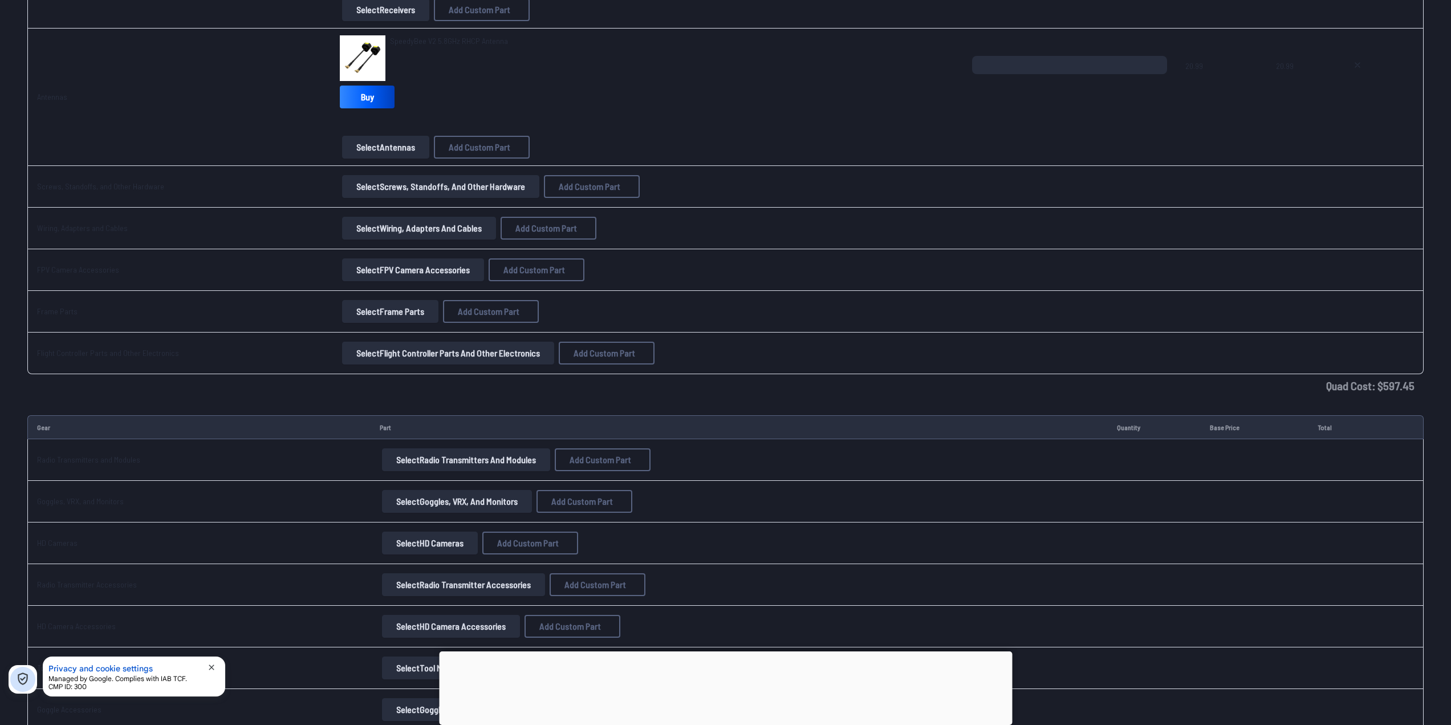
scroll to position [1389, 0]
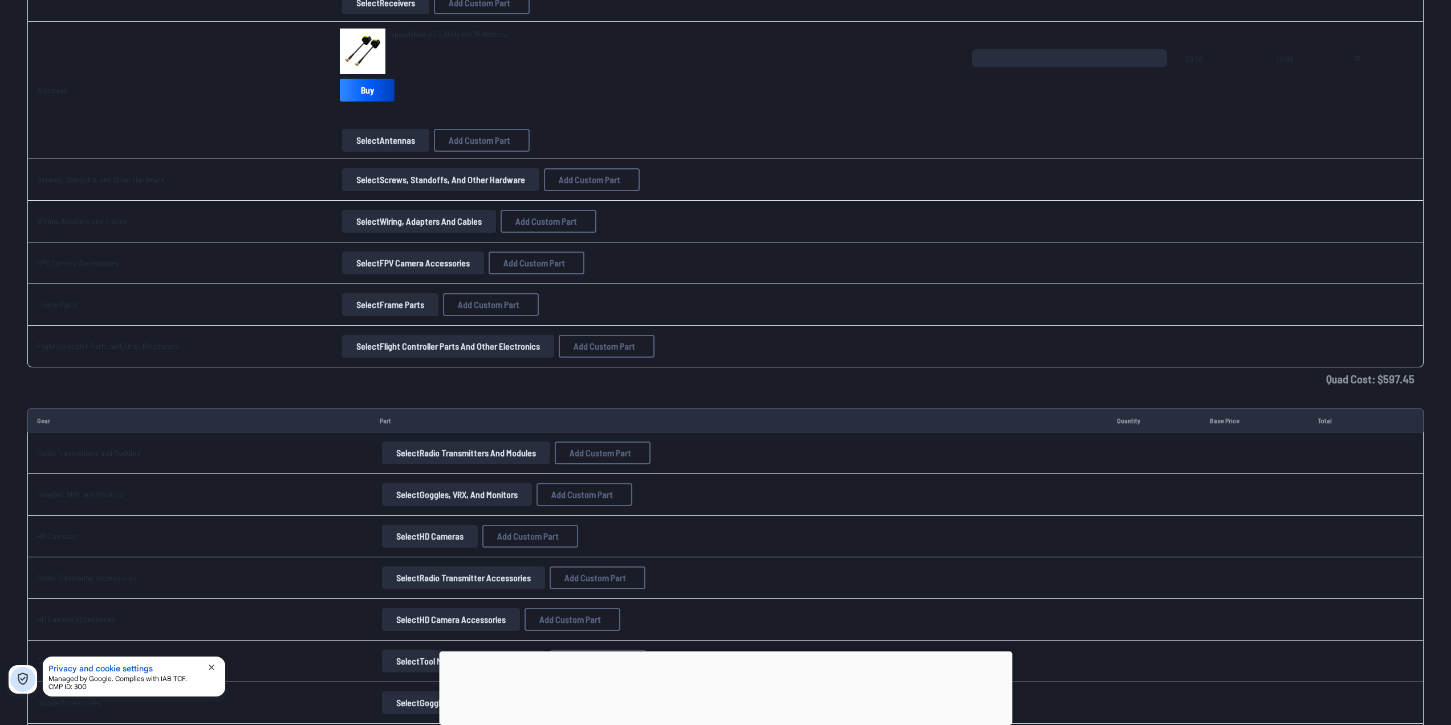
click at [412, 265] on button "Select FPV Camera Accessories" at bounding box center [413, 262] width 142 height 23
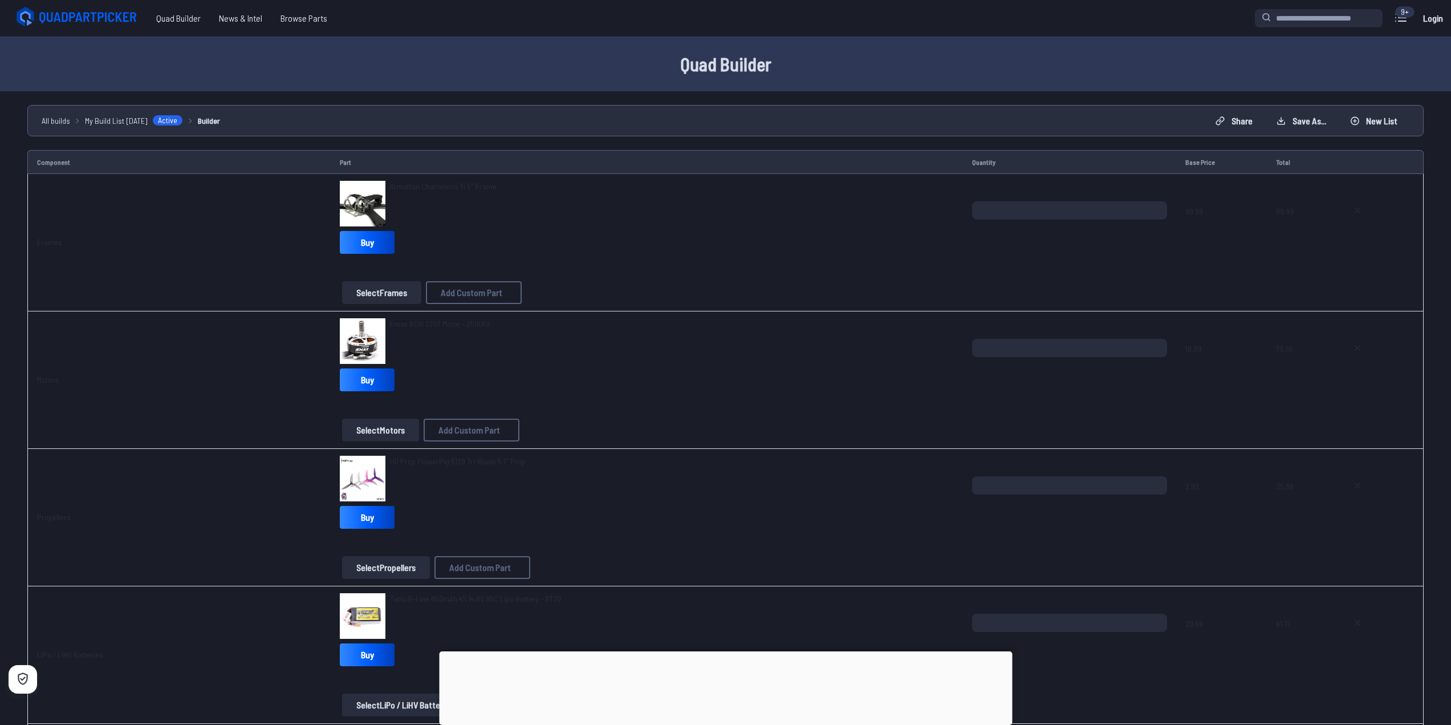
scroll to position [1389, 0]
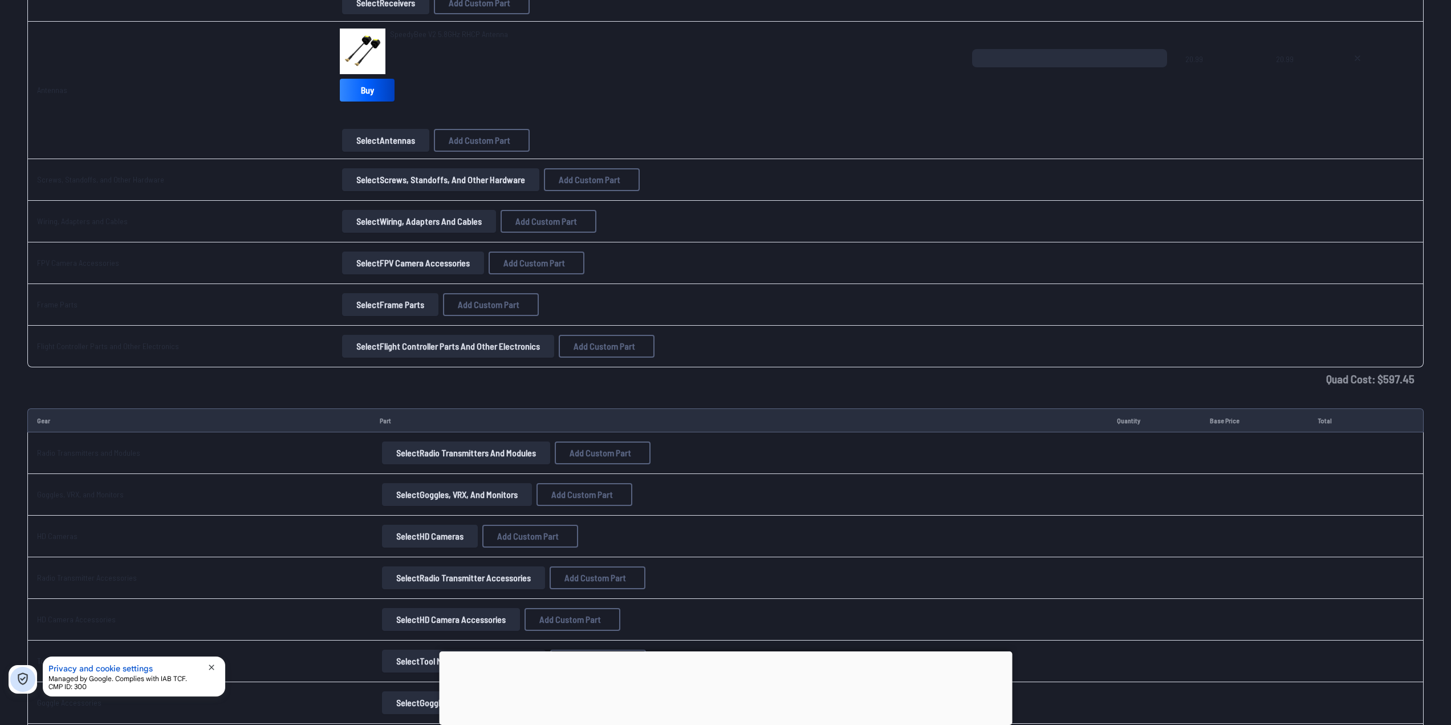
click at [393, 308] on button "Select Frame Parts" at bounding box center [390, 304] width 96 height 23
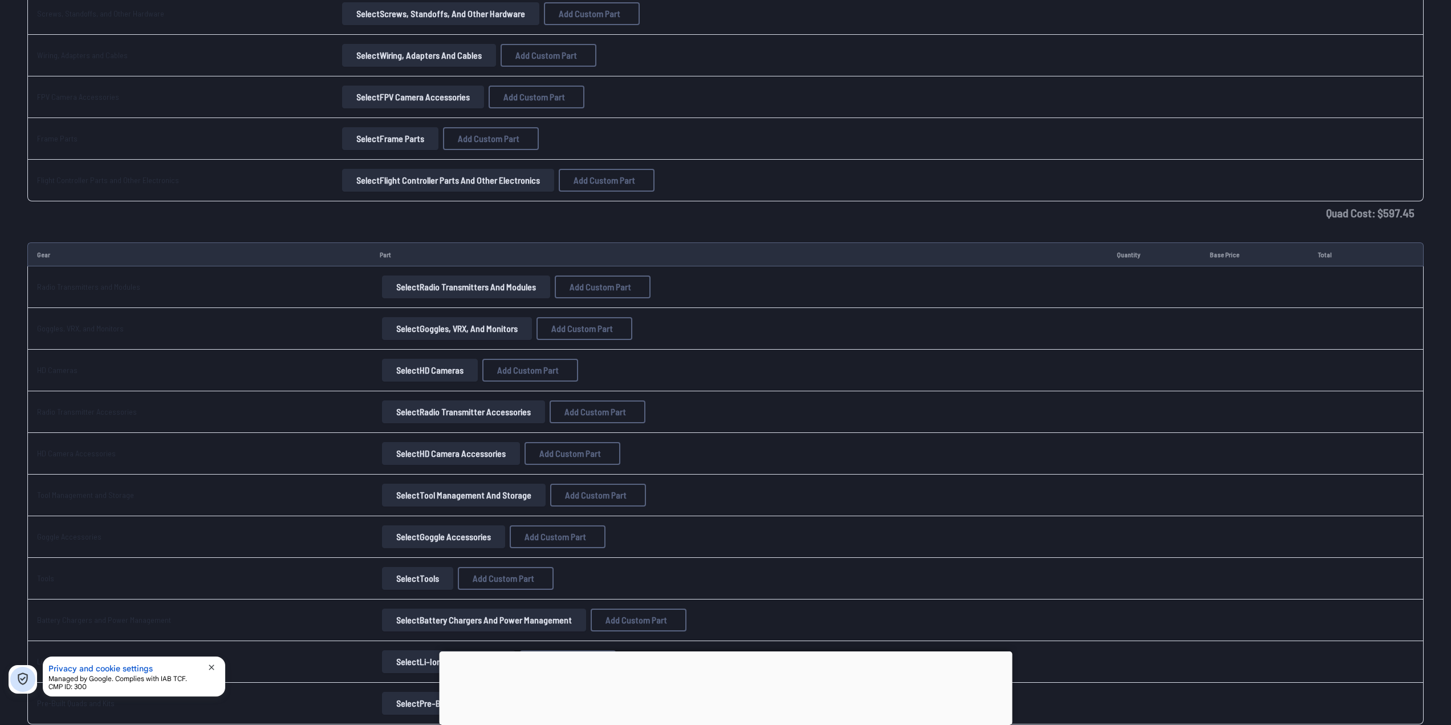
scroll to position [1560, 0]
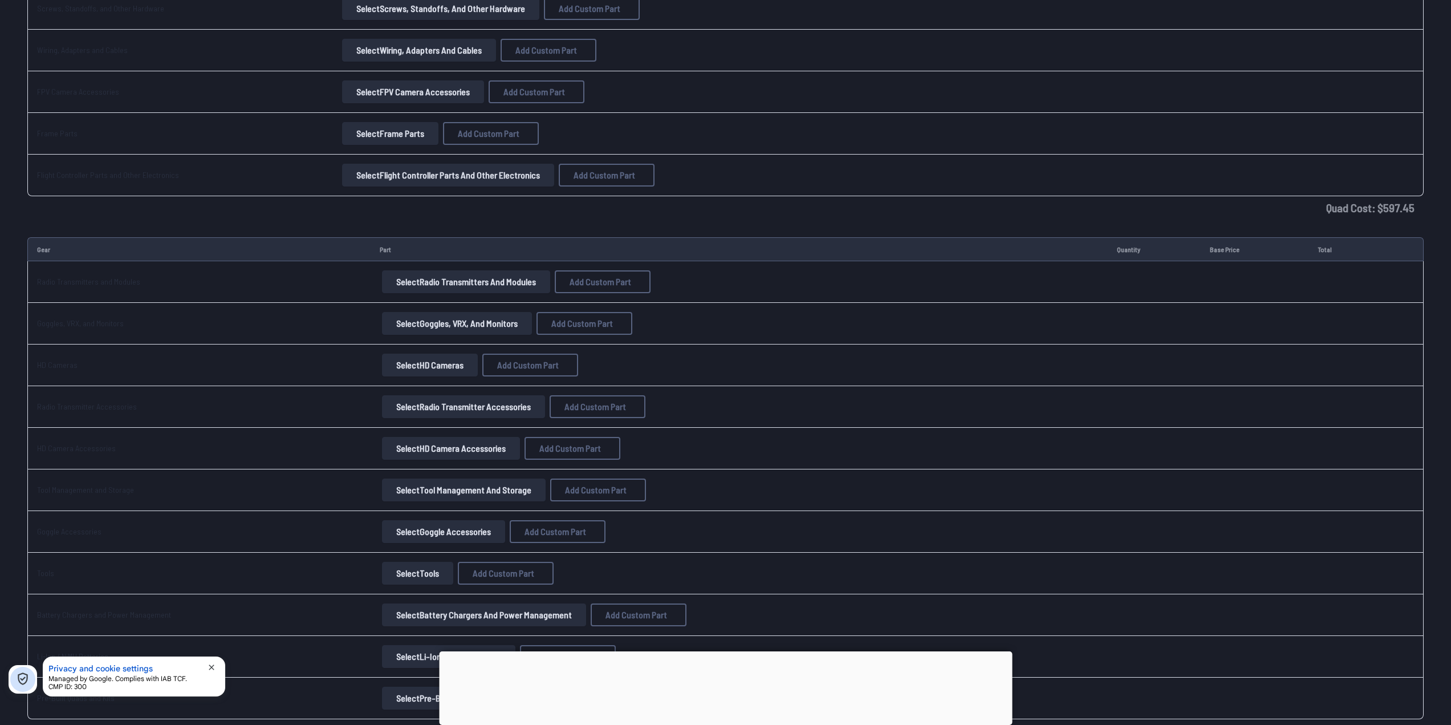
click at [417, 287] on button "Select Radio Transmitters and Modules" at bounding box center [466, 281] width 168 height 23
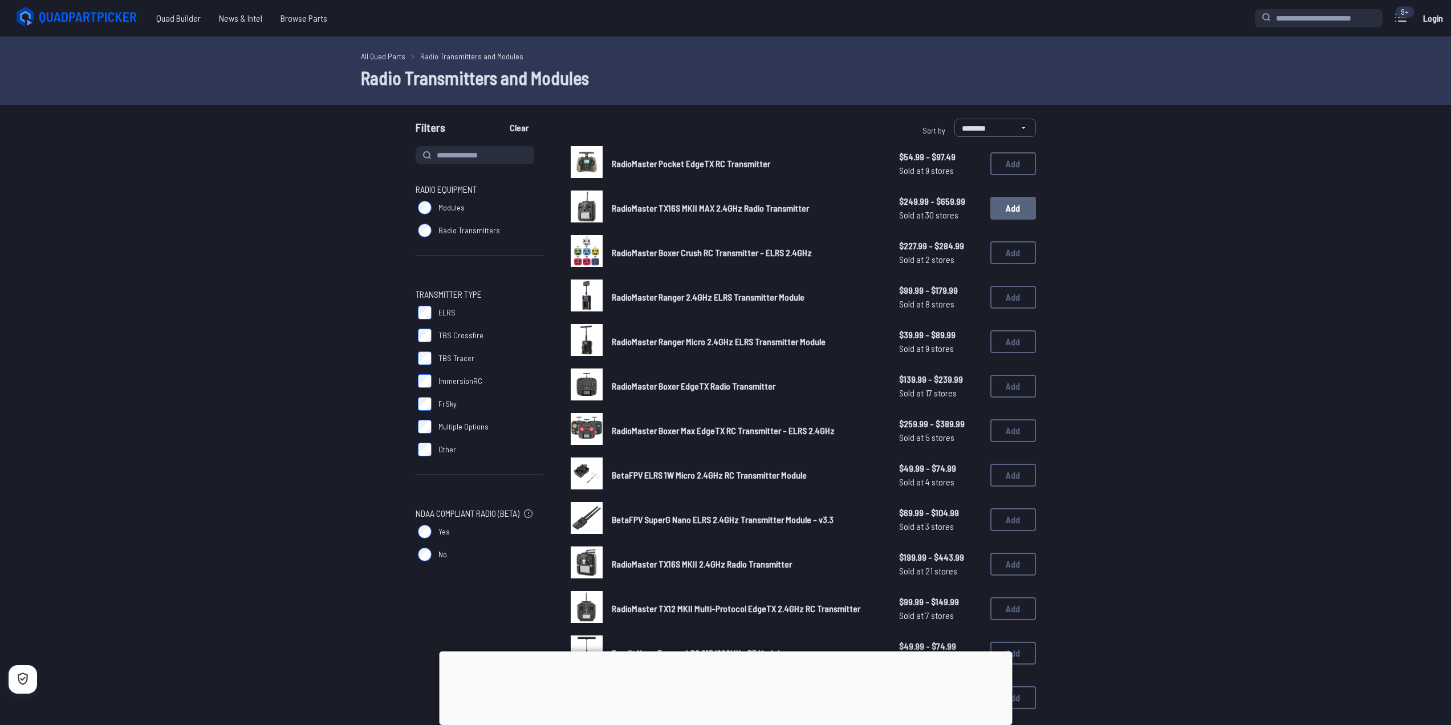
click at [1030, 204] on button "Add" at bounding box center [1013, 208] width 46 height 23
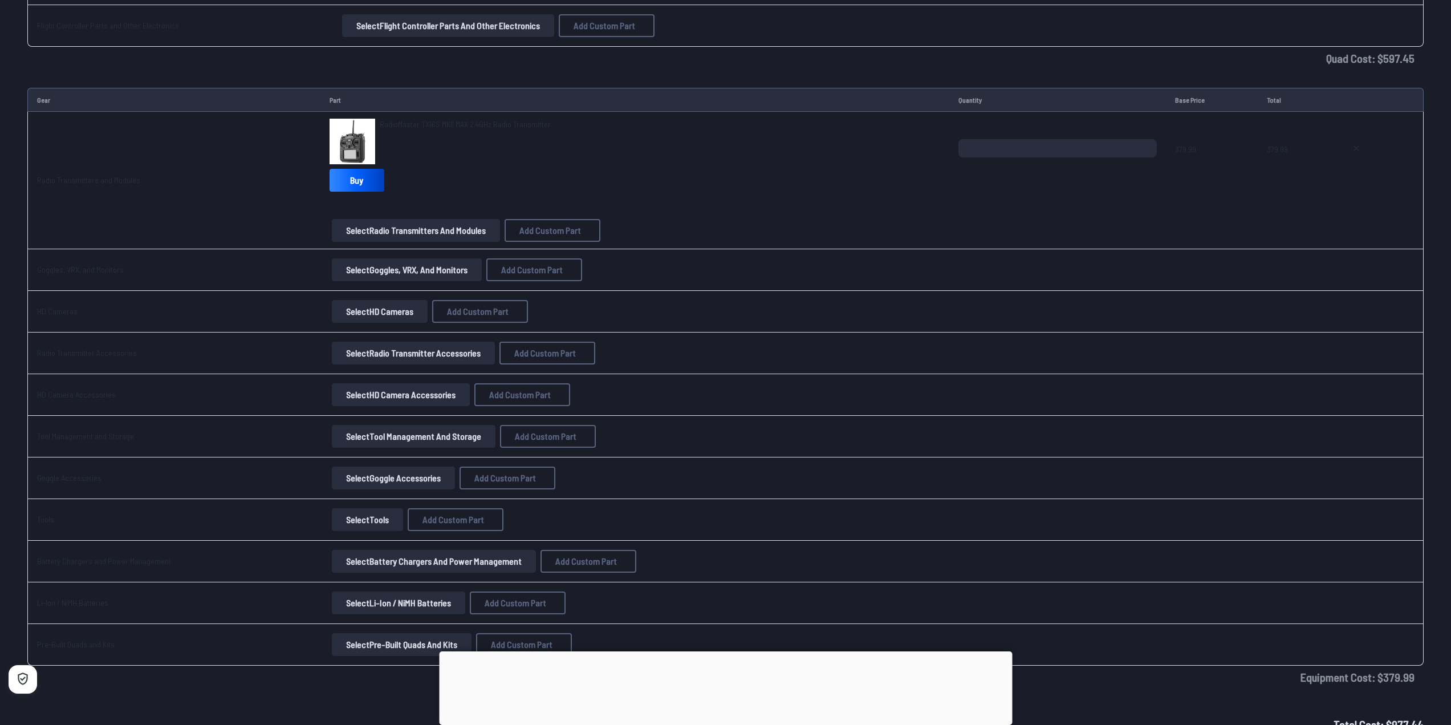
scroll to position [1710, 0]
click at [383, 228] on button "Select Radio Transmitters and Modules" at bounding box center [416, 229] width 168 height 23
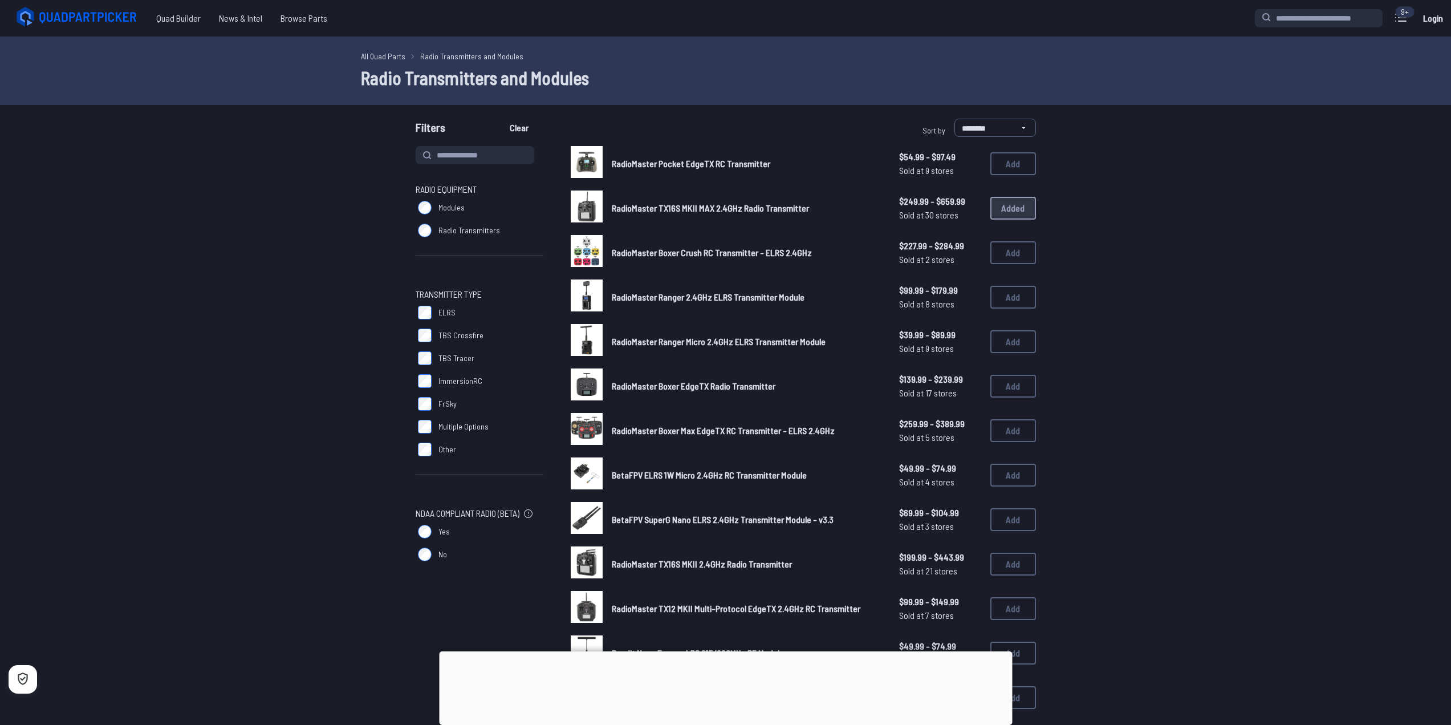
click at [589, 297] on img at bounding box center [587, 295] width 32 height 32
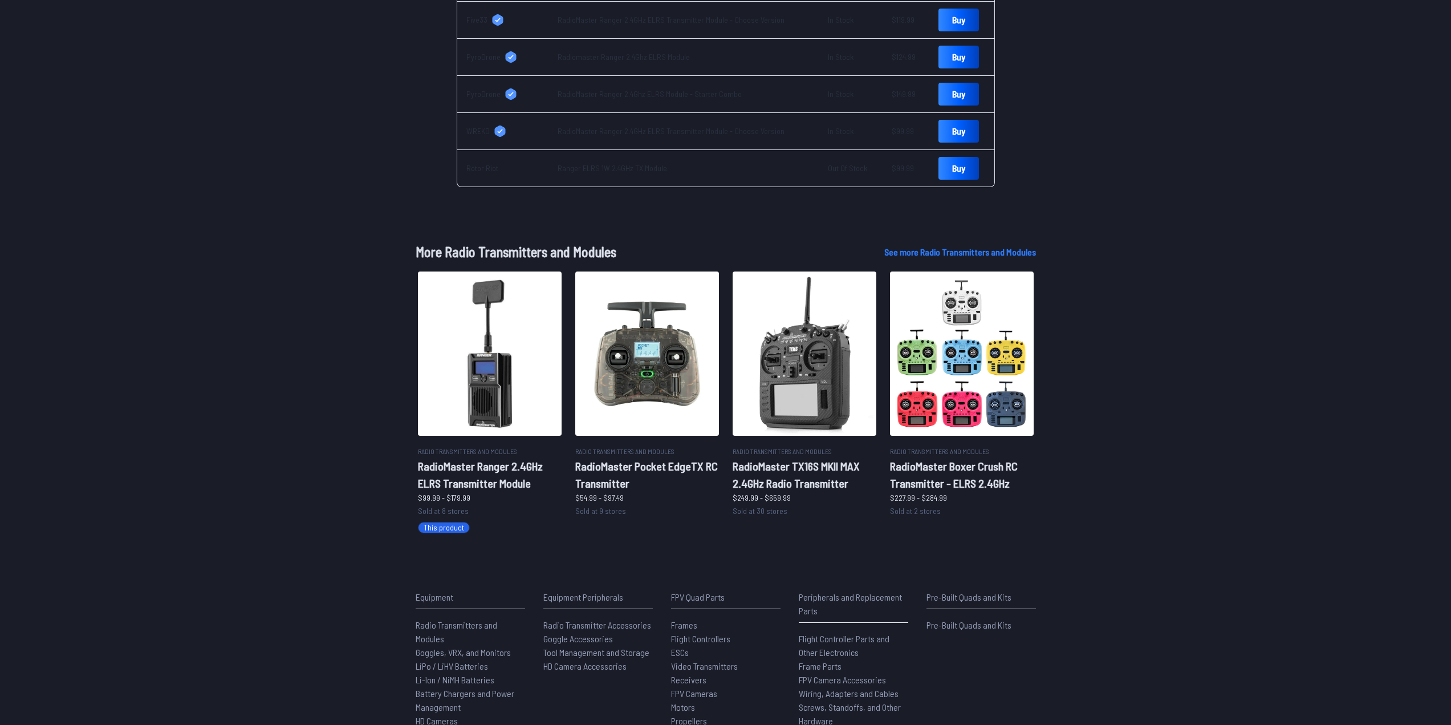
scroll to position [712, 0]
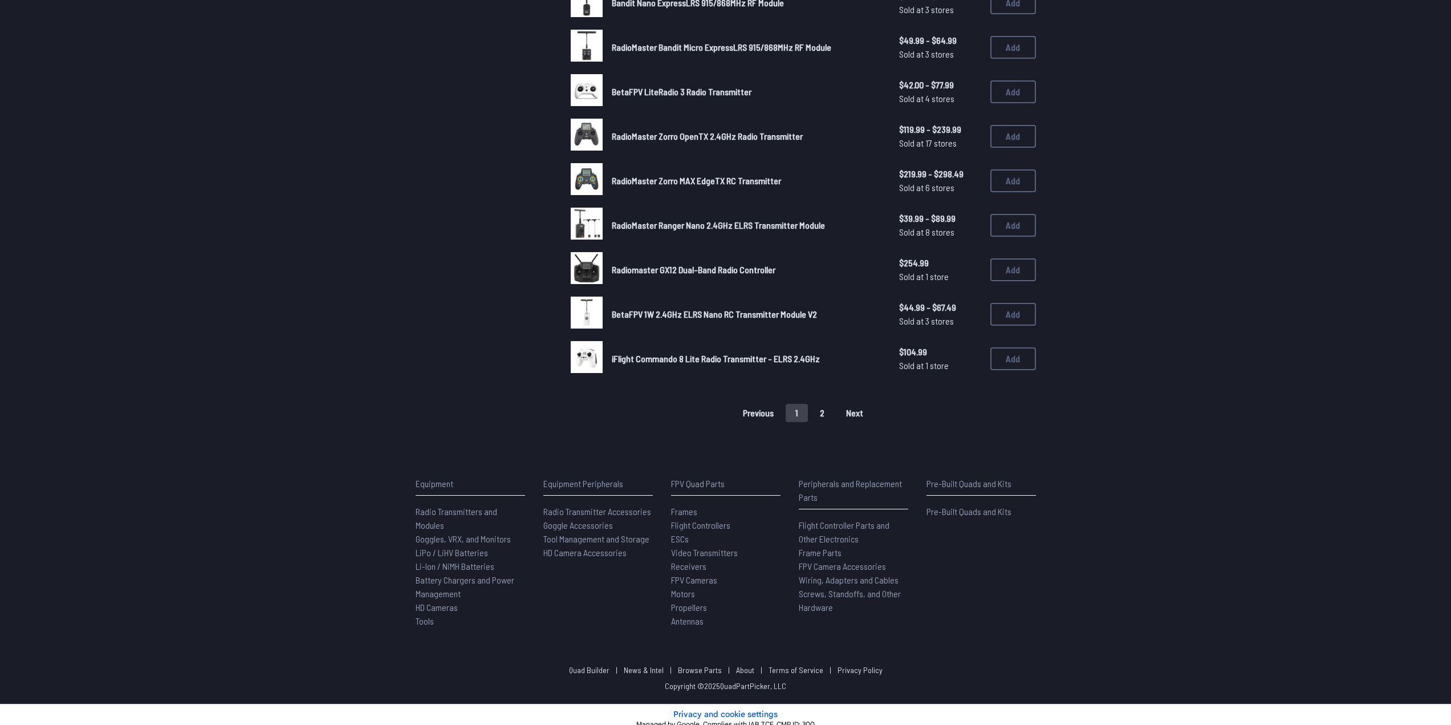
scroll to position [1799, 0]
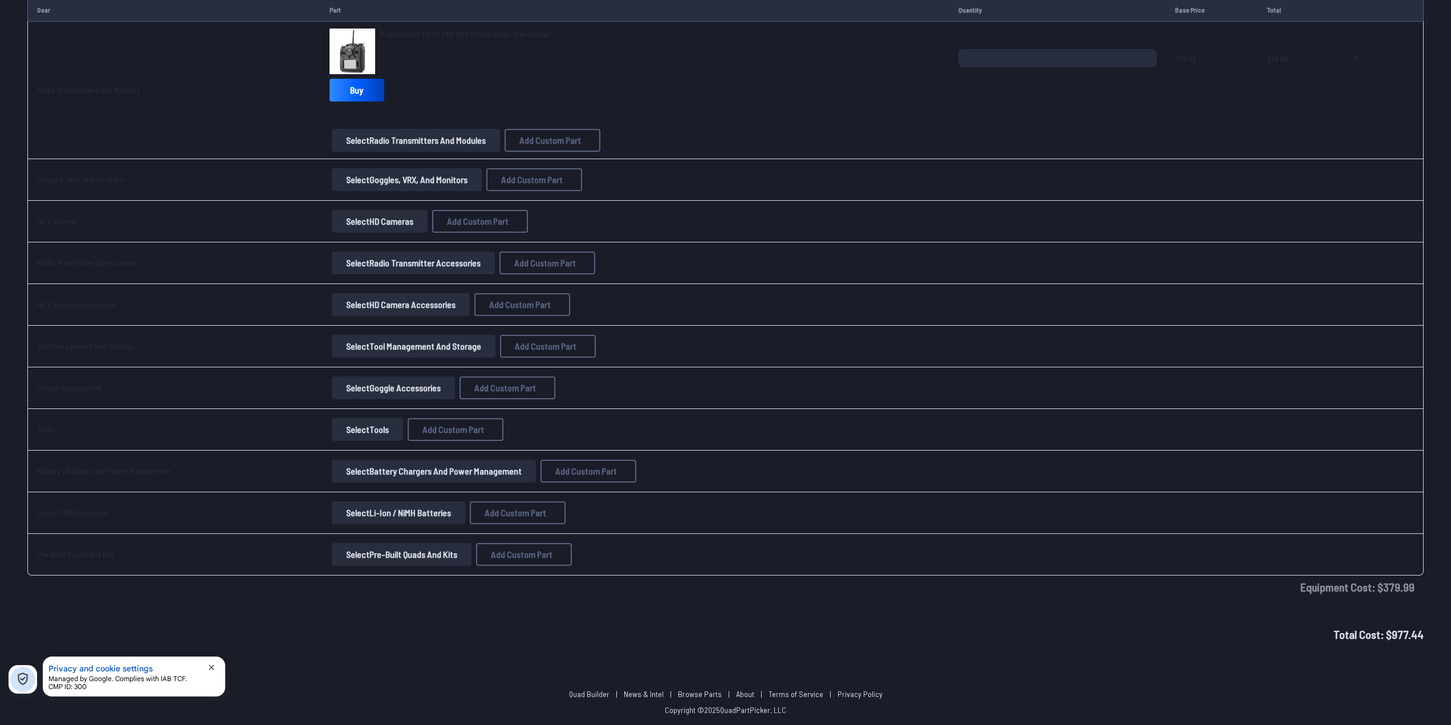
click at [385, 188] on button "Select Goggles, VRX, and Monitors" at bounding box center [407, 179] width 150 height 23
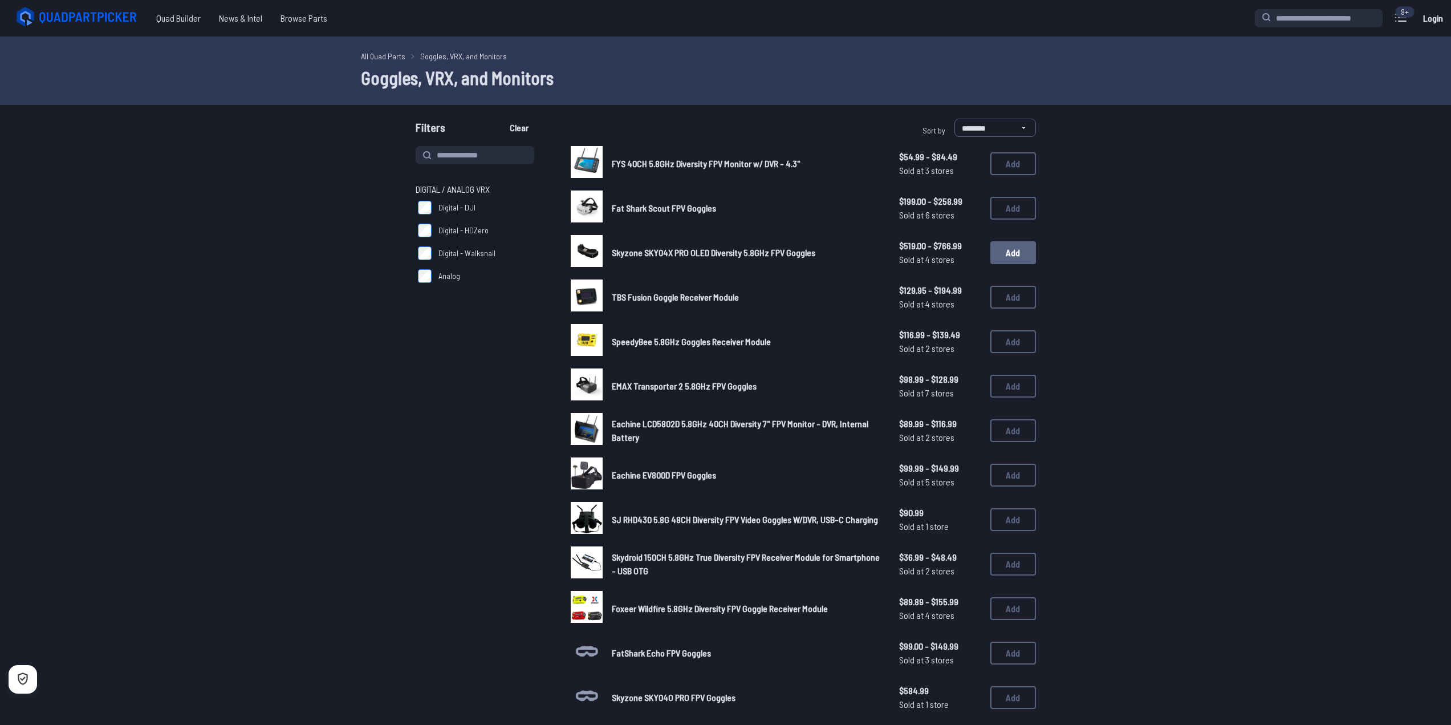
click at [1022, 258] on button "Add" at bounding box center [1013, 252] width 46 height 23
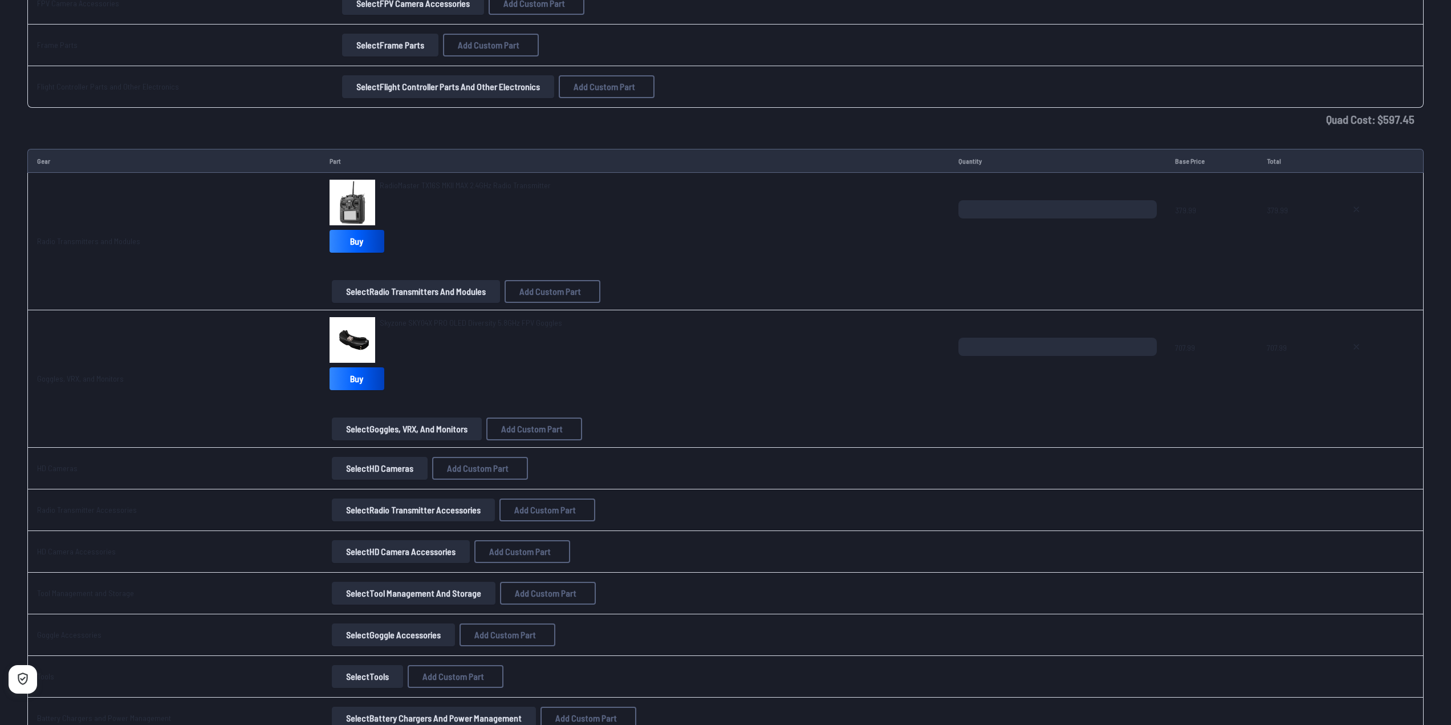
scroll to position [1653, 0]
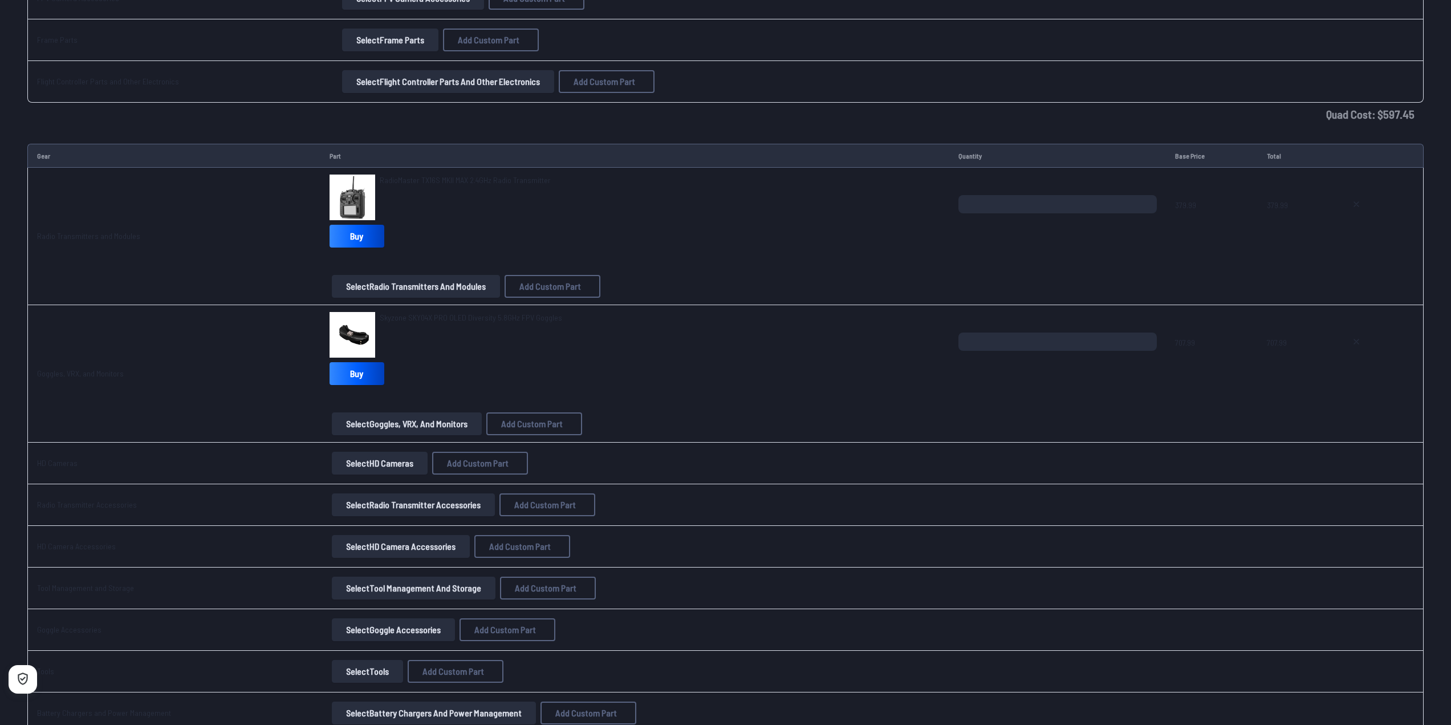
click at [378, 420] on button "Select Goggles, VRX, and Monitors" at bounding box center [407, 423] width 150 height 23
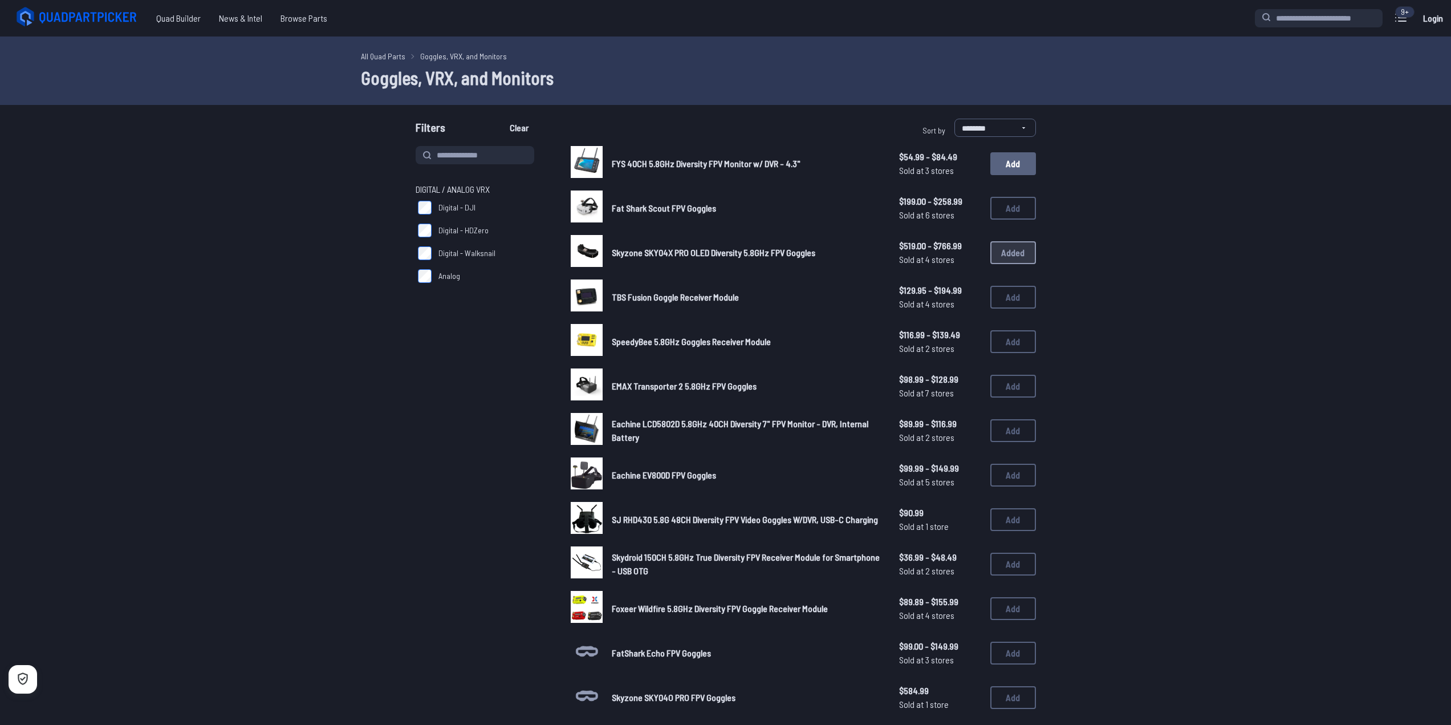
click at [1002, 165] on button "Add" at bounding box center [1013, 163] width 46 height 23
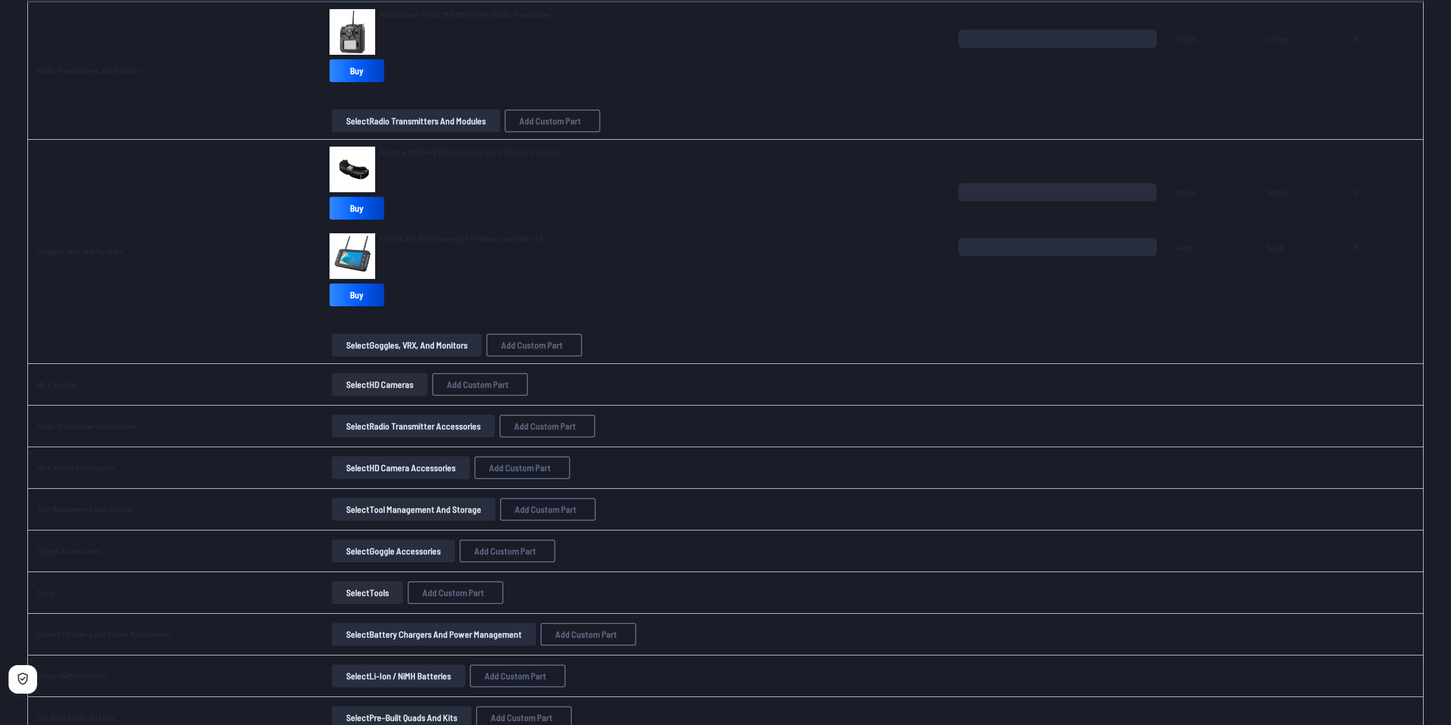
scroll to position [1938, 0]
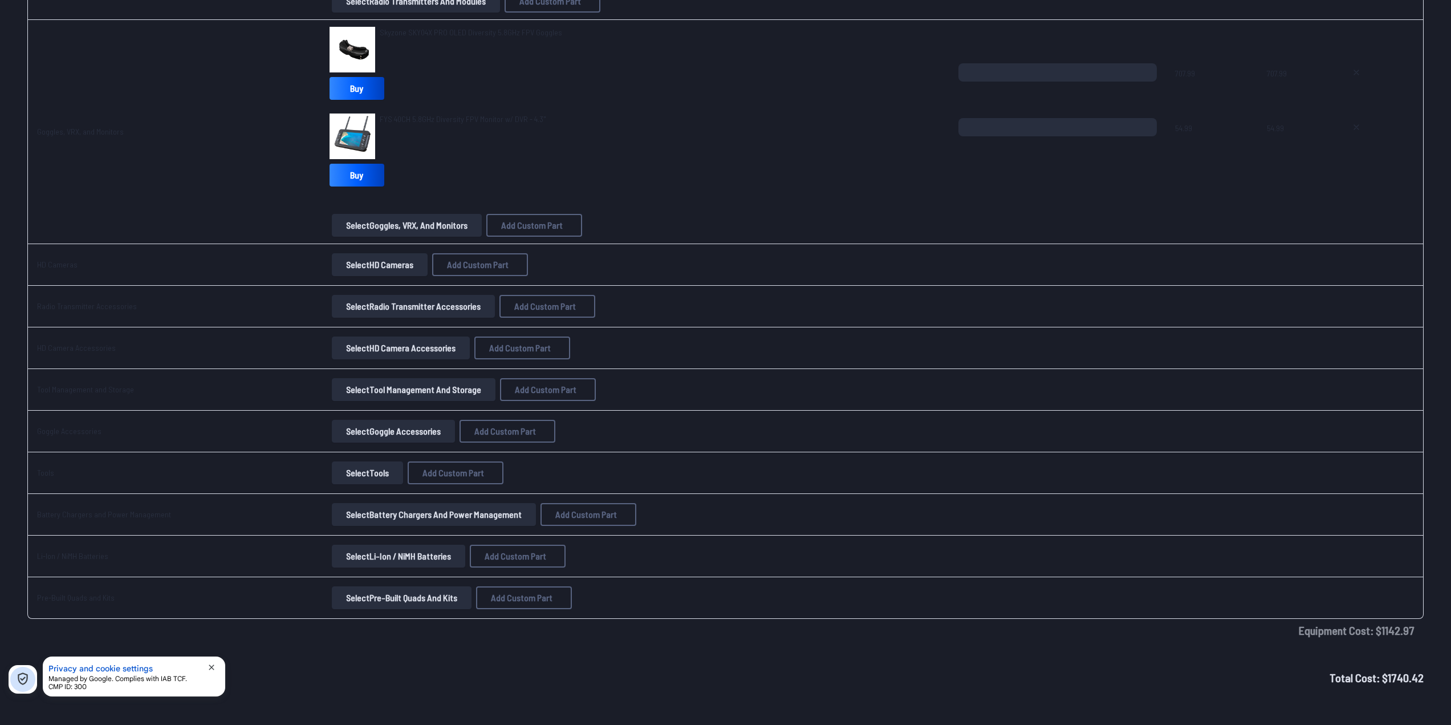
click at [358, 263] on button "Select HD Cameras" at bounding box center [380, 264] width 96 height 23
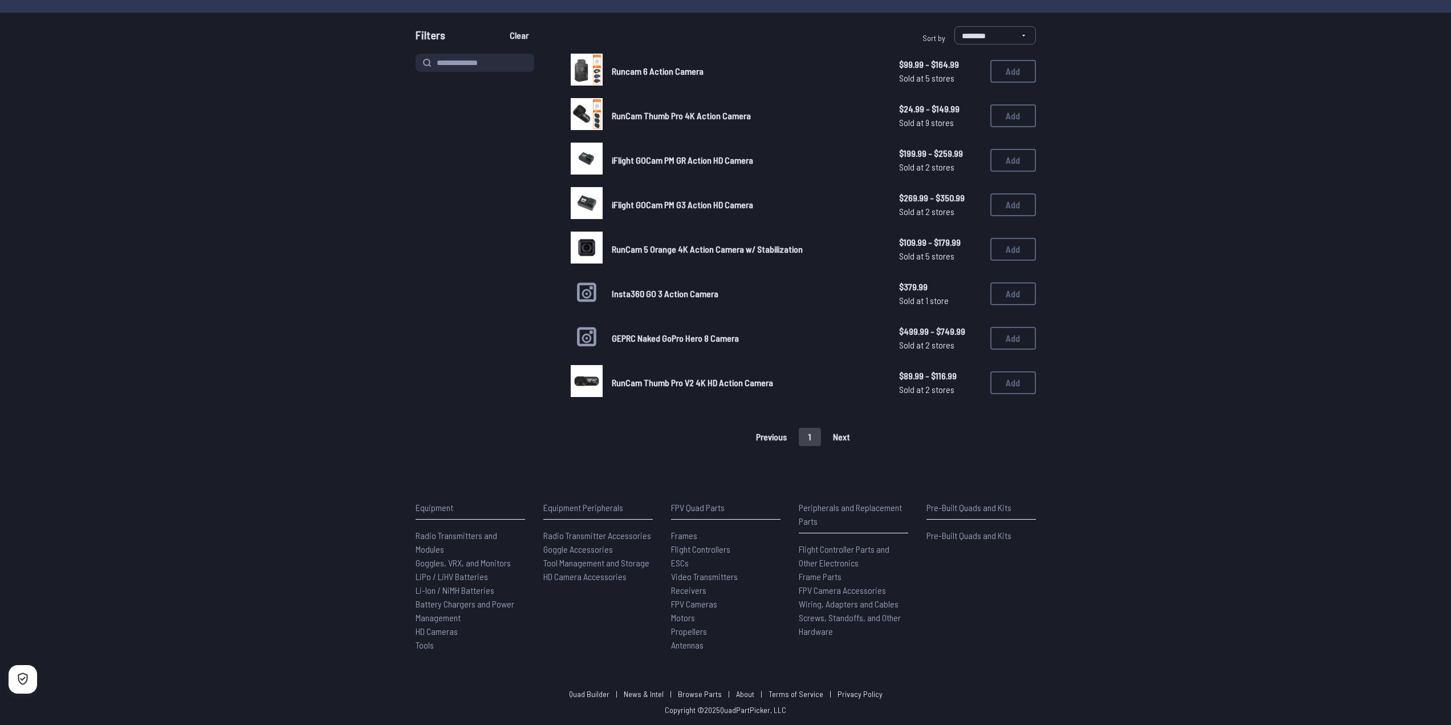
scroll to position [49, 0]
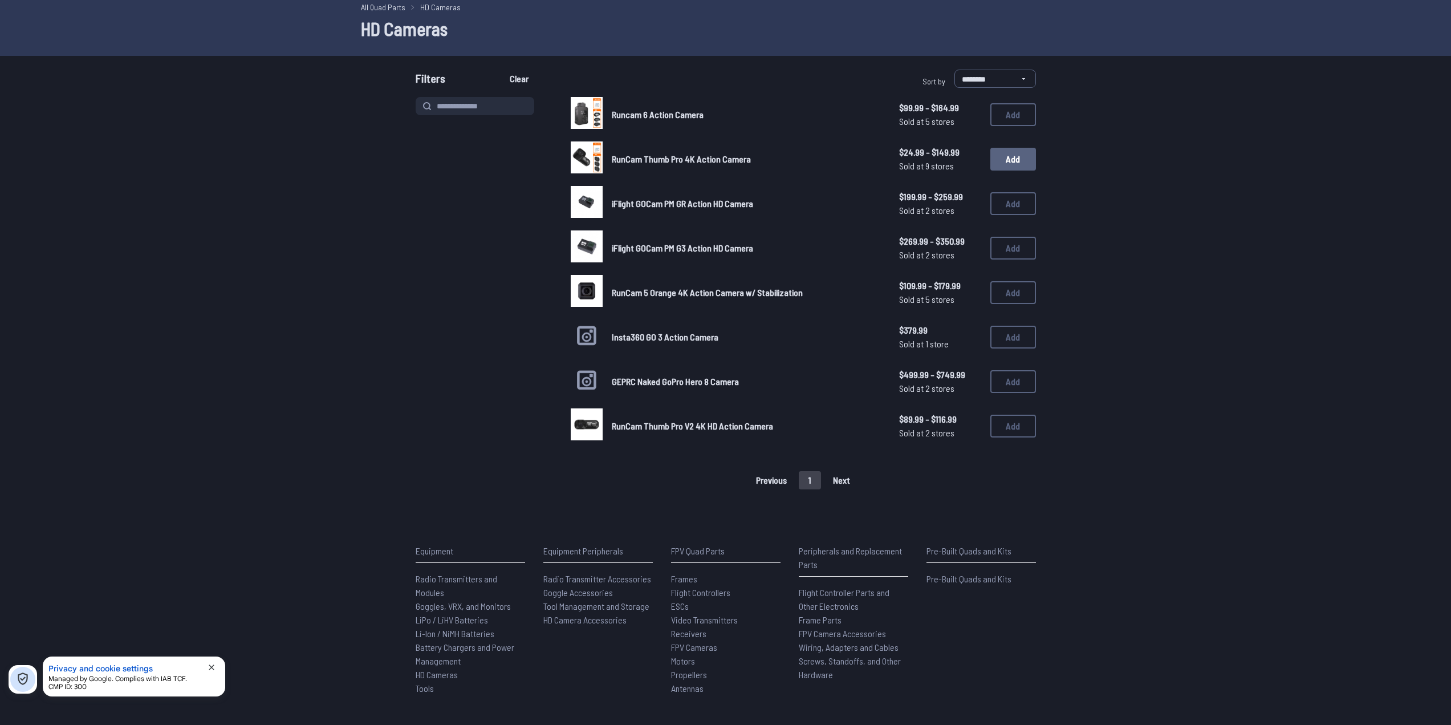
click at [1013, 156] on button "Add" at bounding box center [1013, 159] width 46 height 23
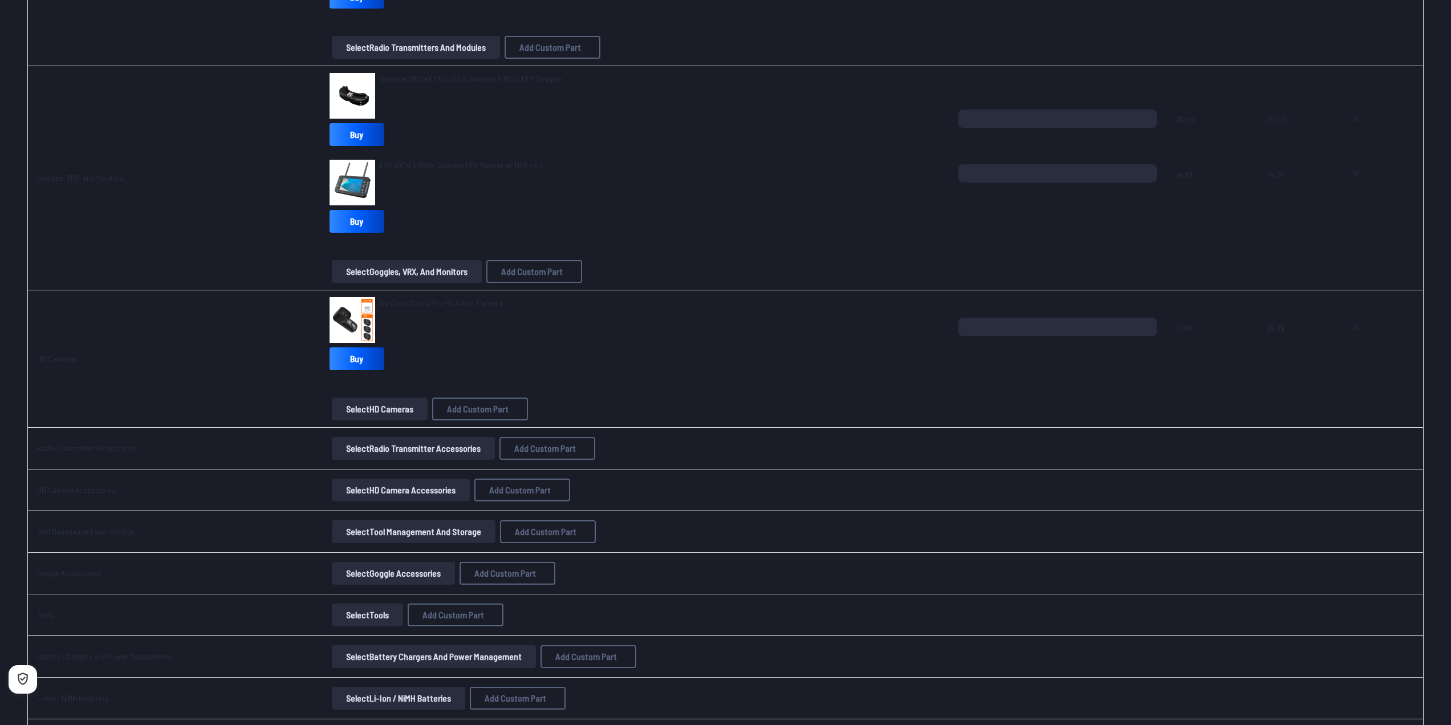
scroll to position [2077, 0]
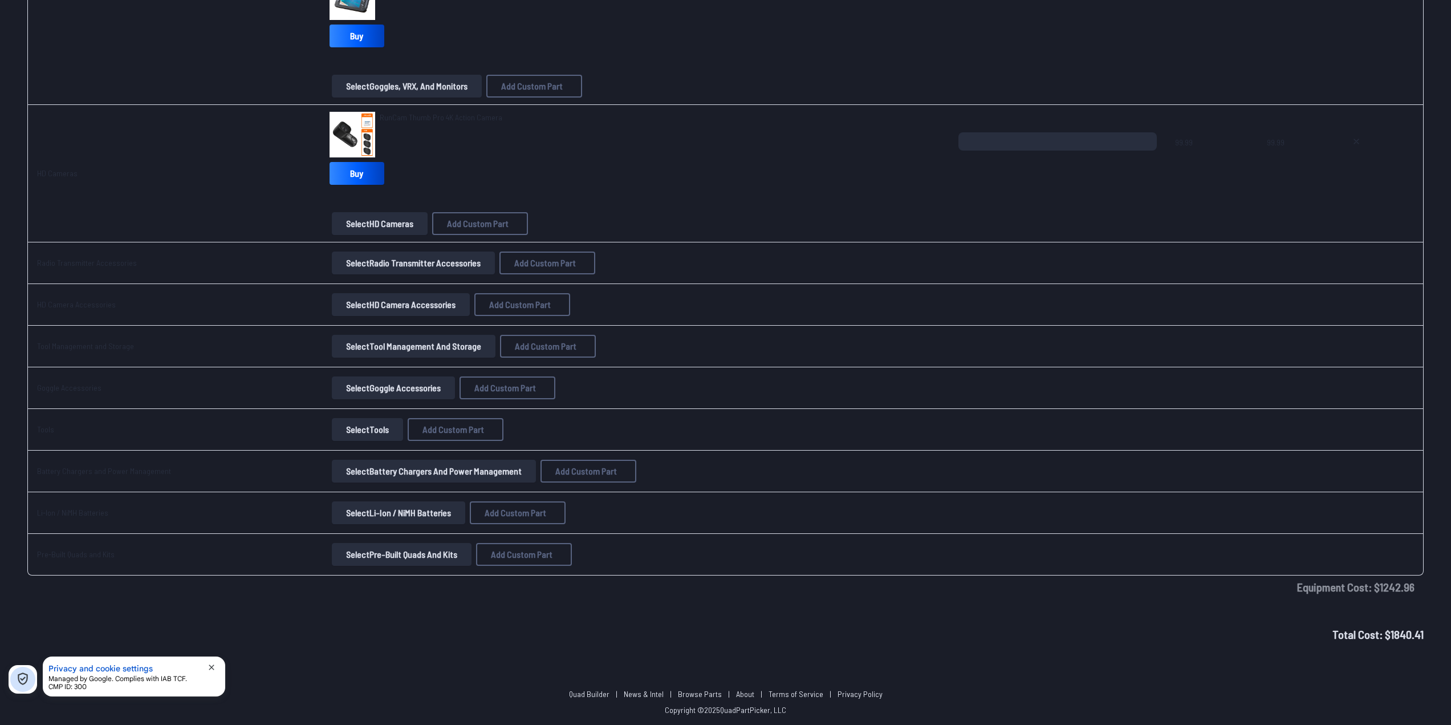
click at [405, 555] on button "Select Pre-Built Quads and Kits" at bounding box center [402, 554] width 140 height 23
